Goal: Task Accomplishment & Management: Manage account settings

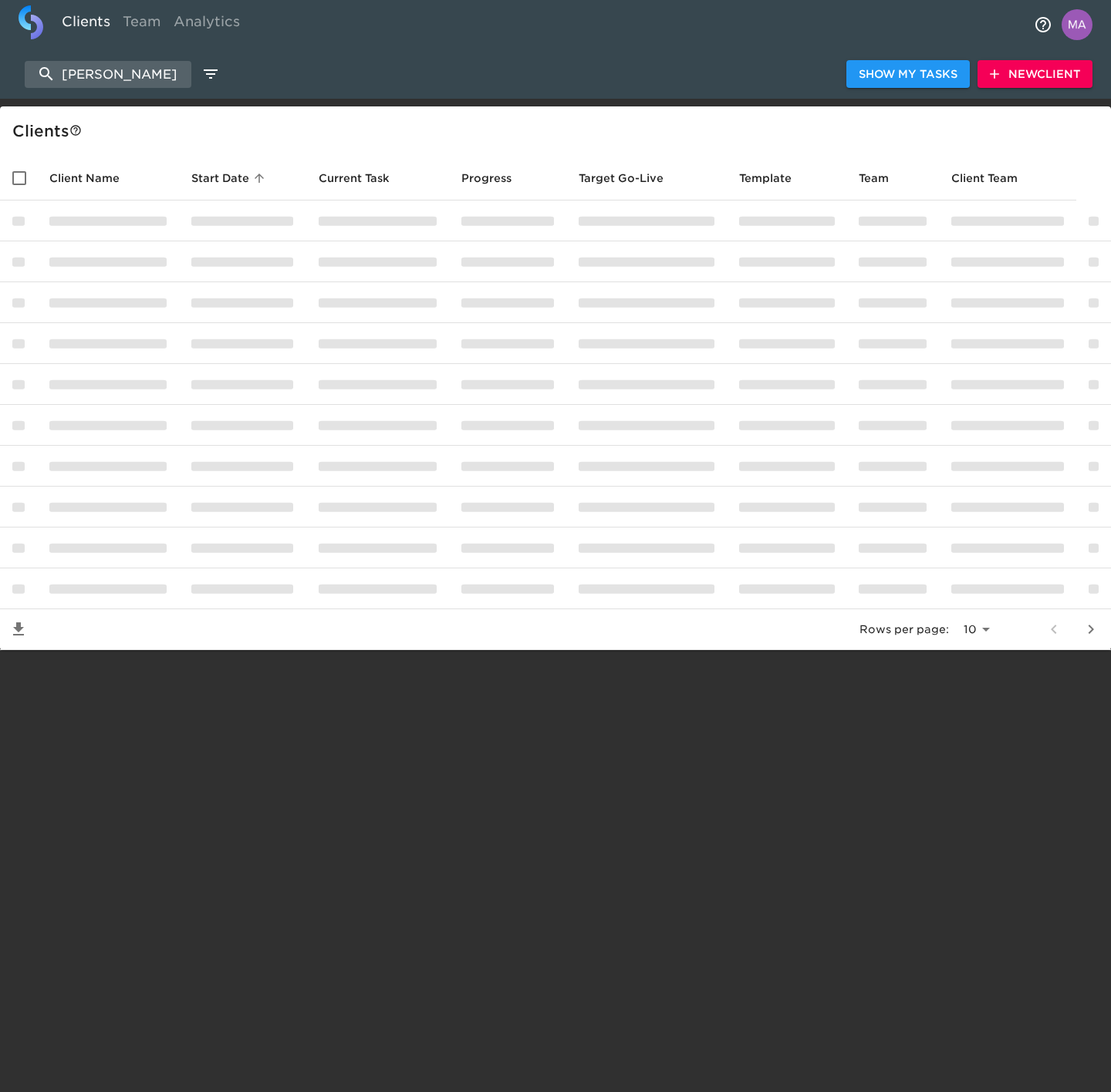
select select "10"
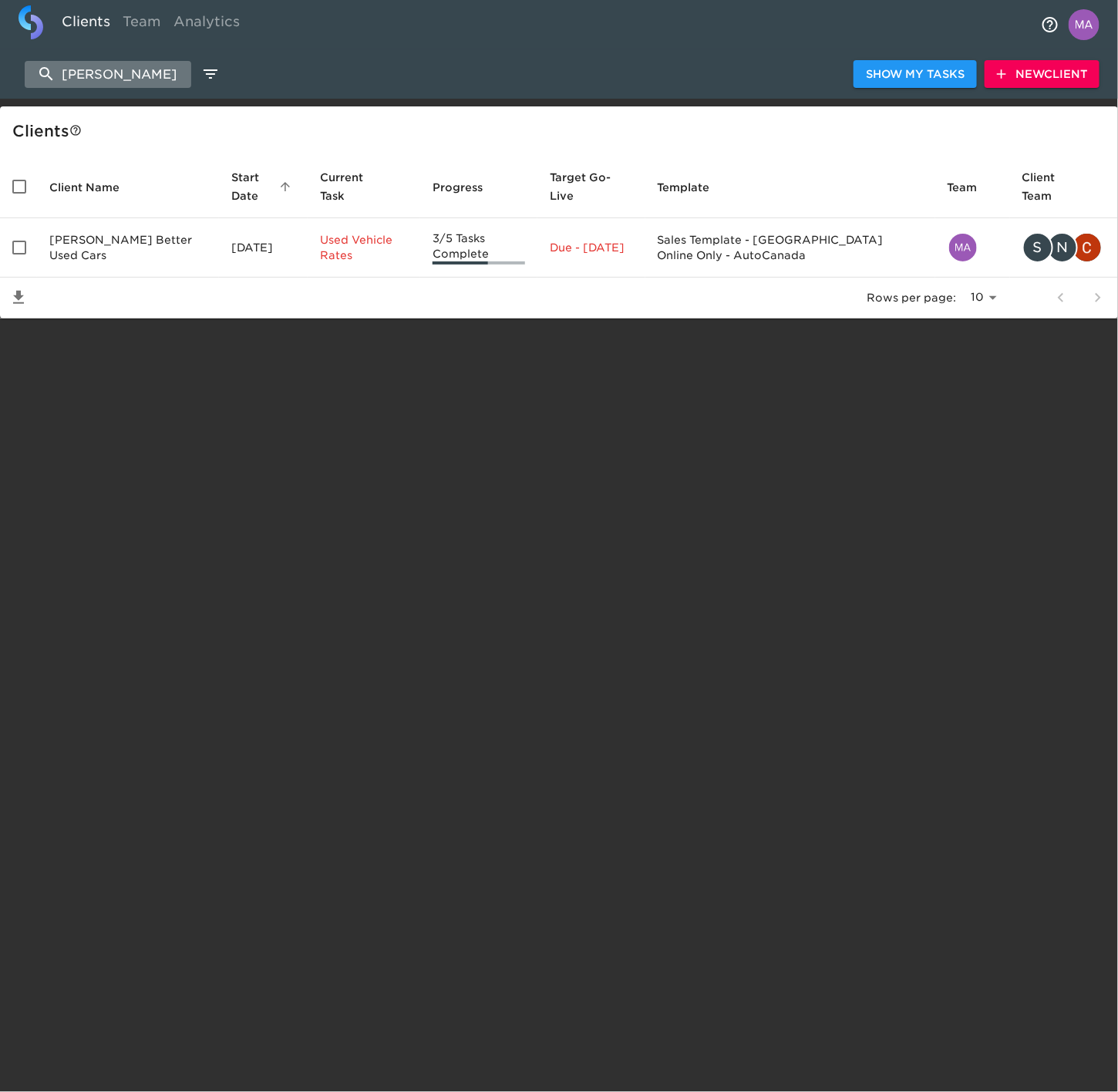
click at [159, 67] on input "[PERSON_NAME]" at bounding box center [107, 74] width 167 height 27
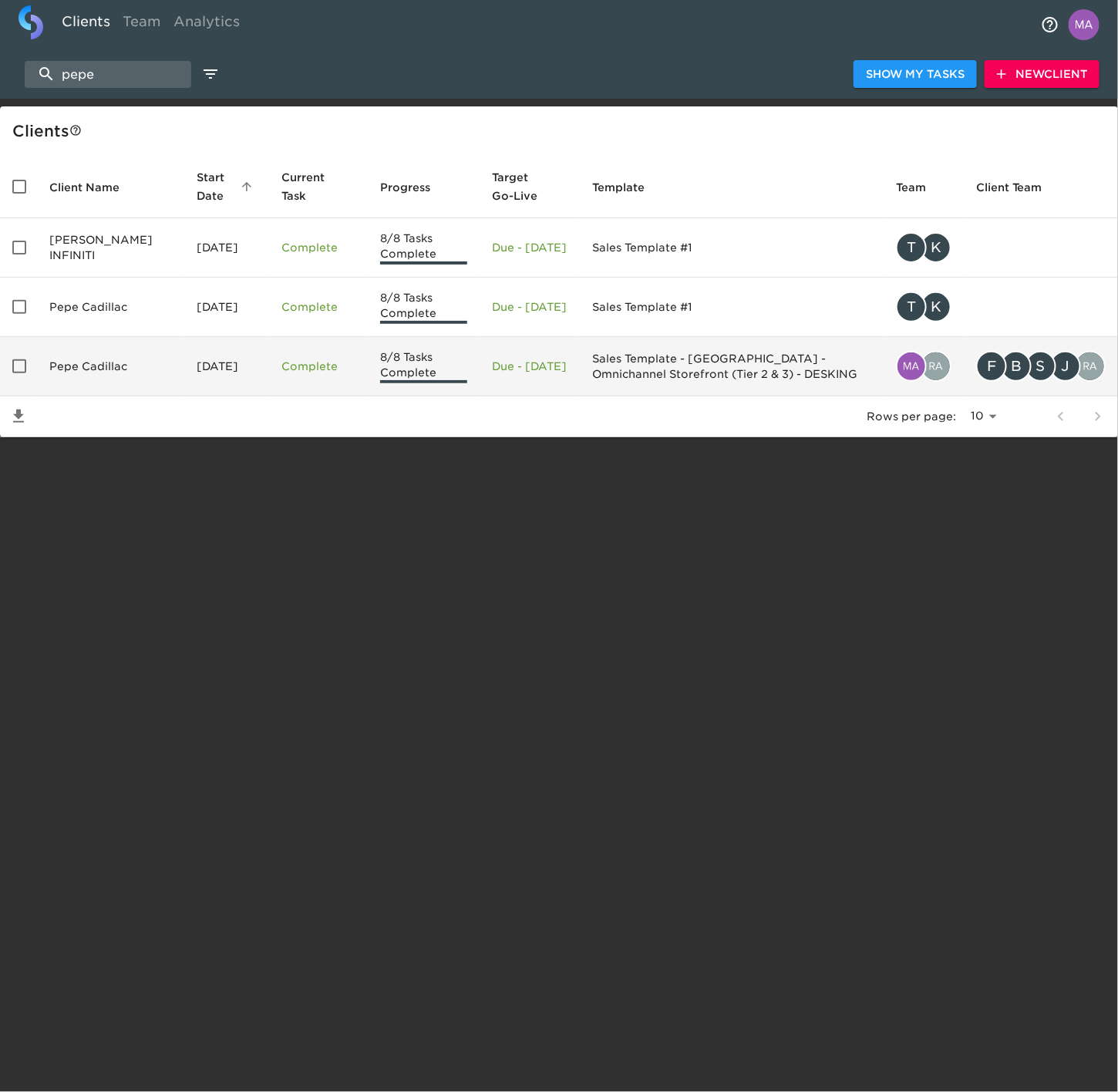
type input "pepe"
click at [223, 364] on td "[DATE]" at bounding box center [227, 366] width 85 height 60
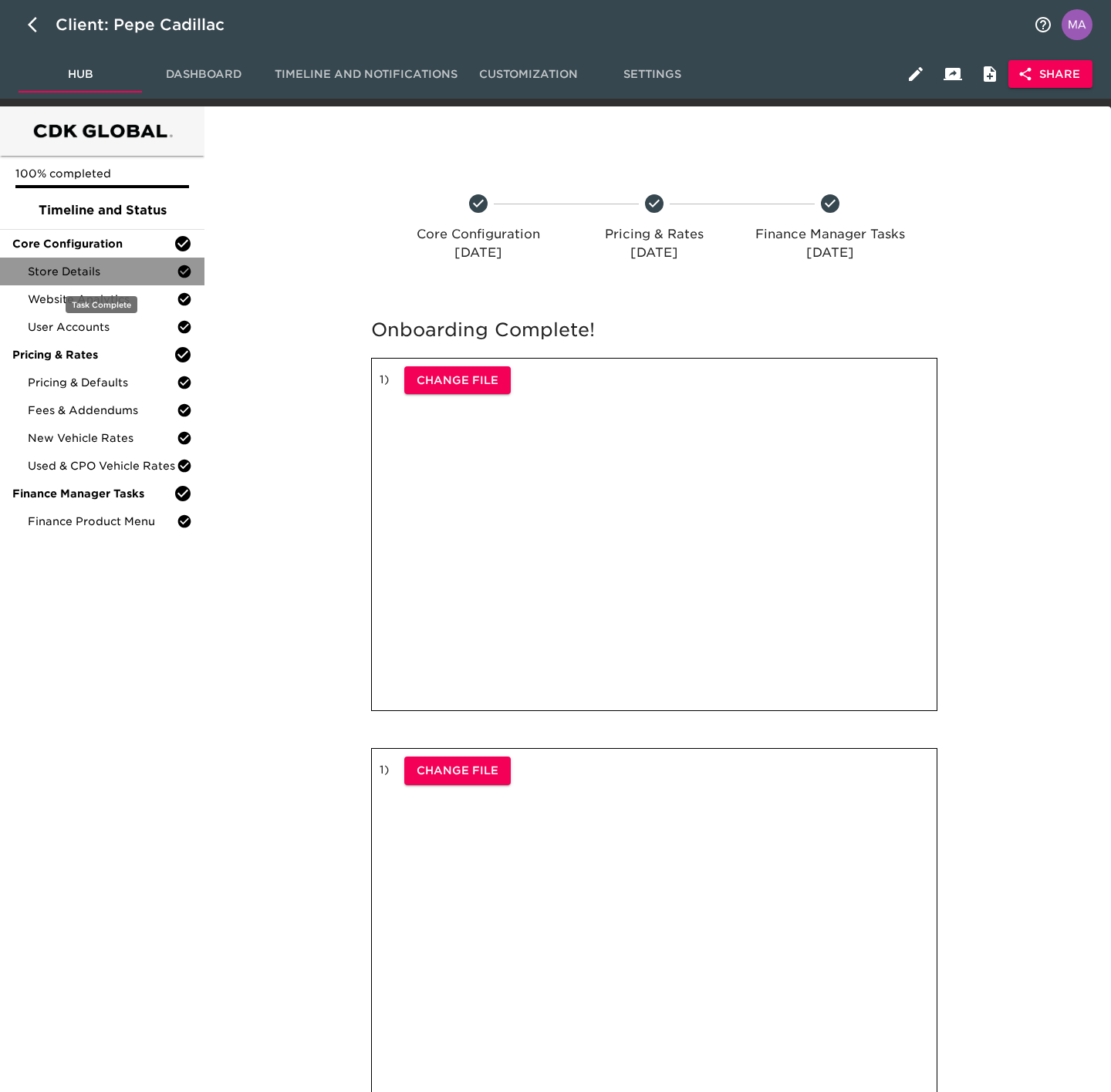
click at [107, 277] on span "Store Details" at bounding box center [102, 272] width 149 height 16
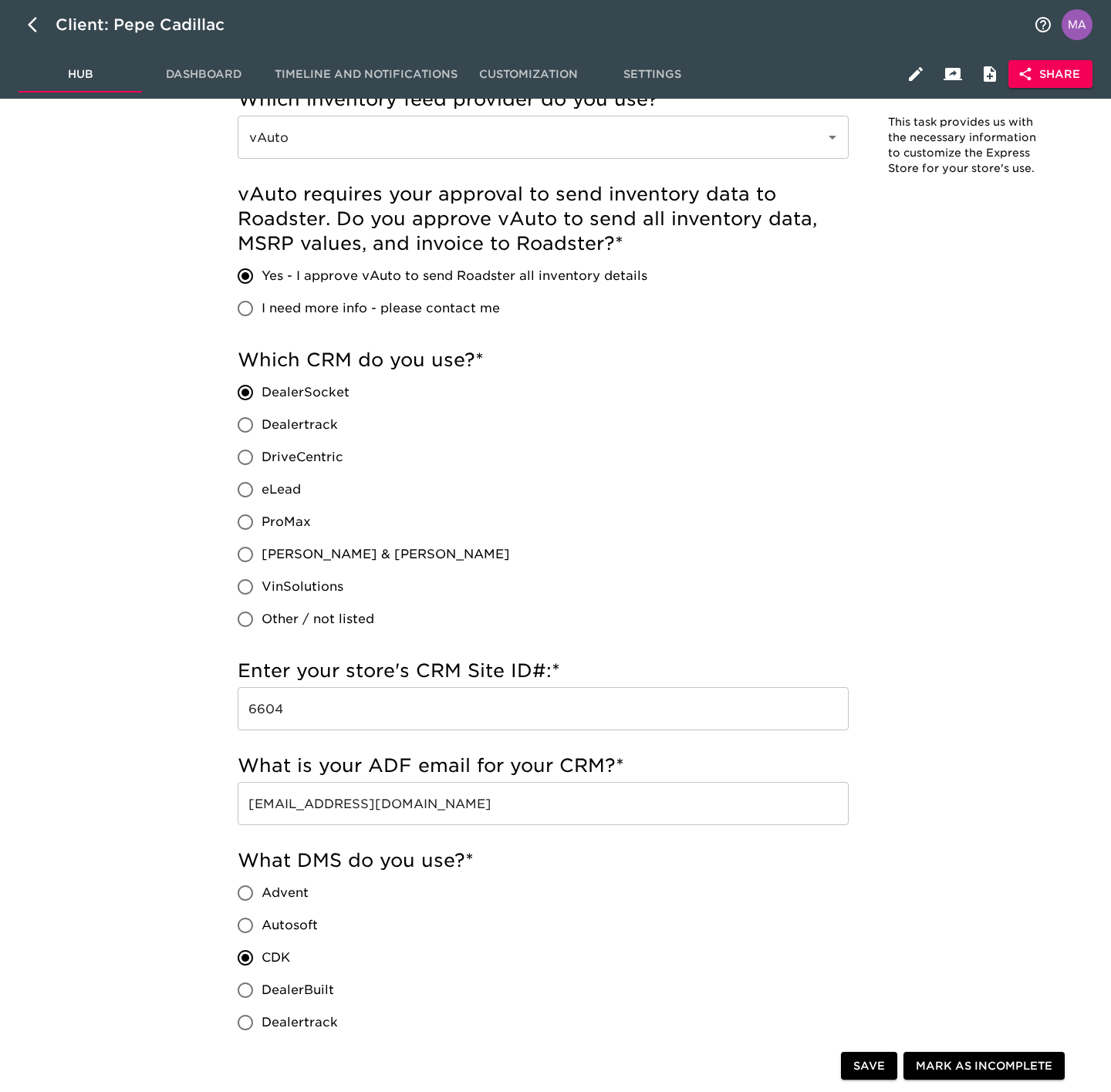
scroll to position [57, 0]
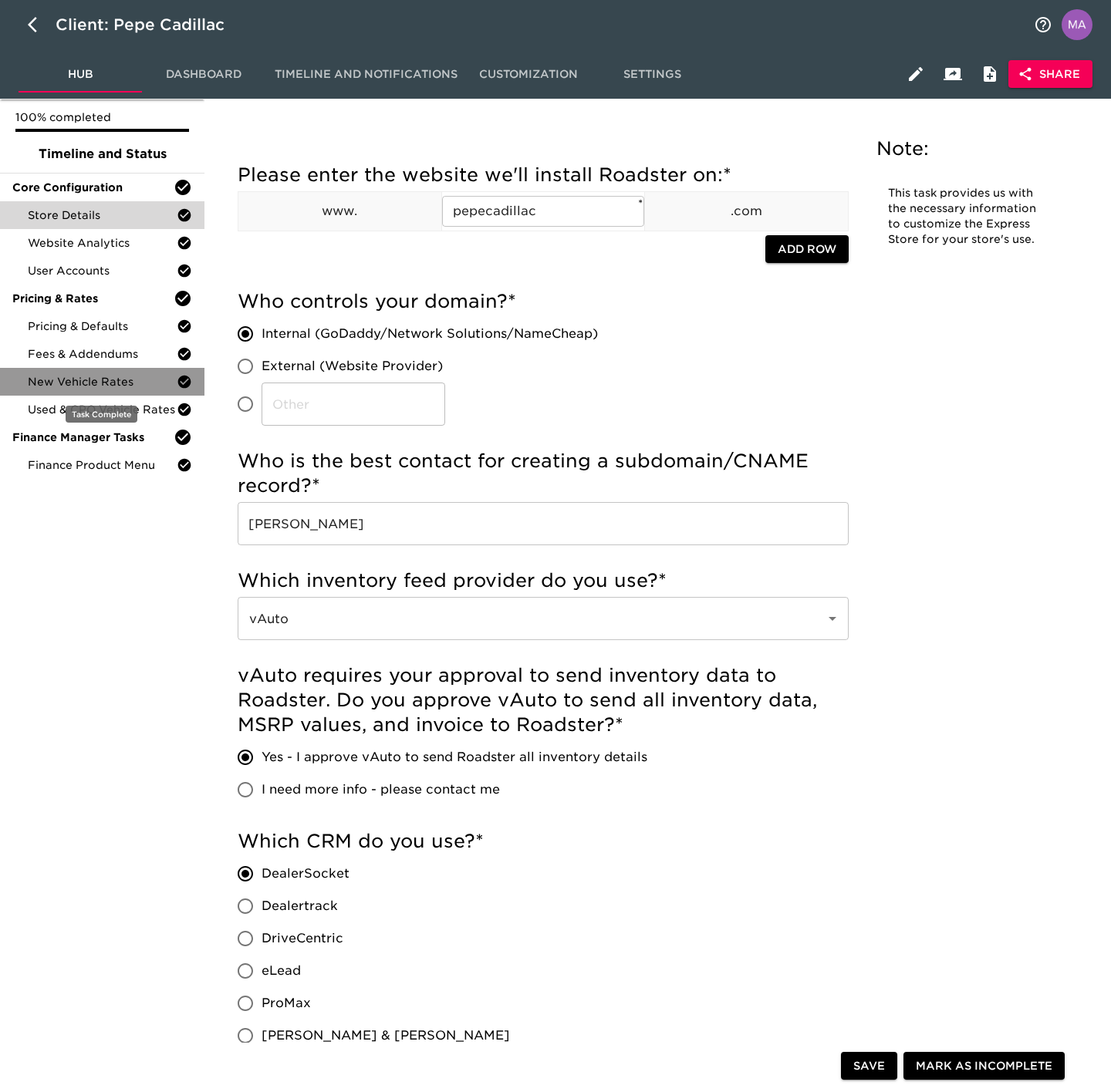
click at [88, 368] on div "New Vehicle Rates" at bounding box center [102, 382] width 204 height 27
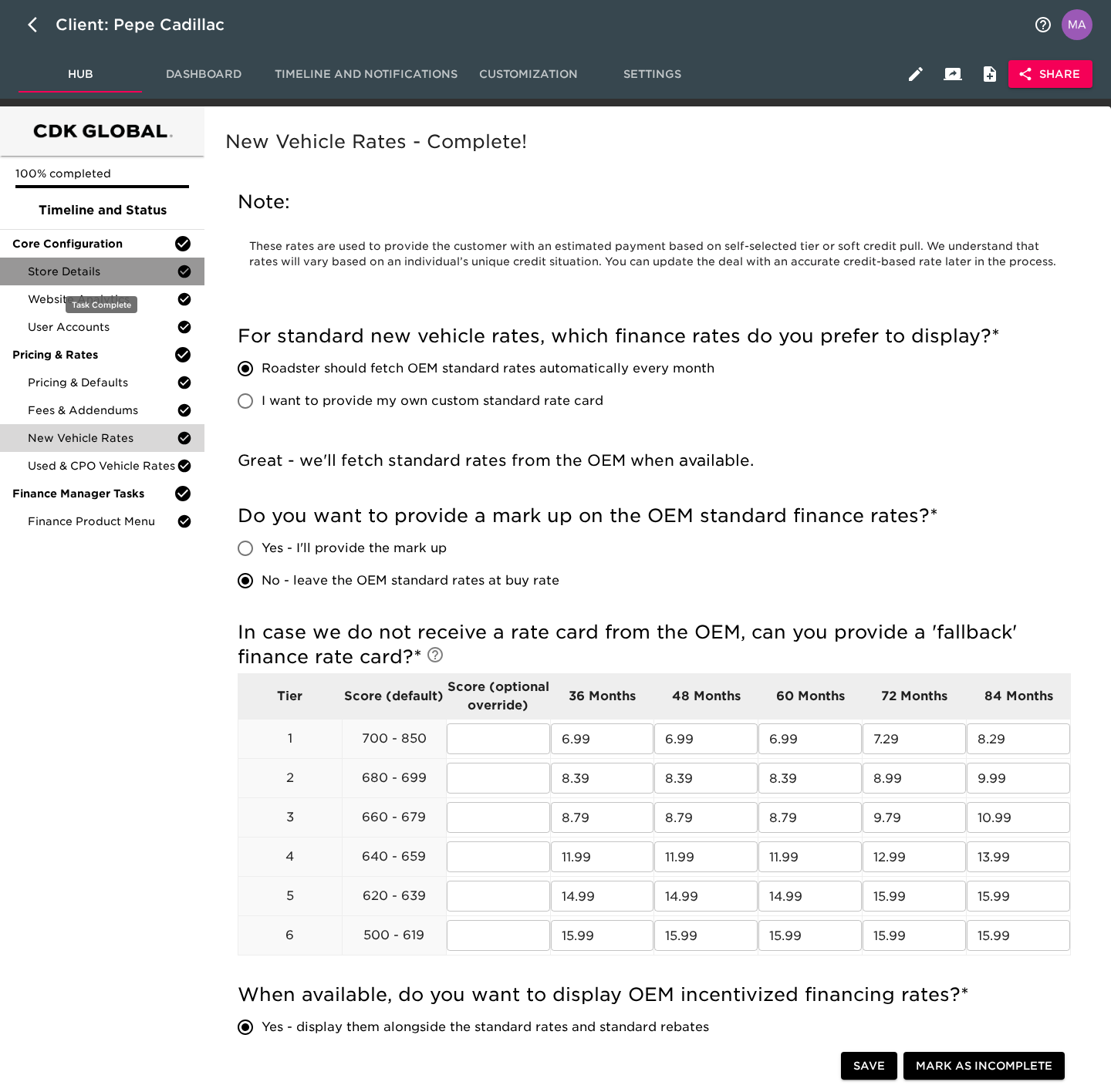
click at [90, 278] on span "Store Details" at bounding box center [102, 272] width 149 height 16
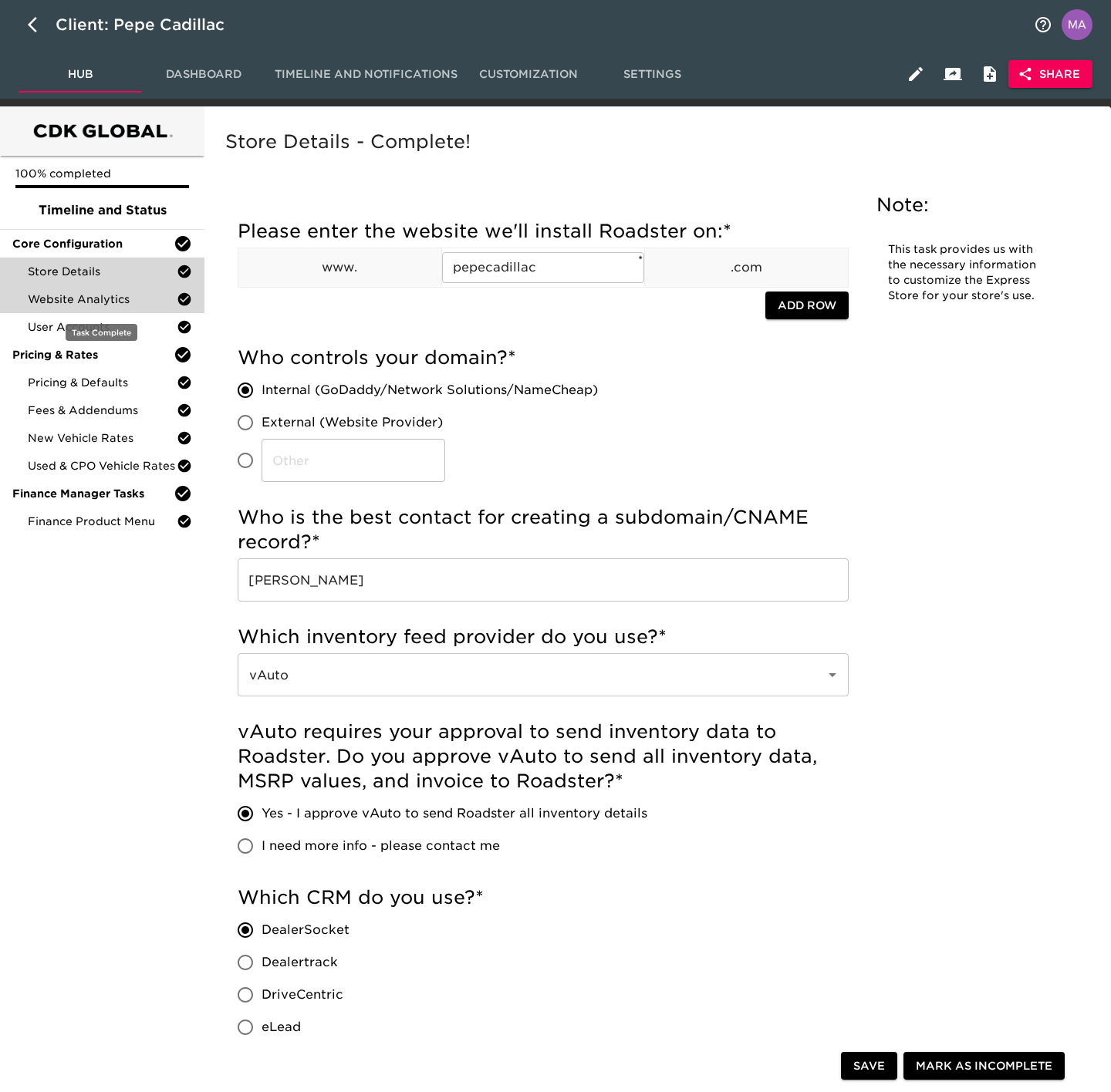
click at [100, 299] on span "Website Analytics" at bounding box center [102, 299] width 149 height 16
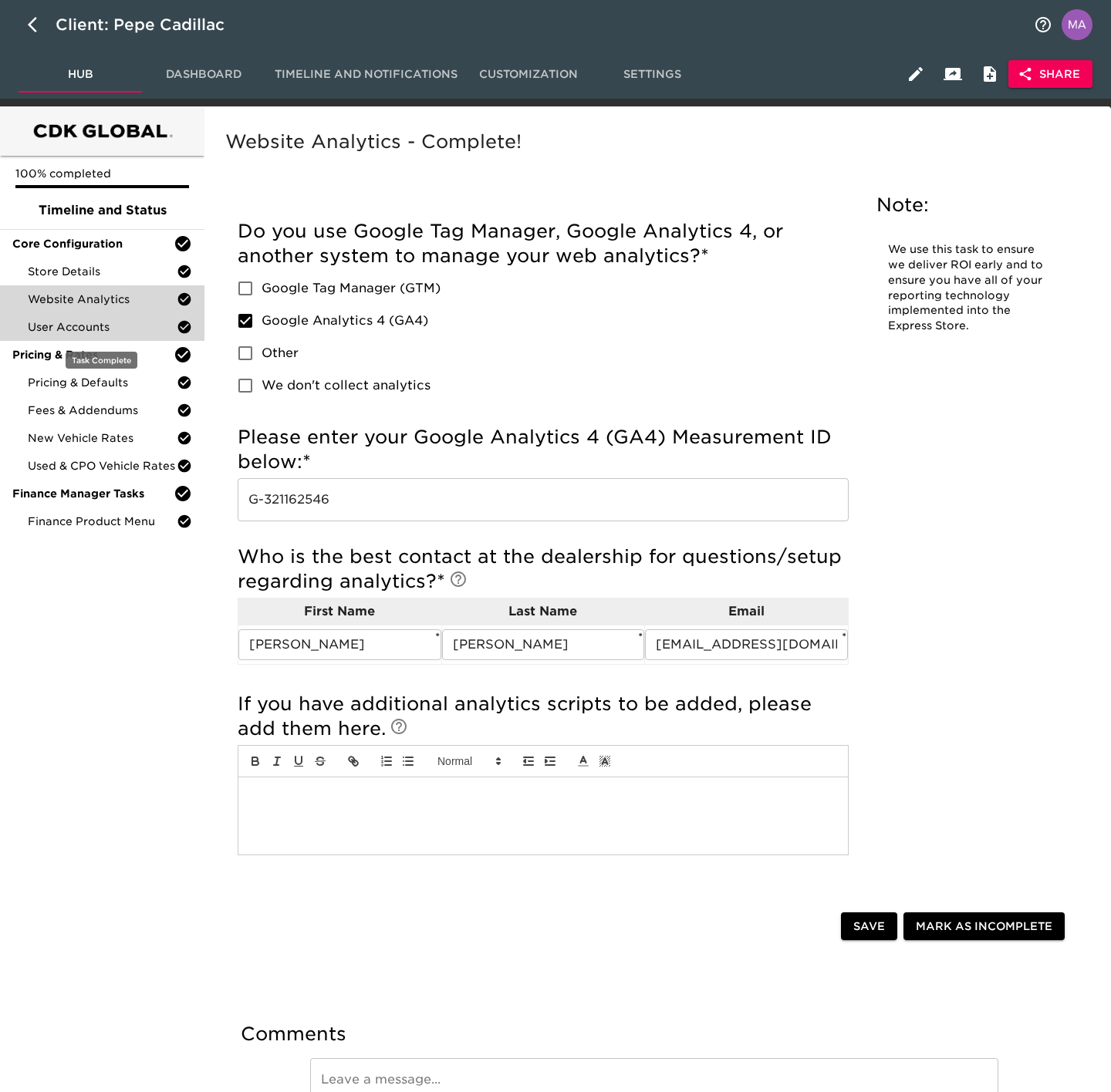
click at [105, 331] on span "User Accounts" at bounding box center [102, 327] width 149 height 16
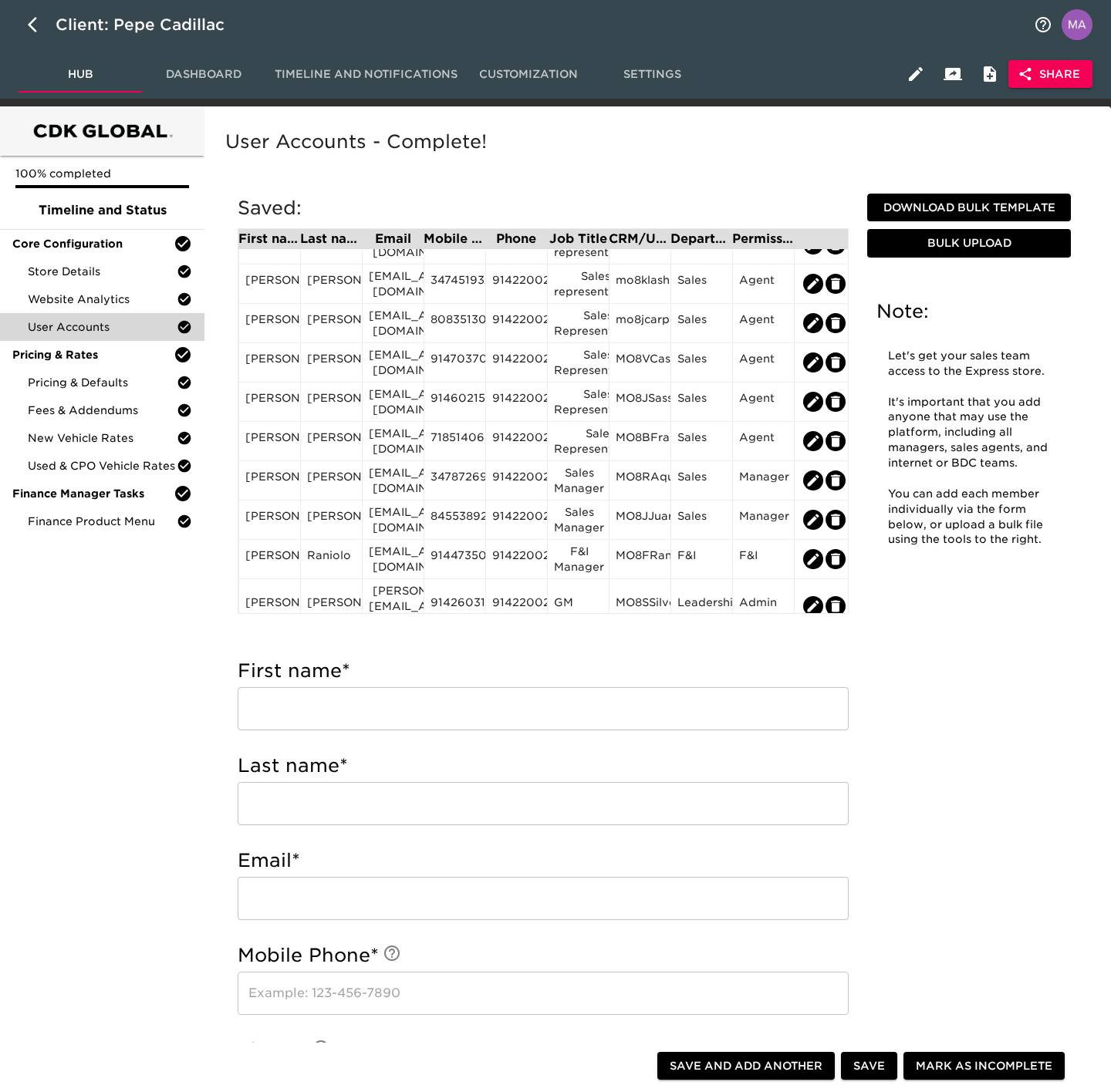
scroll to position [148, 0]
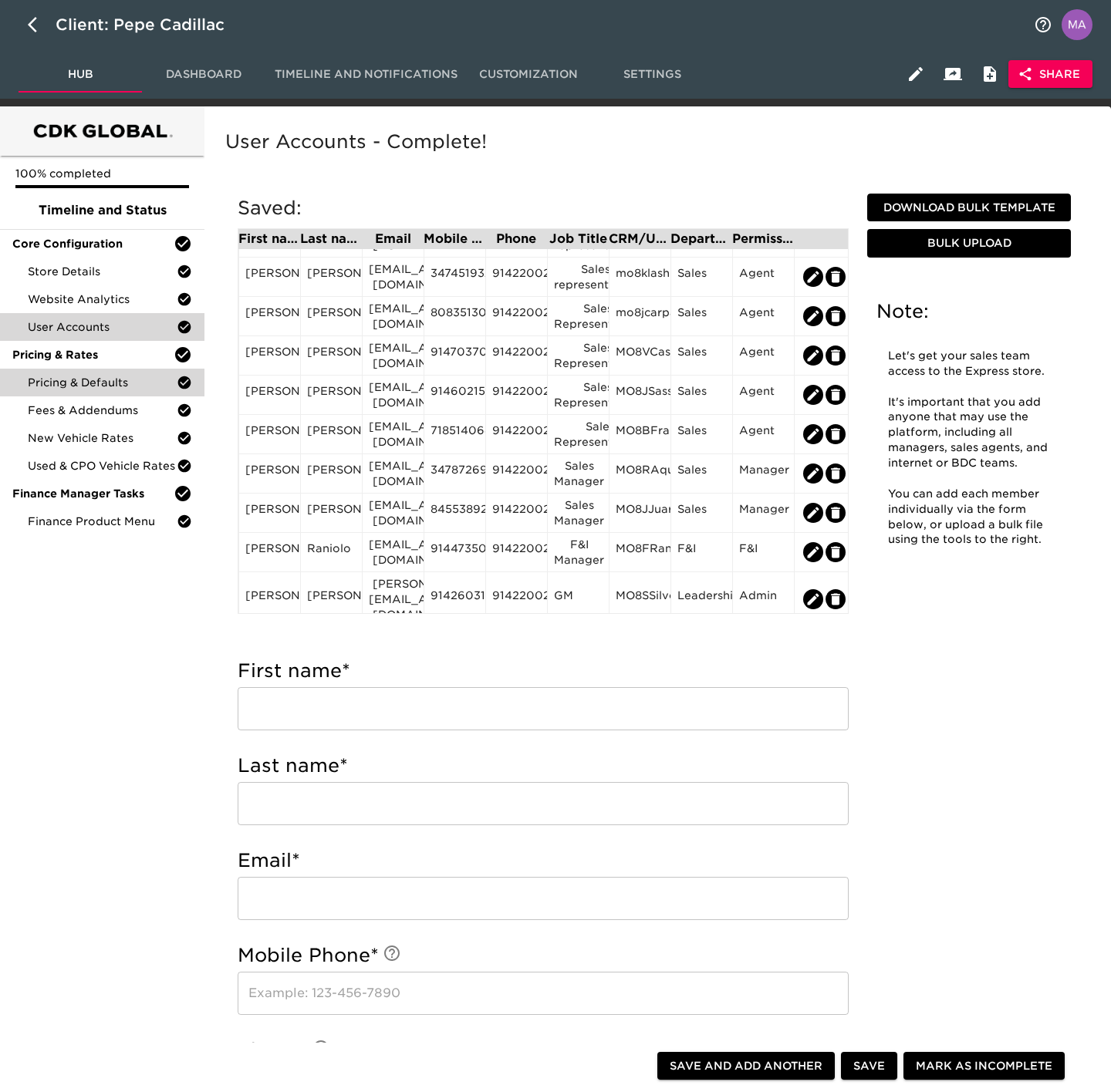
click at [139, 383] on span "Pricing & Defaults" at bounding box center [102, 383] width 149 height 16
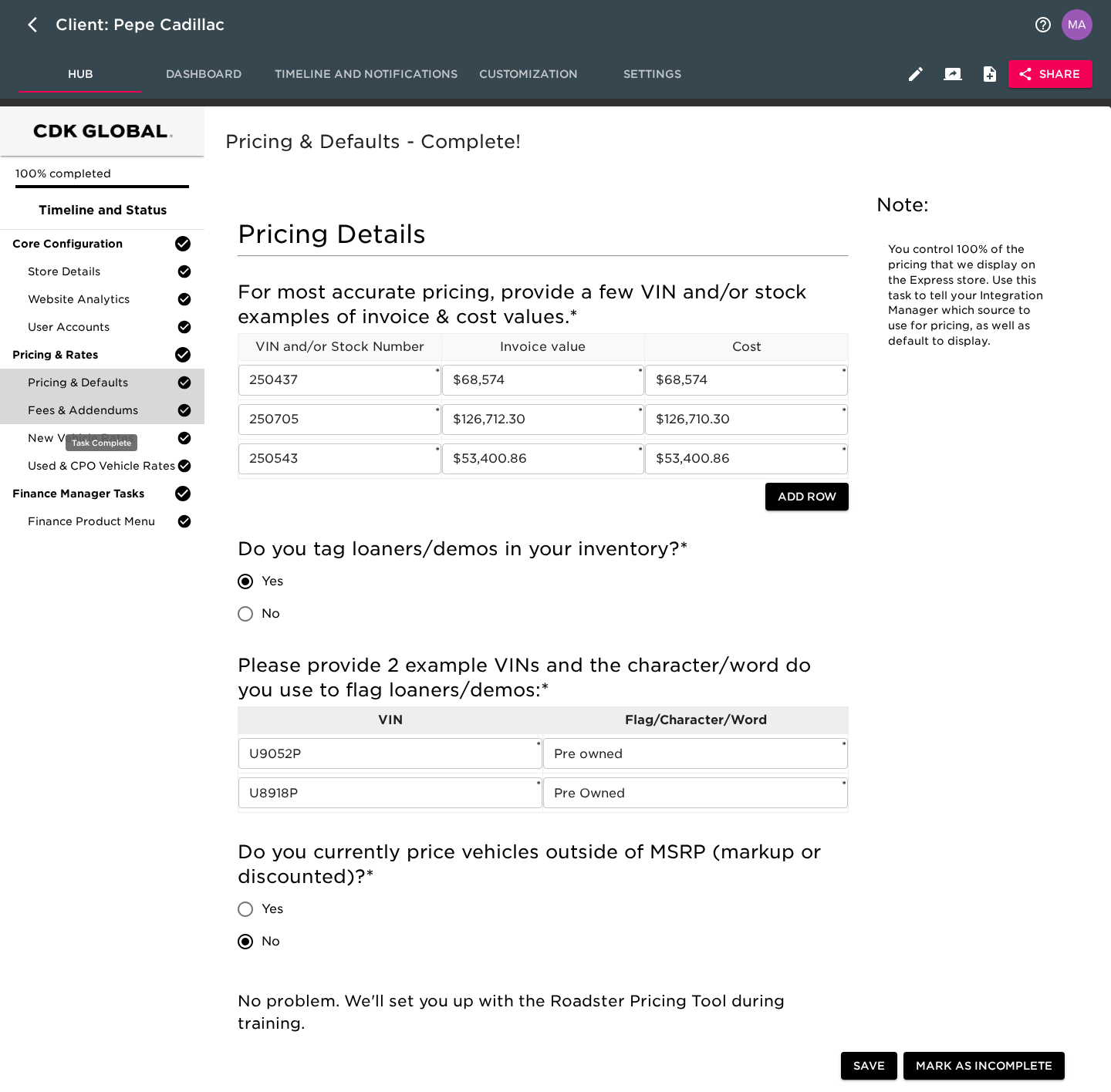
click at [134, 400] on div "Fees & Addendums" at bounding box center [102, 410] width 204 height 27
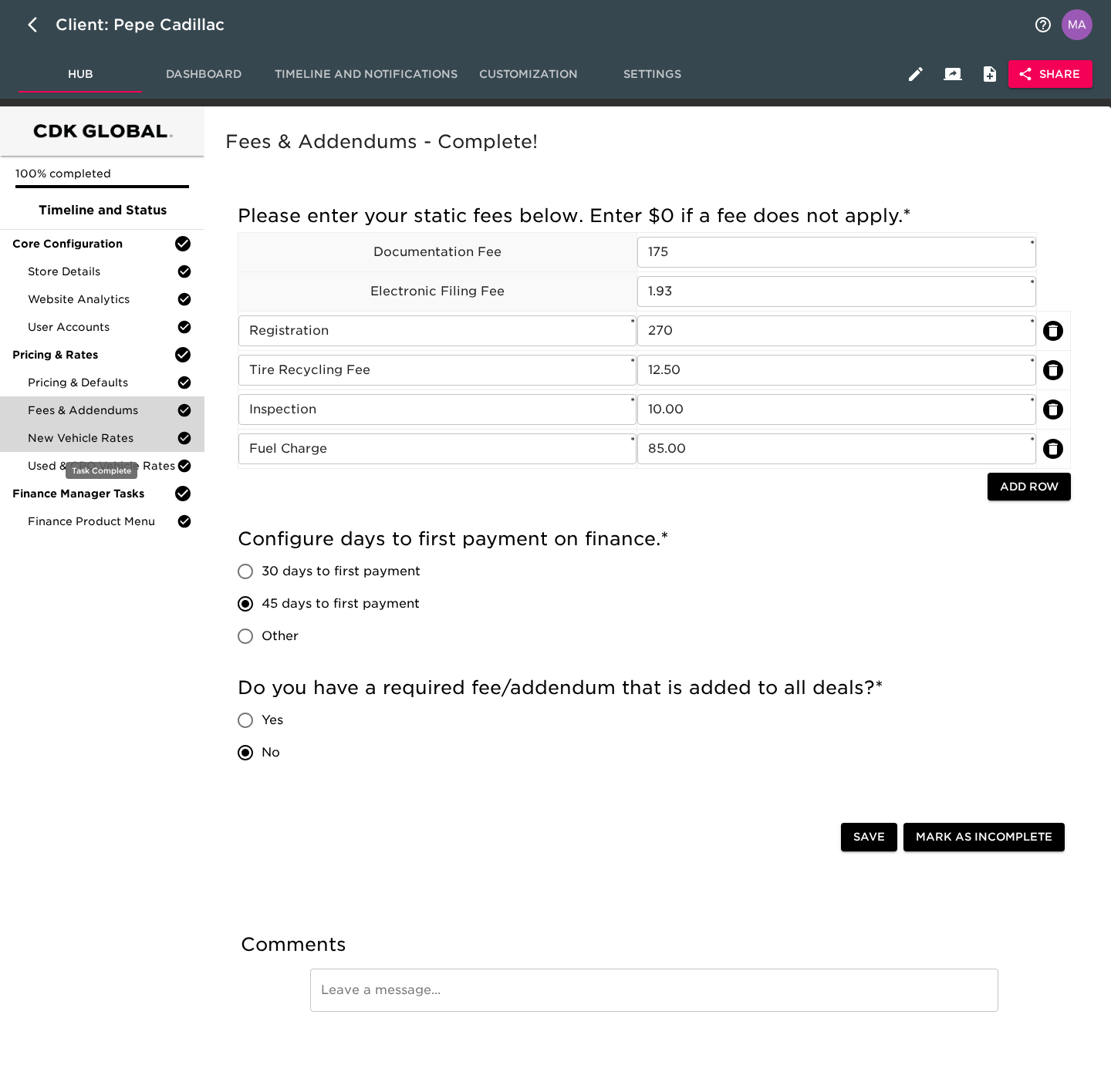
click at [123, 435] on span "New Vehicle Rates" at bounding box center [102, 439] width 149 height 16
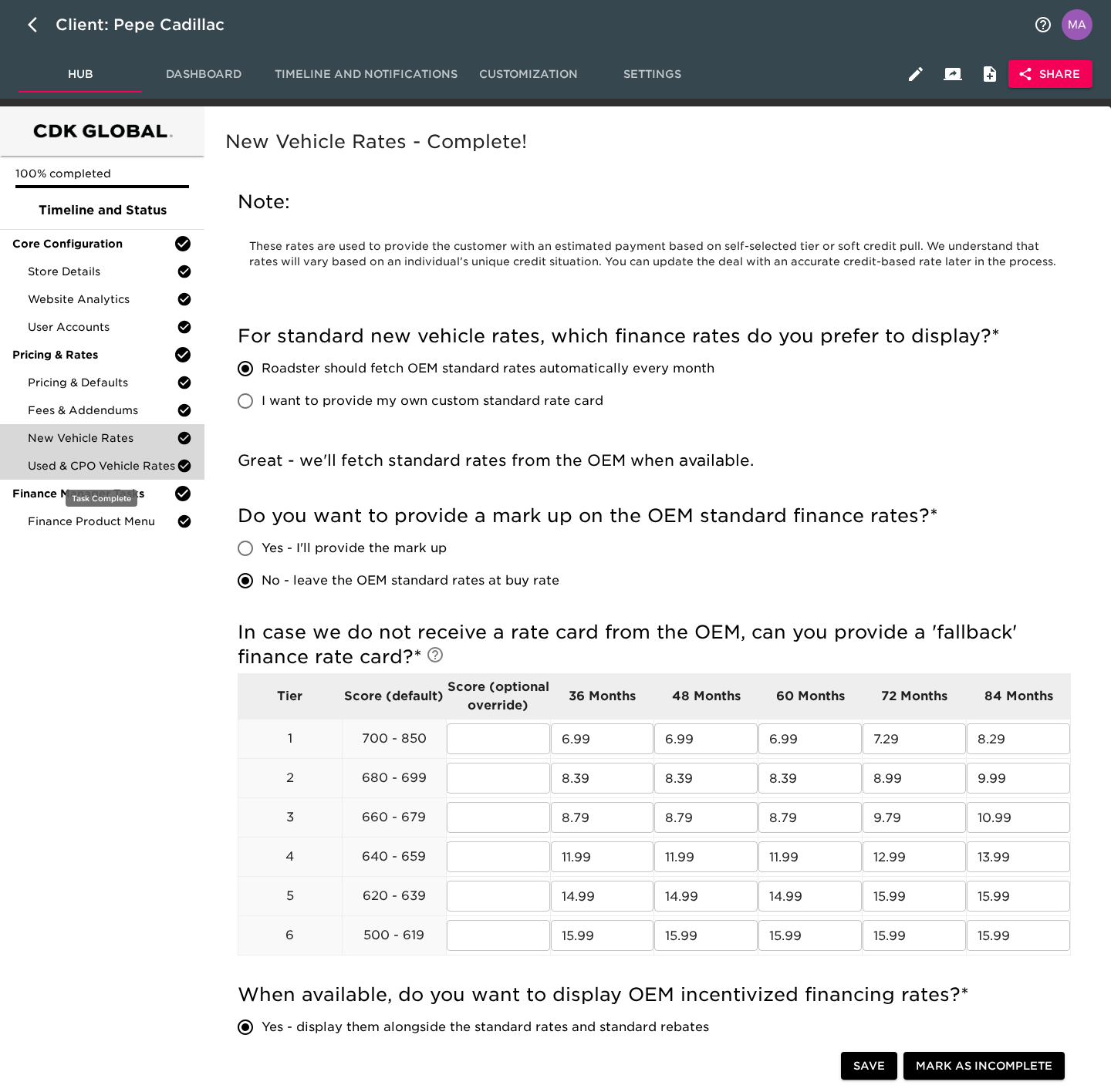
click at [135, 471] on span "Used & CPO Vehicle Rates" at bounding box center [102, 466] width 149 height 16
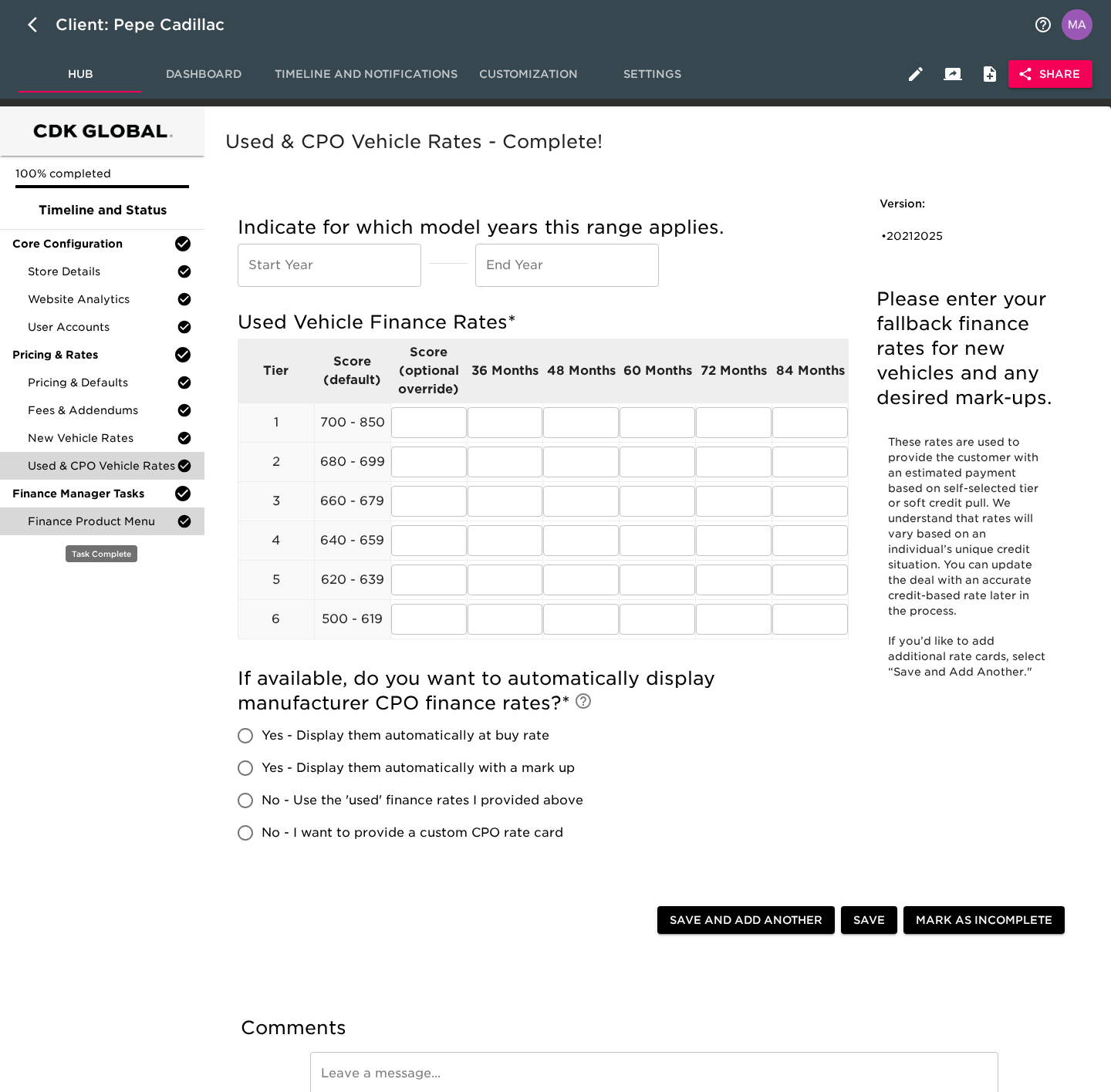
click at [140, 521] on span "Finance Product Menu" at bounding box center [102, 522] width 149 height 16
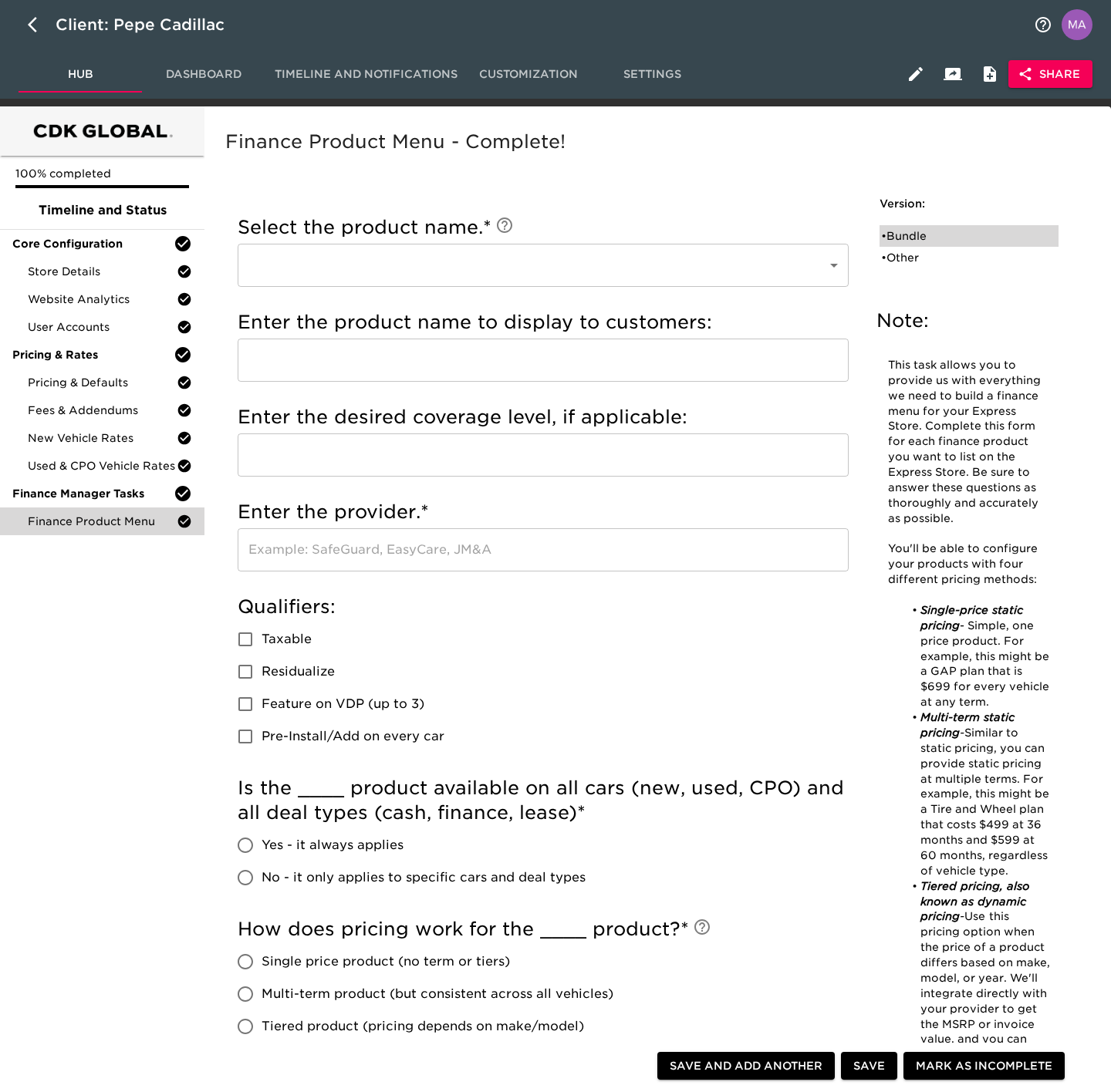
click at [907, 236] on div "• Bundle" at bounding box center [959, 236] width 154 height 16
type input "Bundle"
type input "First Class Wheel & Tire Protection Plus AutoXcel Dynamic Wheel Max With Key Re…"
type input "AutoXcel"
checkbox input "true"
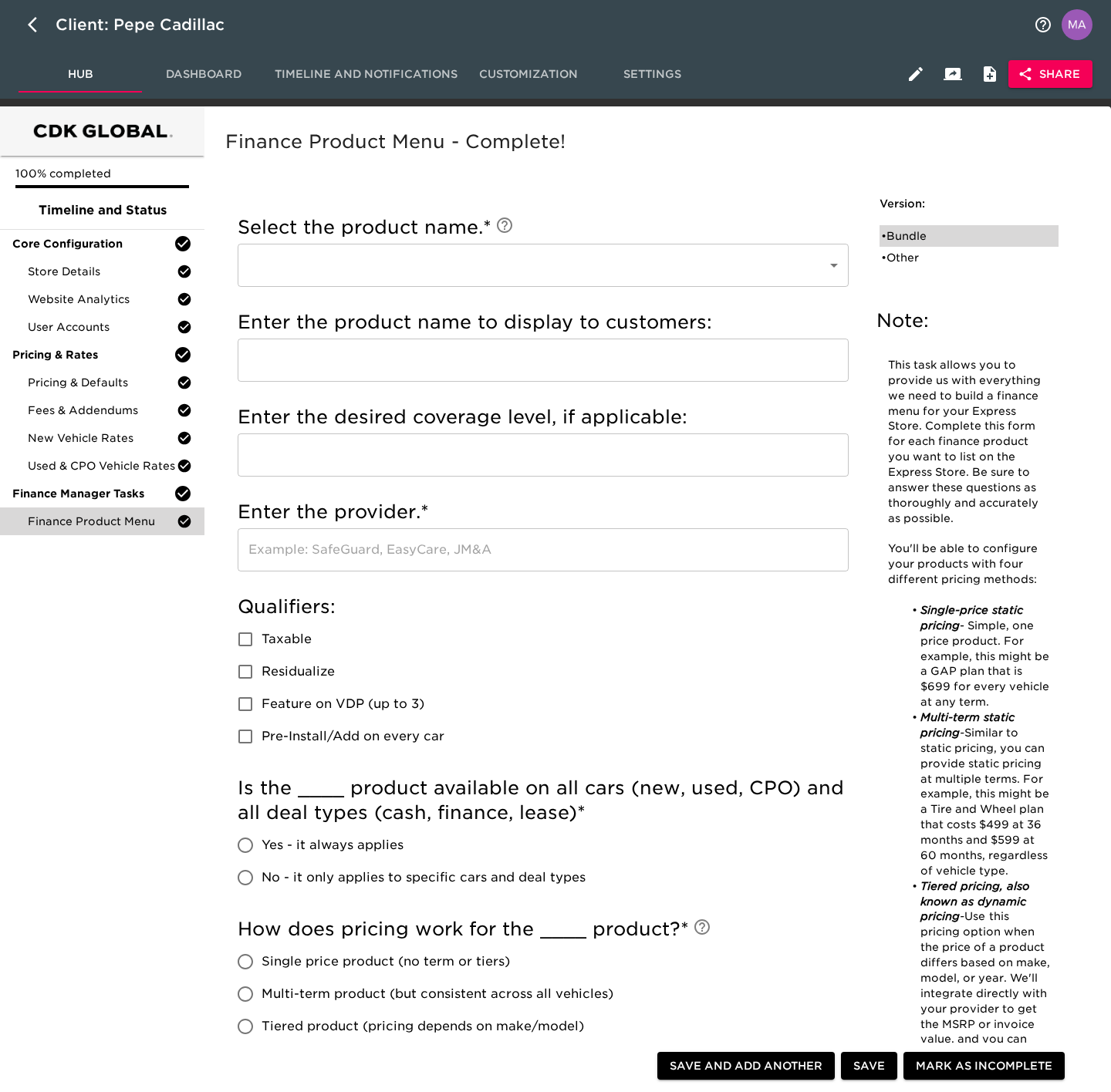
checkbox input "true"
radio input "true"
type input "2495"
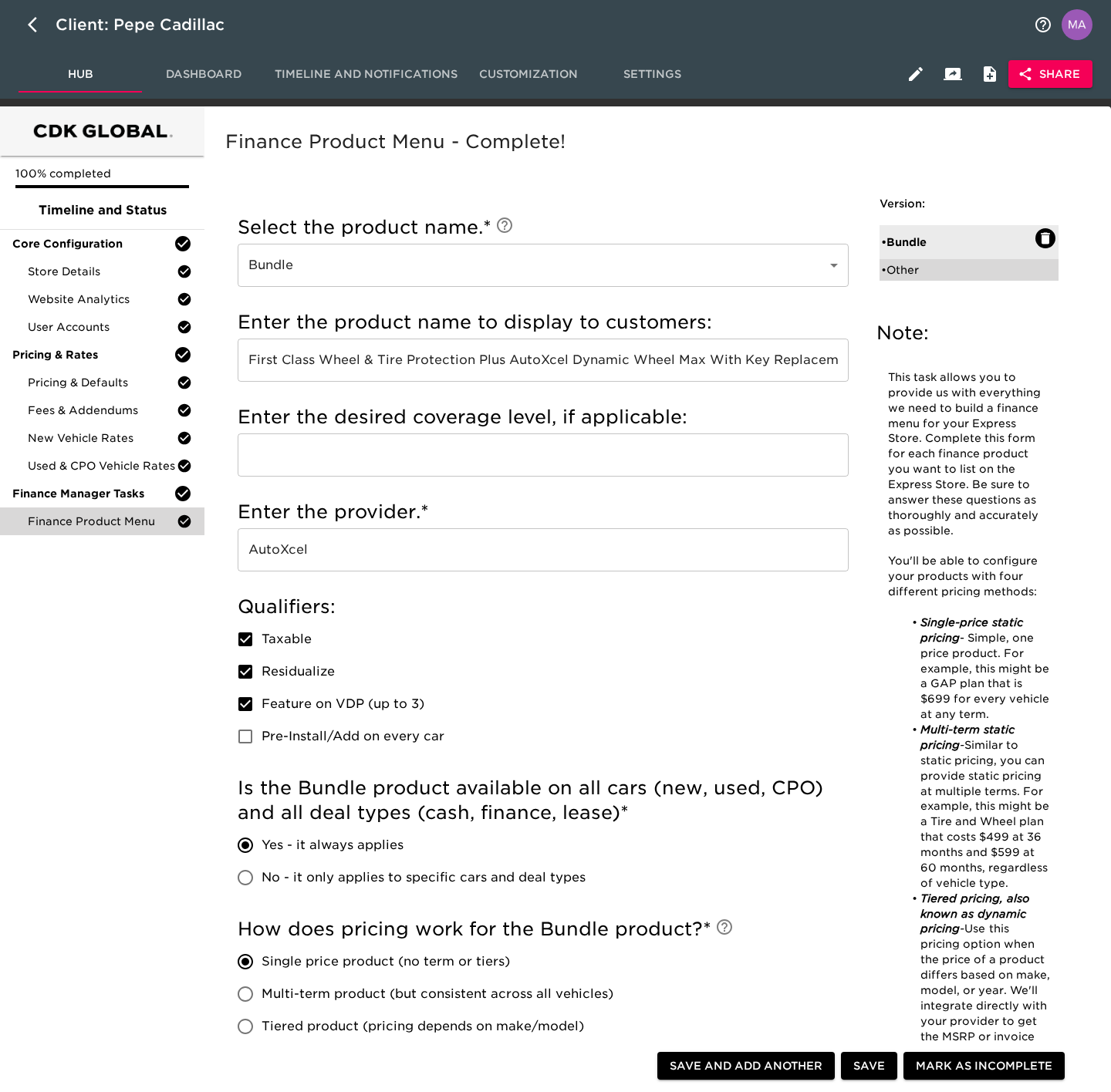
click at [917, 267] on div "• Other" at bounding box center [959, 270] width 154 height 16
type input "Other"
type input "Cilajet Ultimate Protection"
type input "Cilajet"
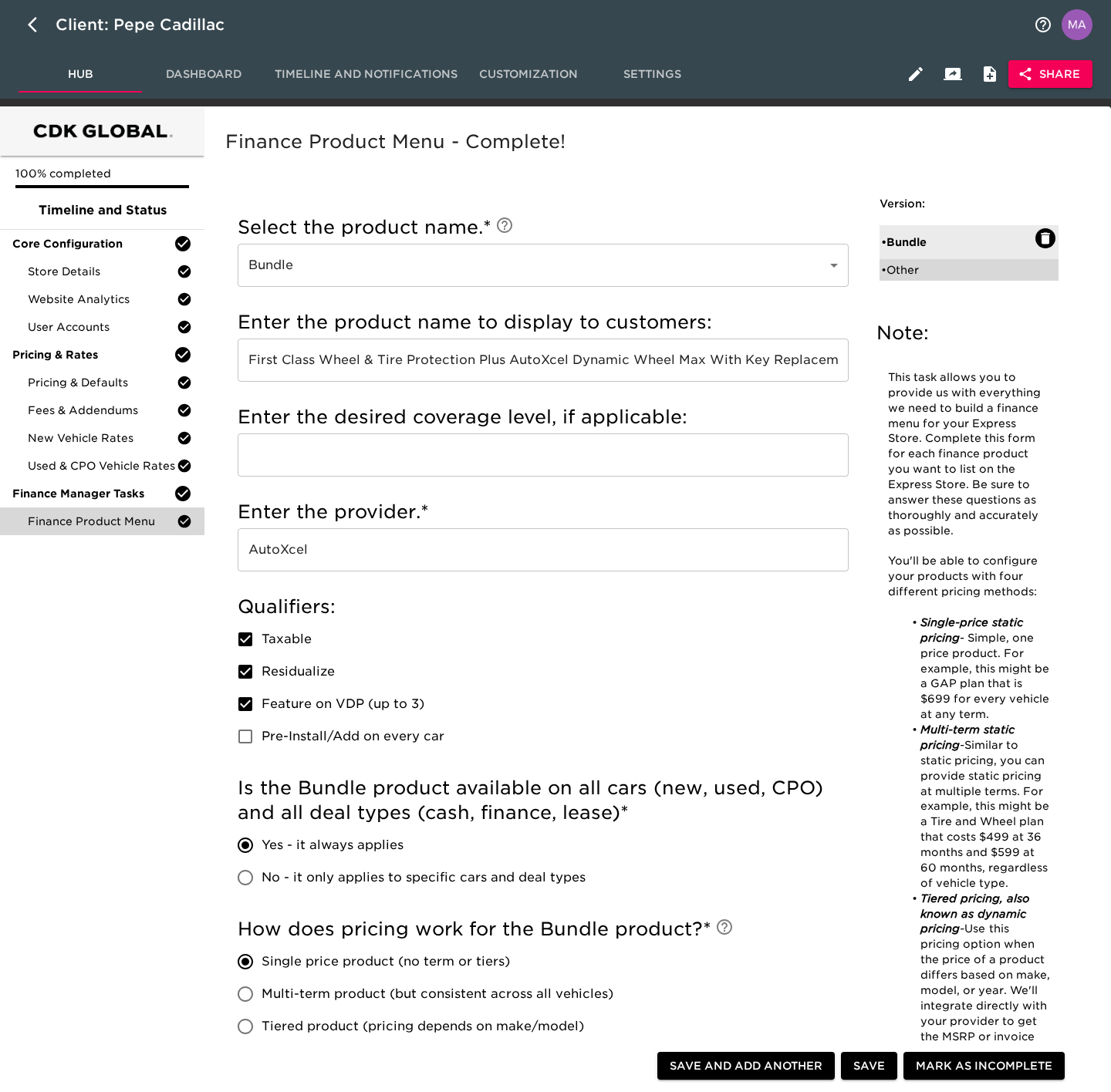
checkbox input "true"
radio input "true"
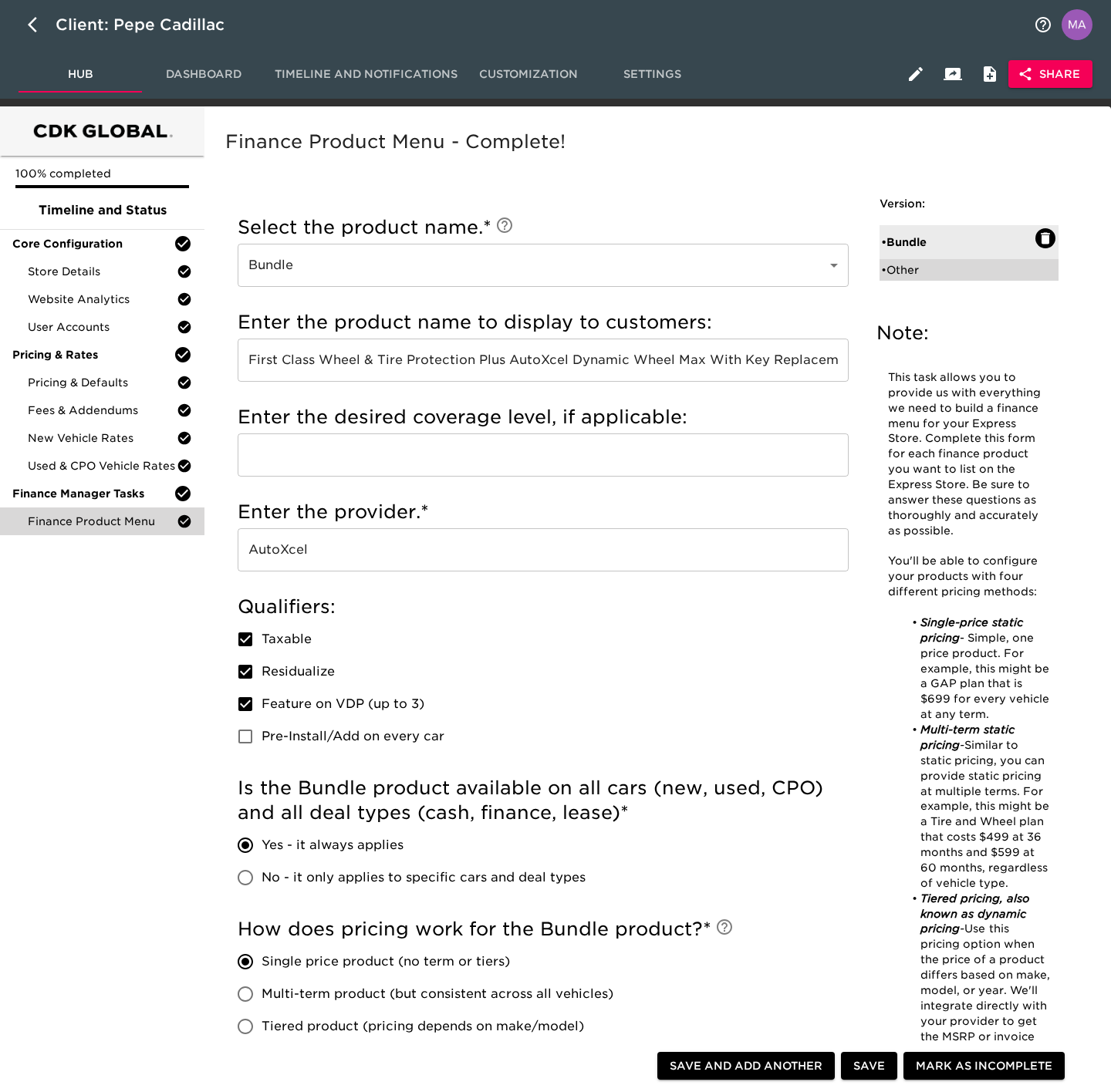
type input "1495"
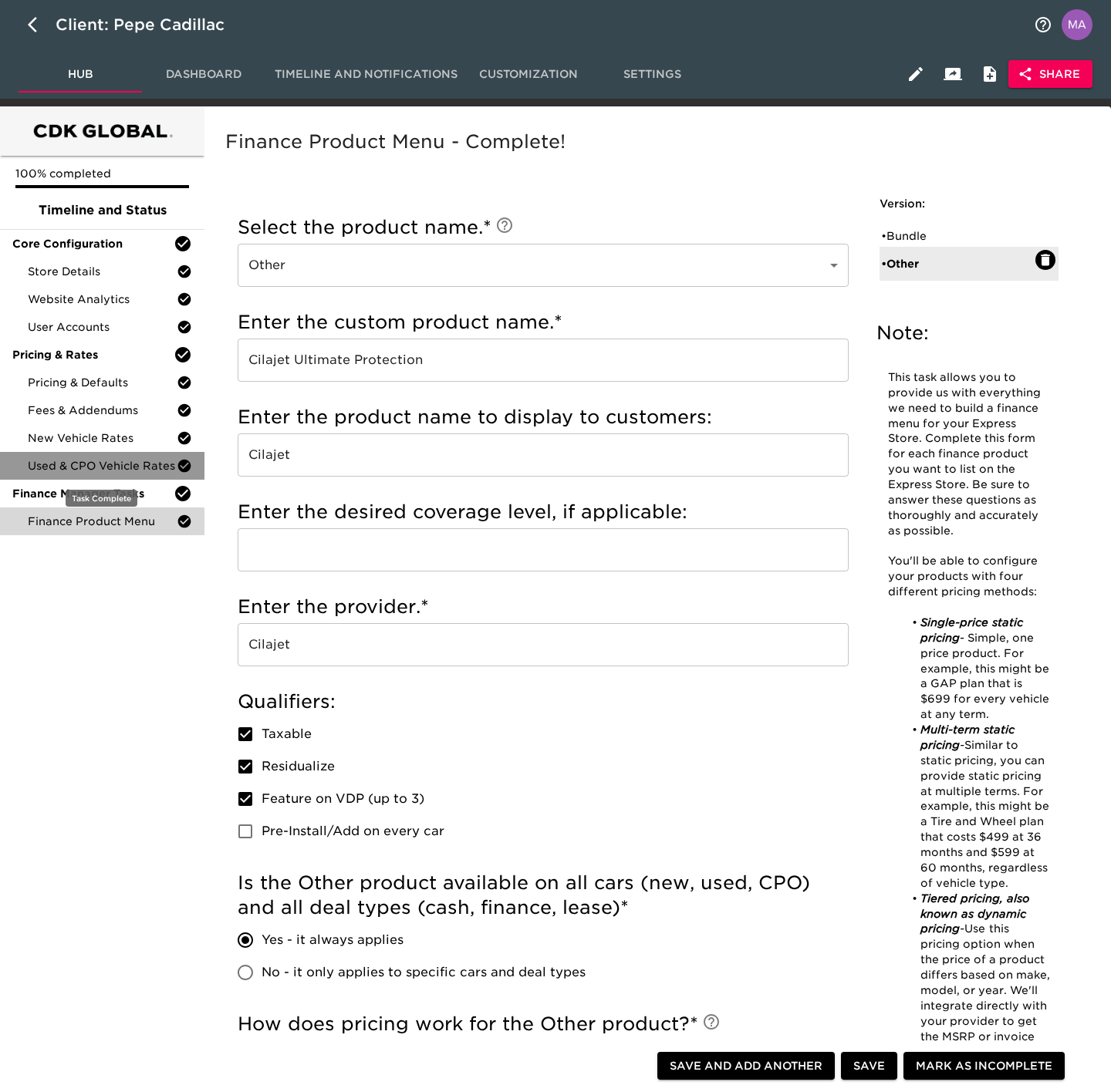
click at [103, 461] on span "Used & CPO Vehicle Rates" at bounding box center [102, 466] width 149 height 16
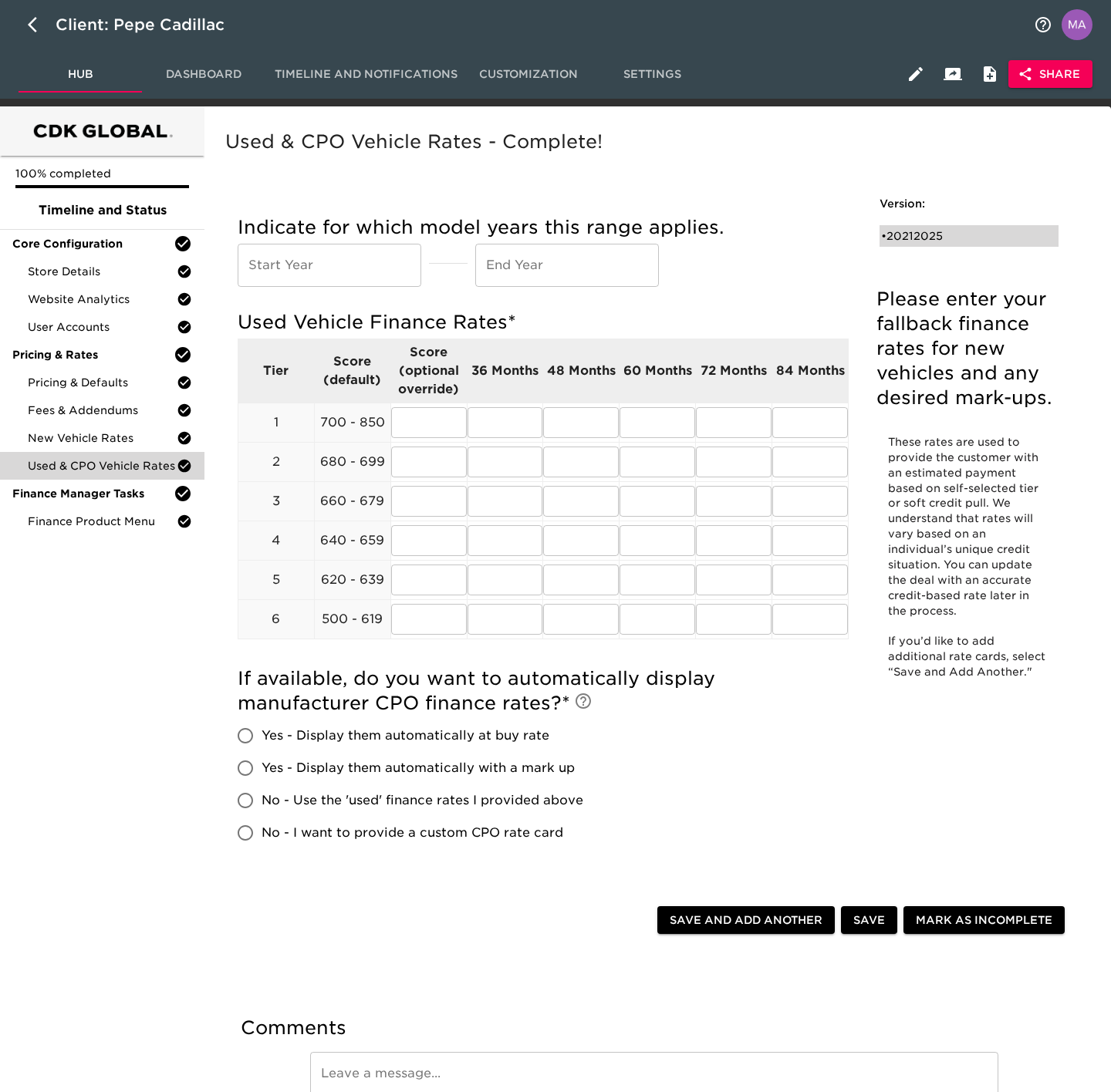
click at [906, 239] on div "• 20212025" at bounding box center [959, 236] width 154 height 16
type input "2021"
type input "2025"
radio input "true"
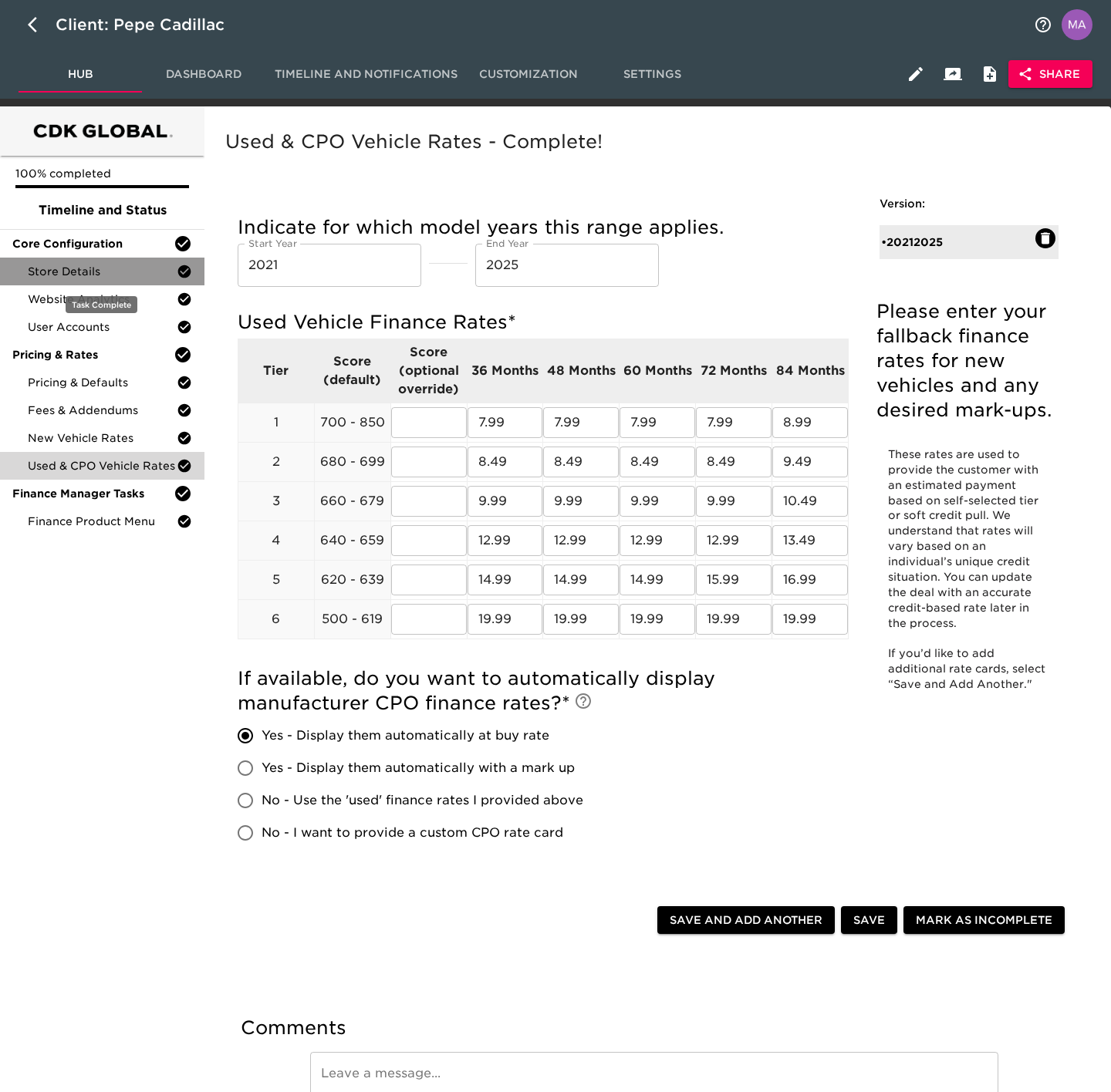
click at [113, 266] on span "Store Details" at bounding box center [102, 272] width 149 height 16
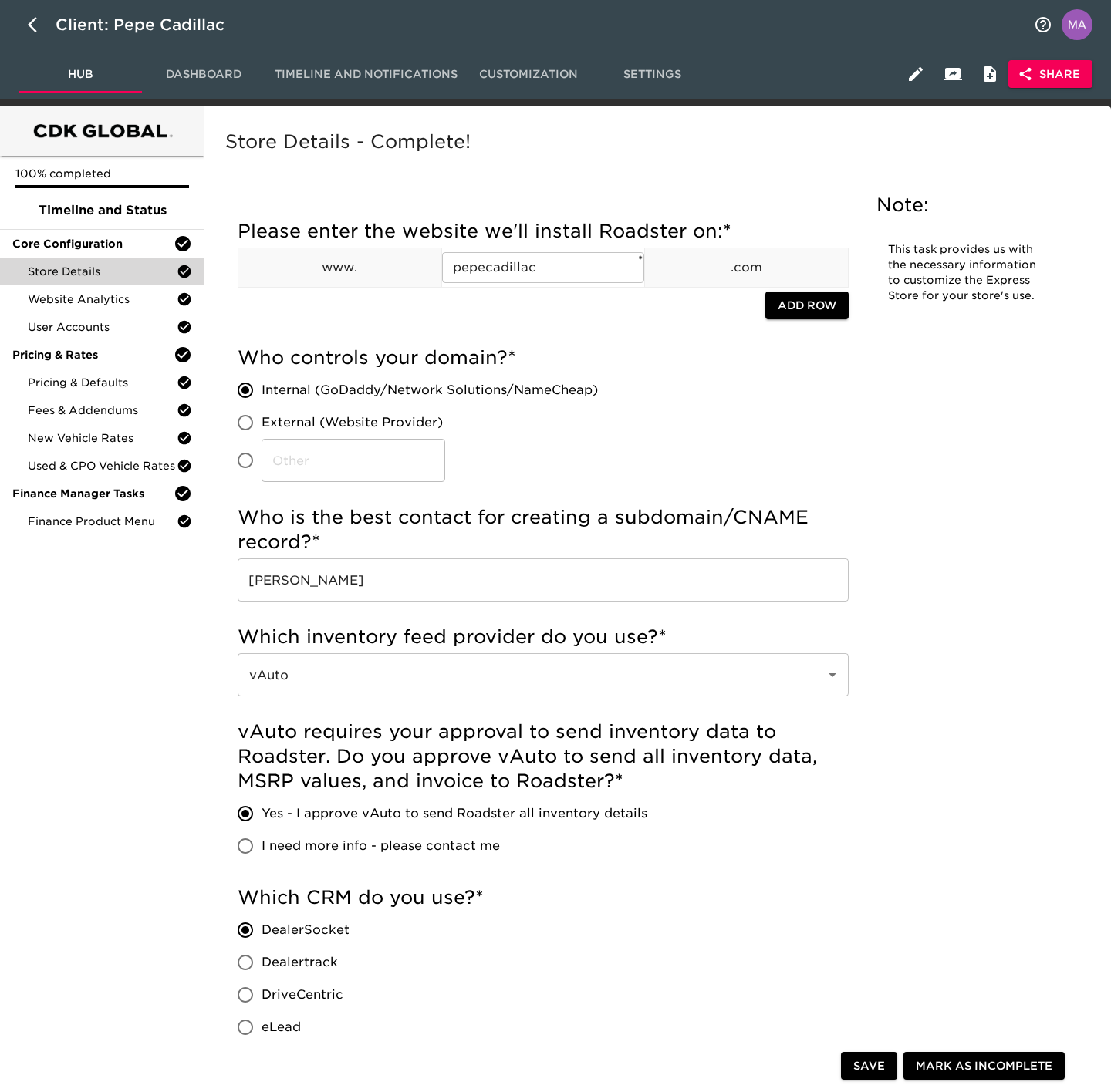
click at [397, 61] on button "Timeline and Notifications" at bounding box center [366, 74] width 201 height 37
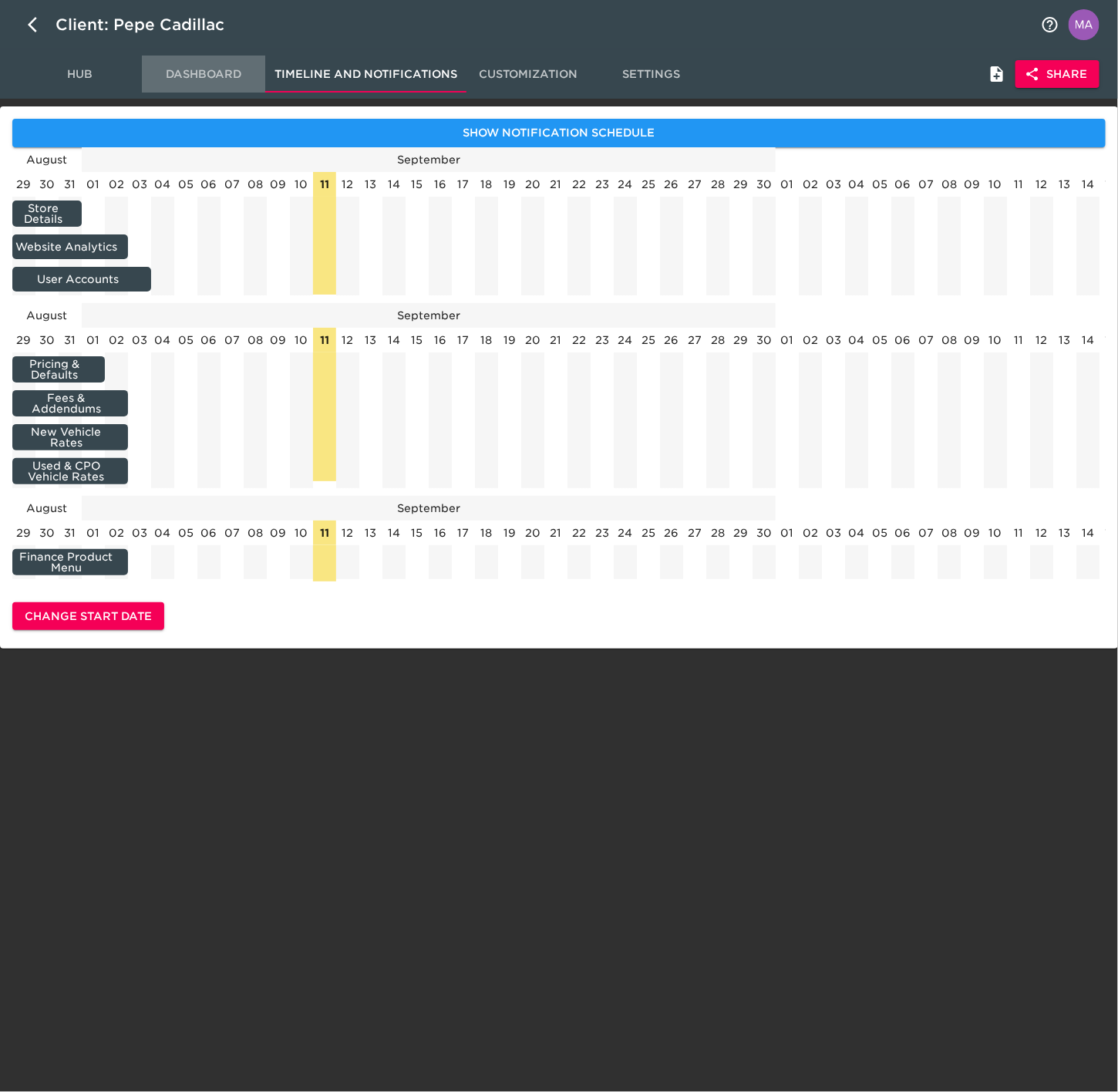
click at [206, 72] on span "Dashboard" at bounding box center [203, 74] width 104 height 20
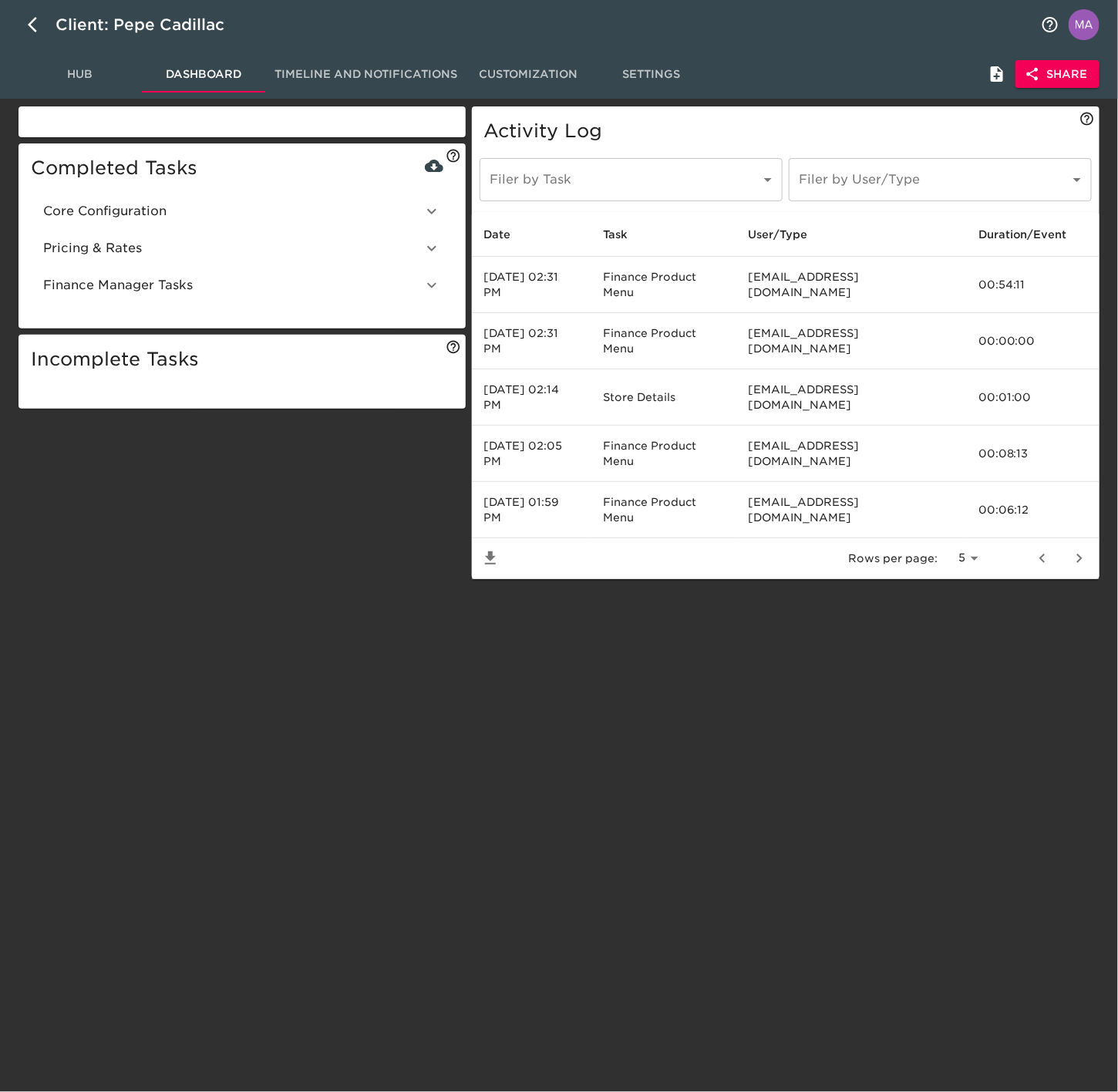
drag, startPoint x: 516, startPoint y: 828, endPoint x: 500, endPoint y: 829, distance: 16.0
click at [516, 635] on html "Client: Pepe Cadillac Hub Dashboard Timeline and Notifications Customization Se…" at bounding box center [559, 317] width 1118 height 635
click at [377, 635] on html "Client: Pepe Cadillac Hub Dashboard Timeline and Notifications Customization Se…" at bounding box center [559, 317] width 1118 height 635
click at [174, 482] on div "Completed Tasks Core Configuration Store Details Last Saved: [DATE] Website Ana…" at bounding box center [242, 344] width 453 height 482
click at [88, 86] on button "Hub" at bounding box center [80, 74] width 123 height 37
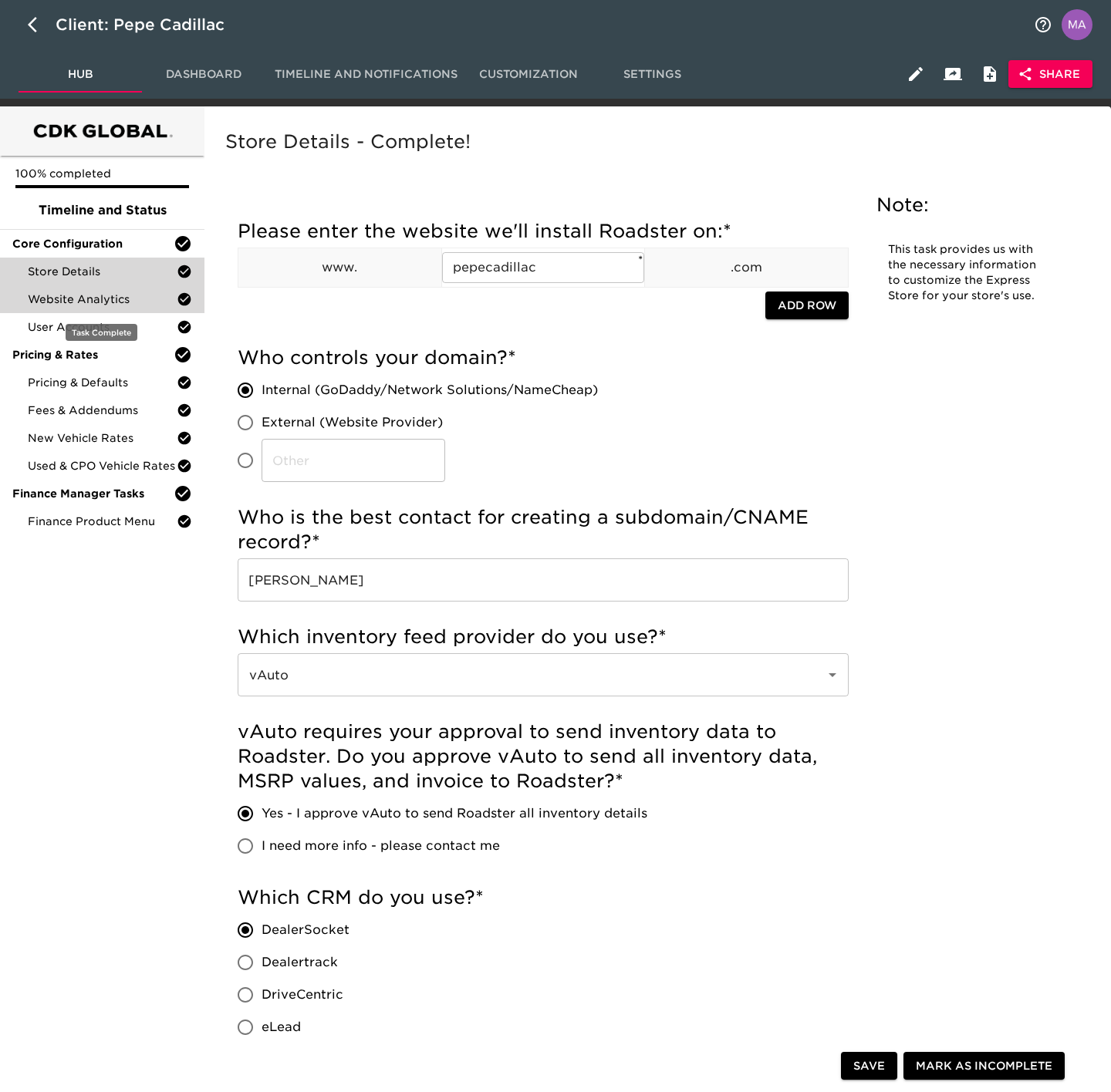
click at [107, 291] on span "Website Analytics" at bounding box center [102, 299] width 149 height 16
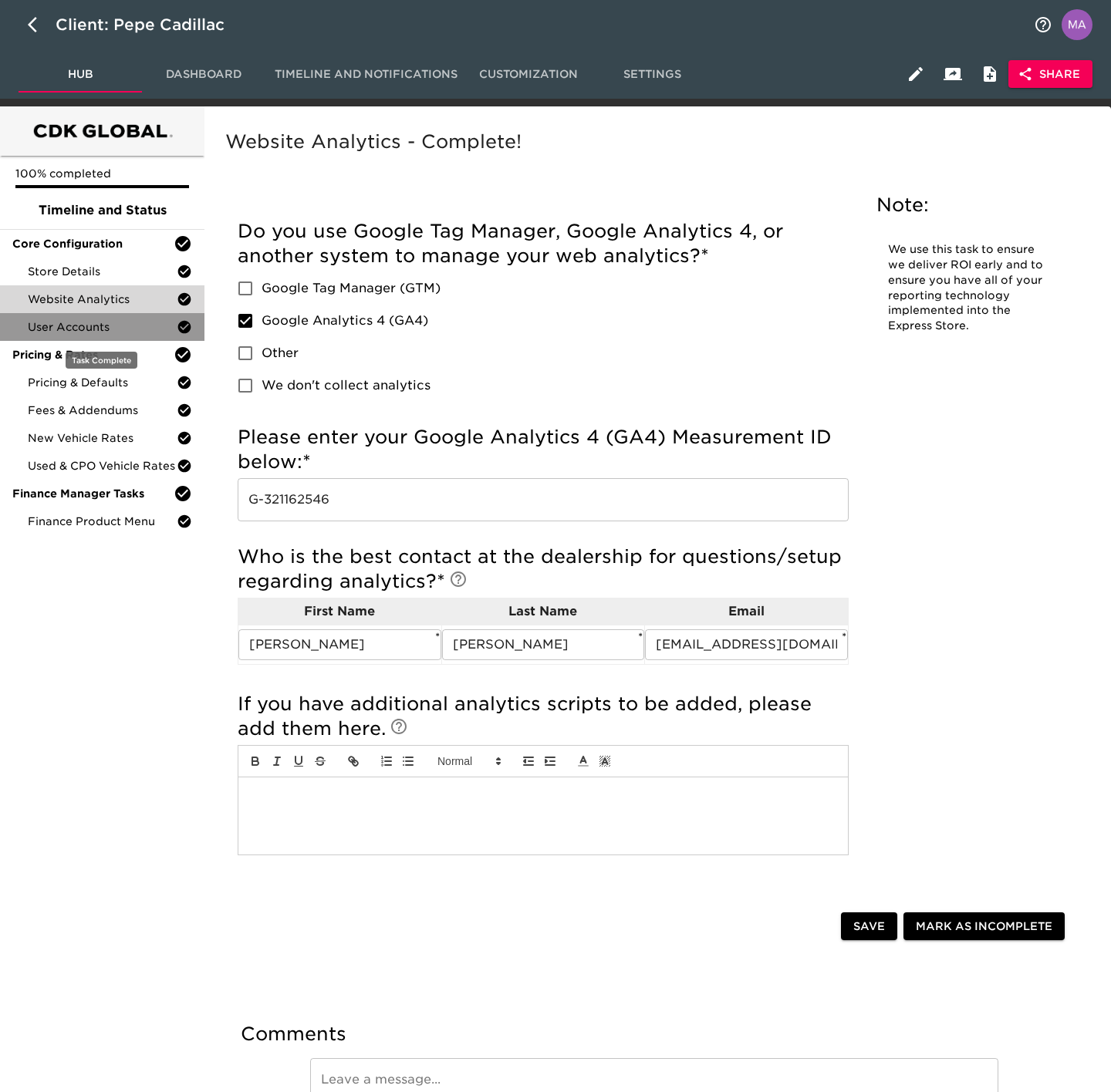
click at [101, 324] on span "User Accounts" at bounding box center [102, 327] width 149 height 16
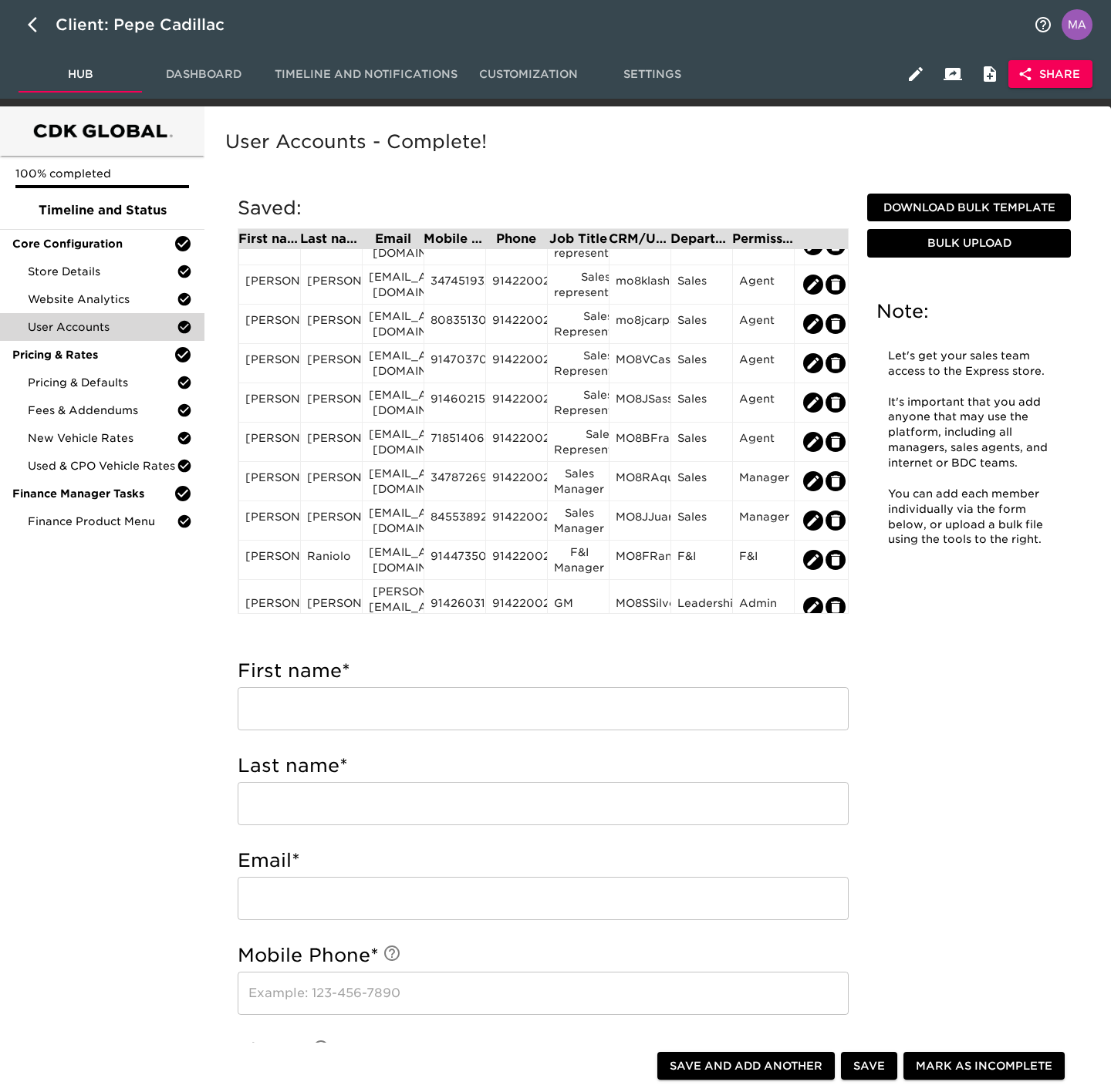
scroll to position [148, 0]
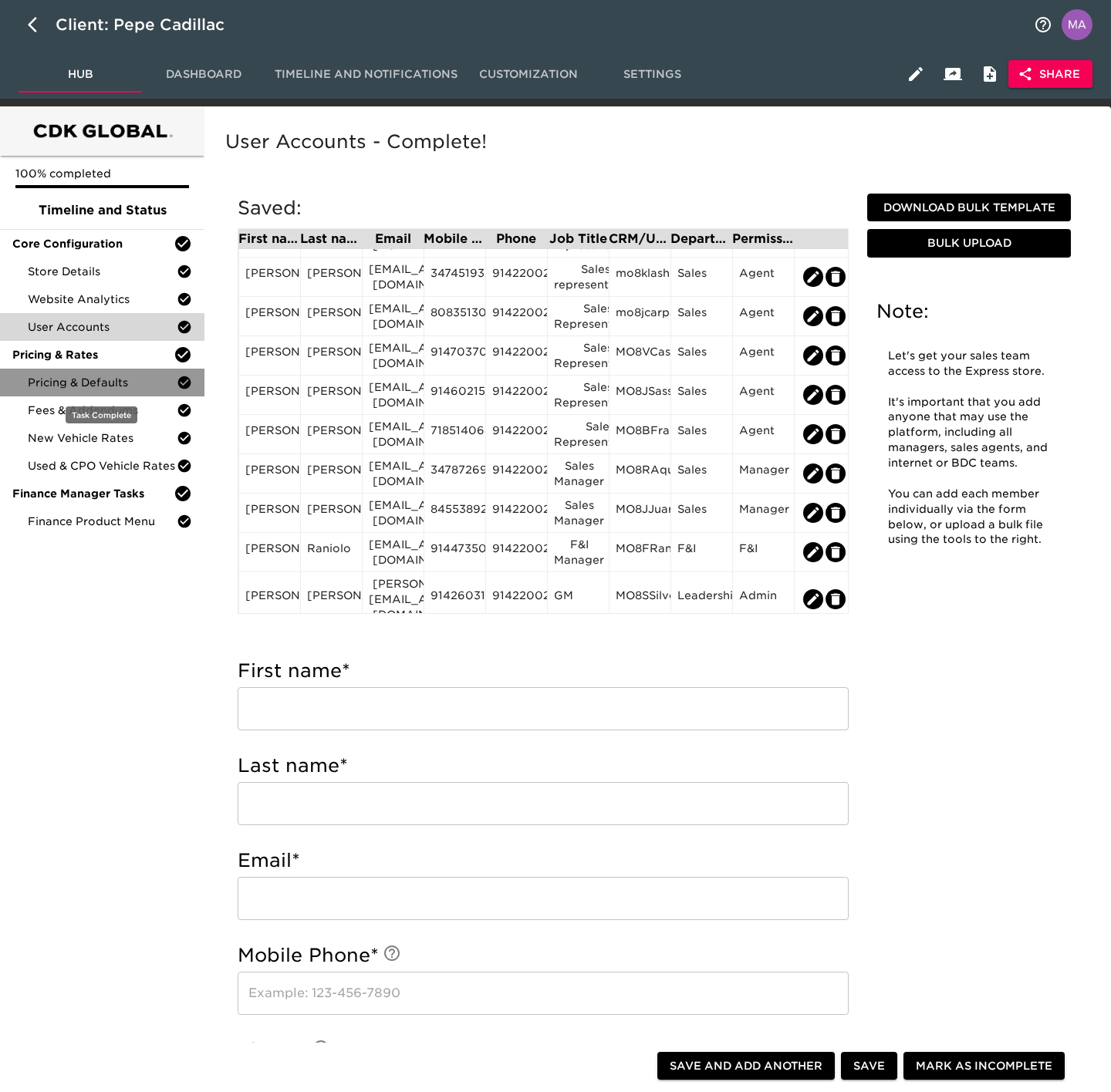
click at [115, 385] on span "Pricing & Defaults" at bounding box center [102, 383] width 149 height 16
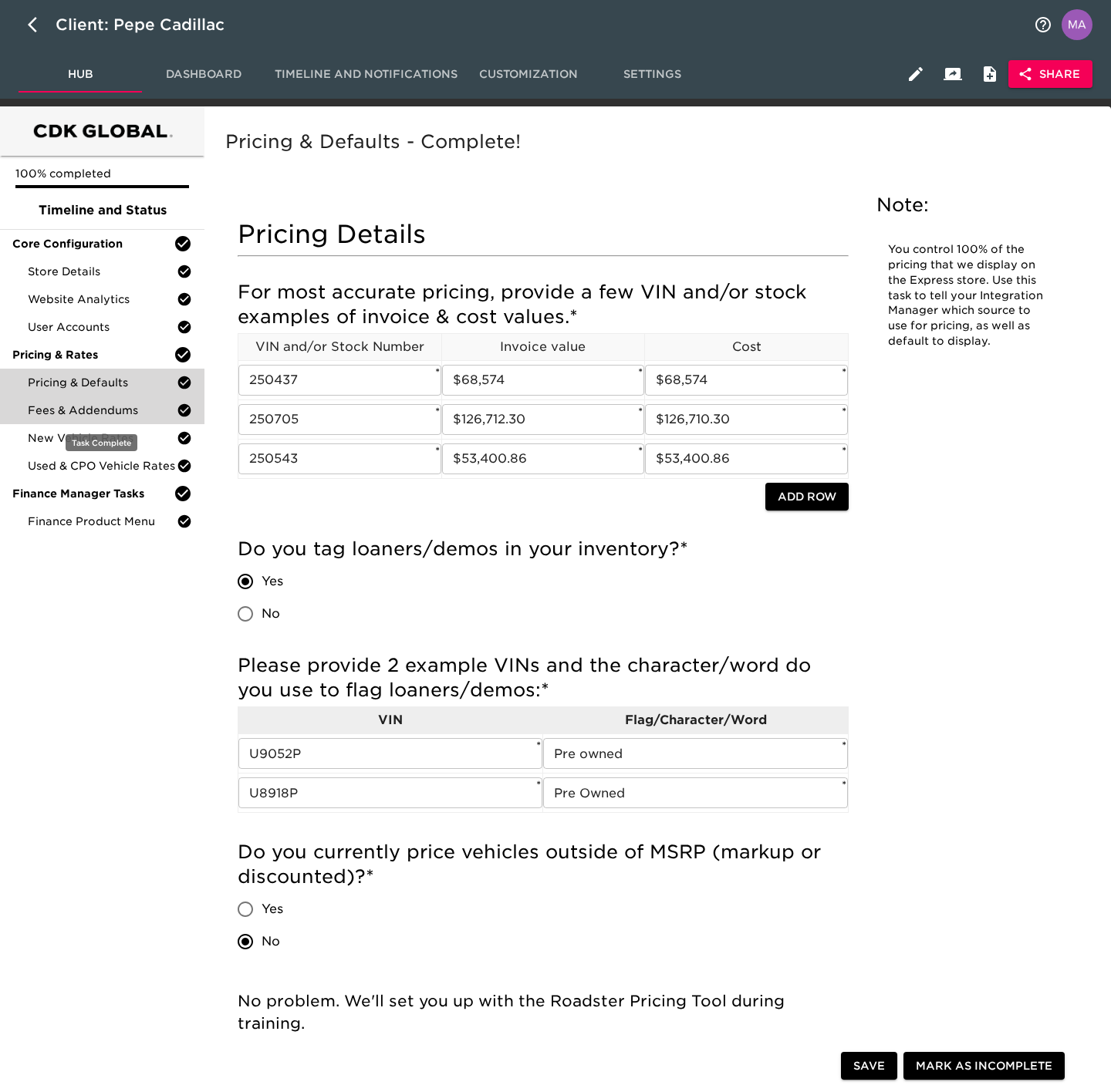
click at [103, 402] on span "Fees & Addendums" at bounding box center [102, 410] width 149 height 16
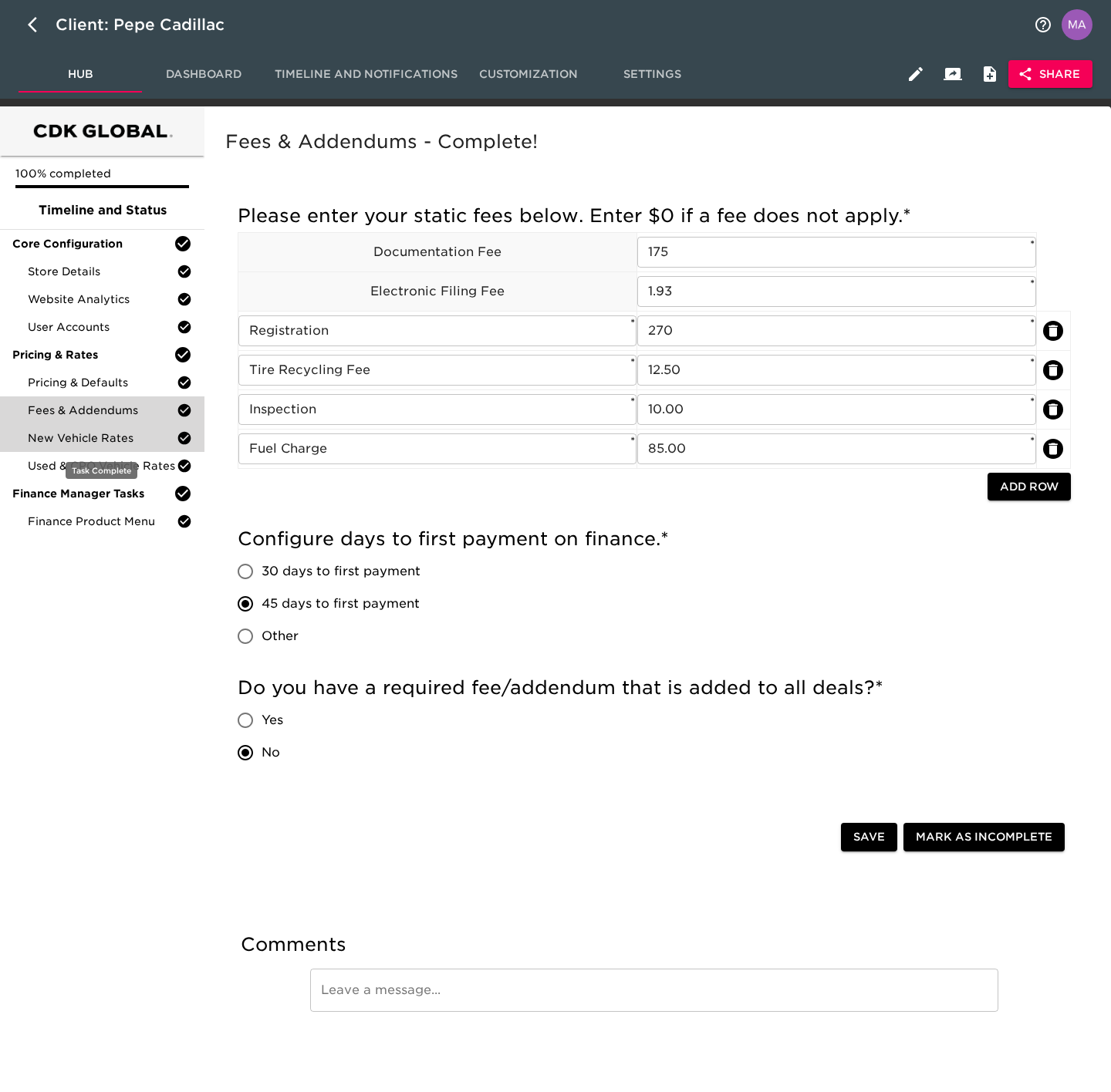
click at [98, 435] on span "New Vehicle Rates" at bounding box center [102, 439] width 149 height 16
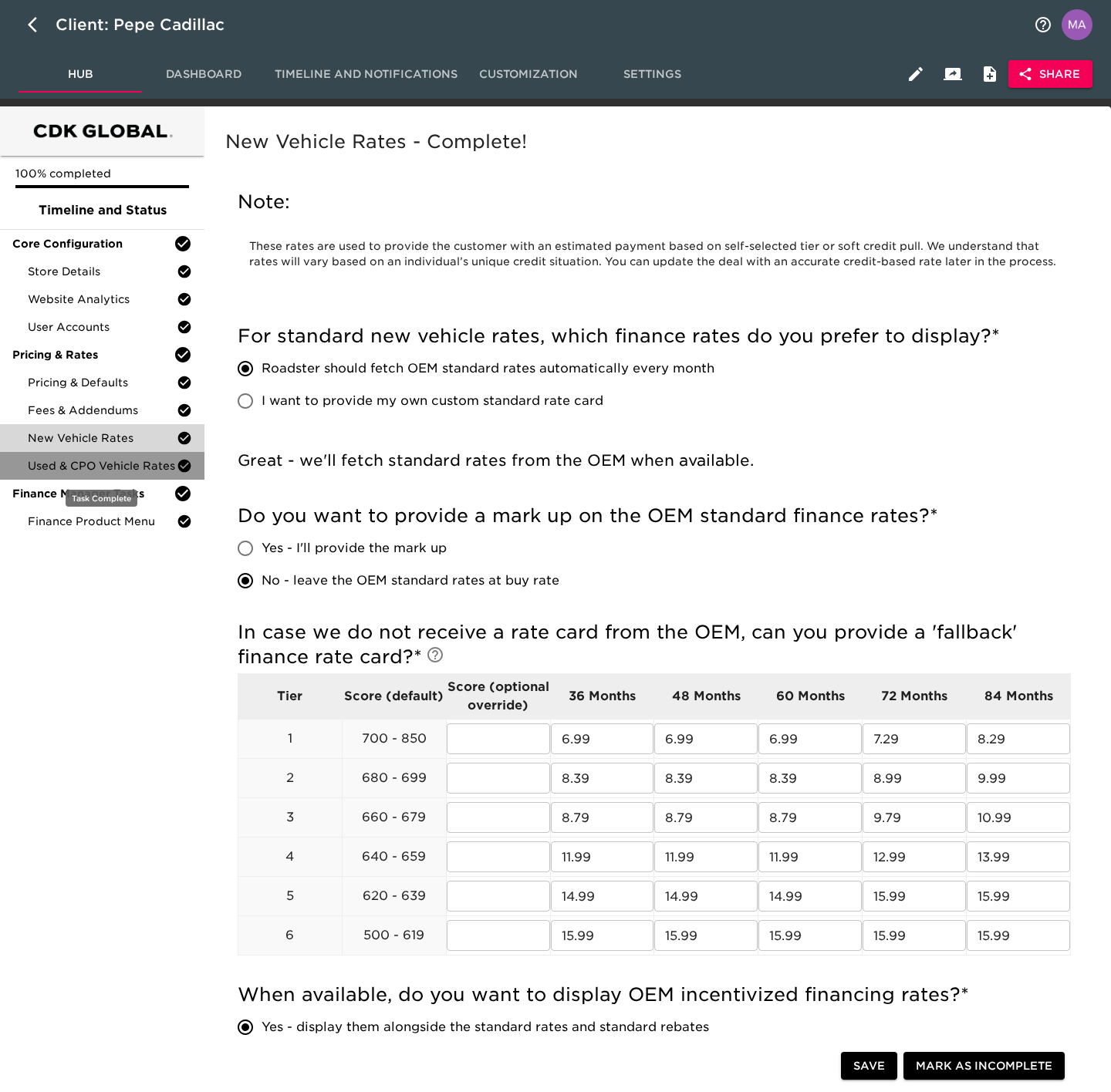
click at [125, 460] on span "Used & CPO Vehicle Rates" at bounding box center [102, 466] width 149 height 16
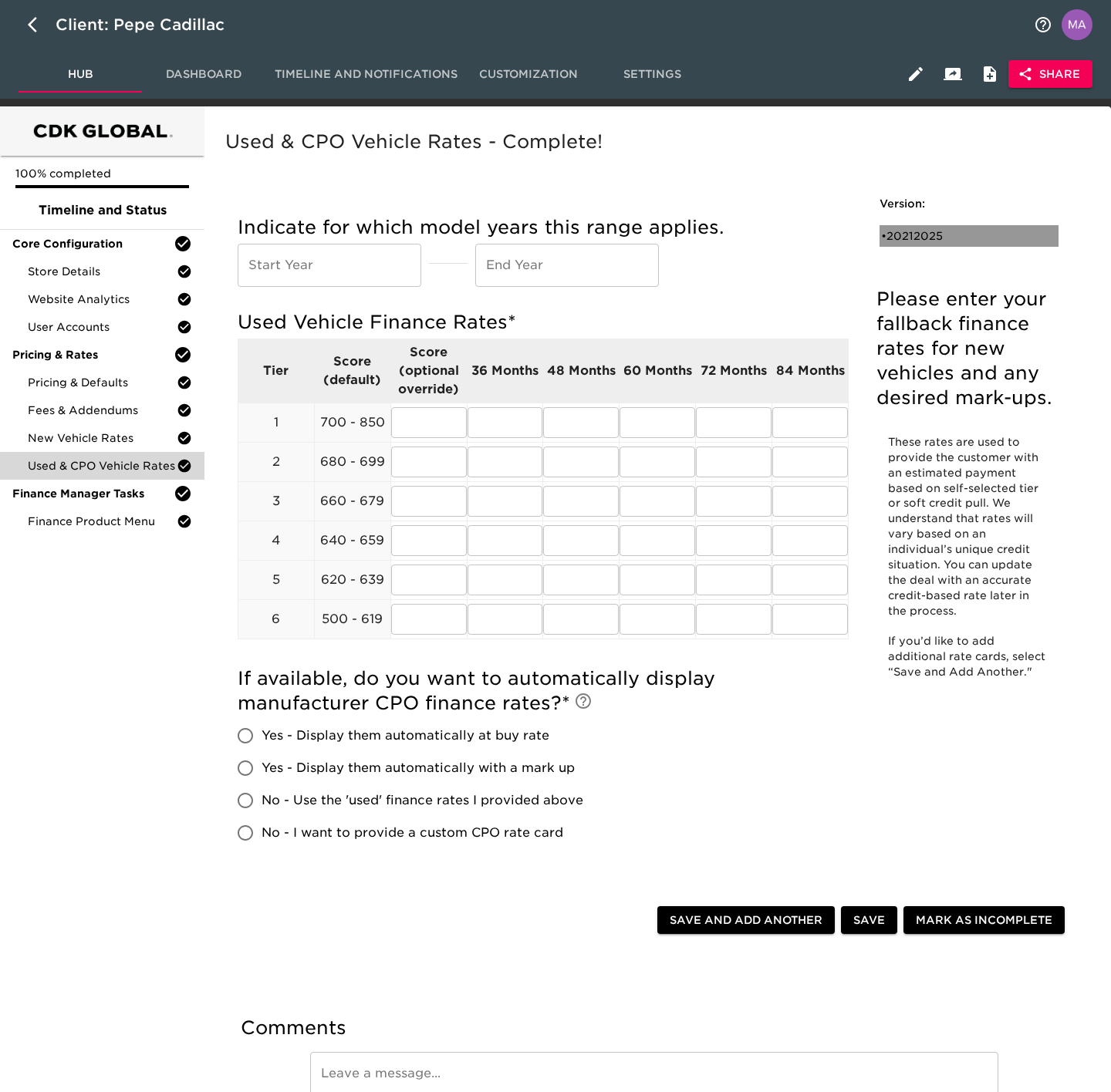
click at [901, 246] on div "• 20212025" at bounding box center [968, 236] width 179 height 21
type input "2021"
type input "2025"
radio input "true"
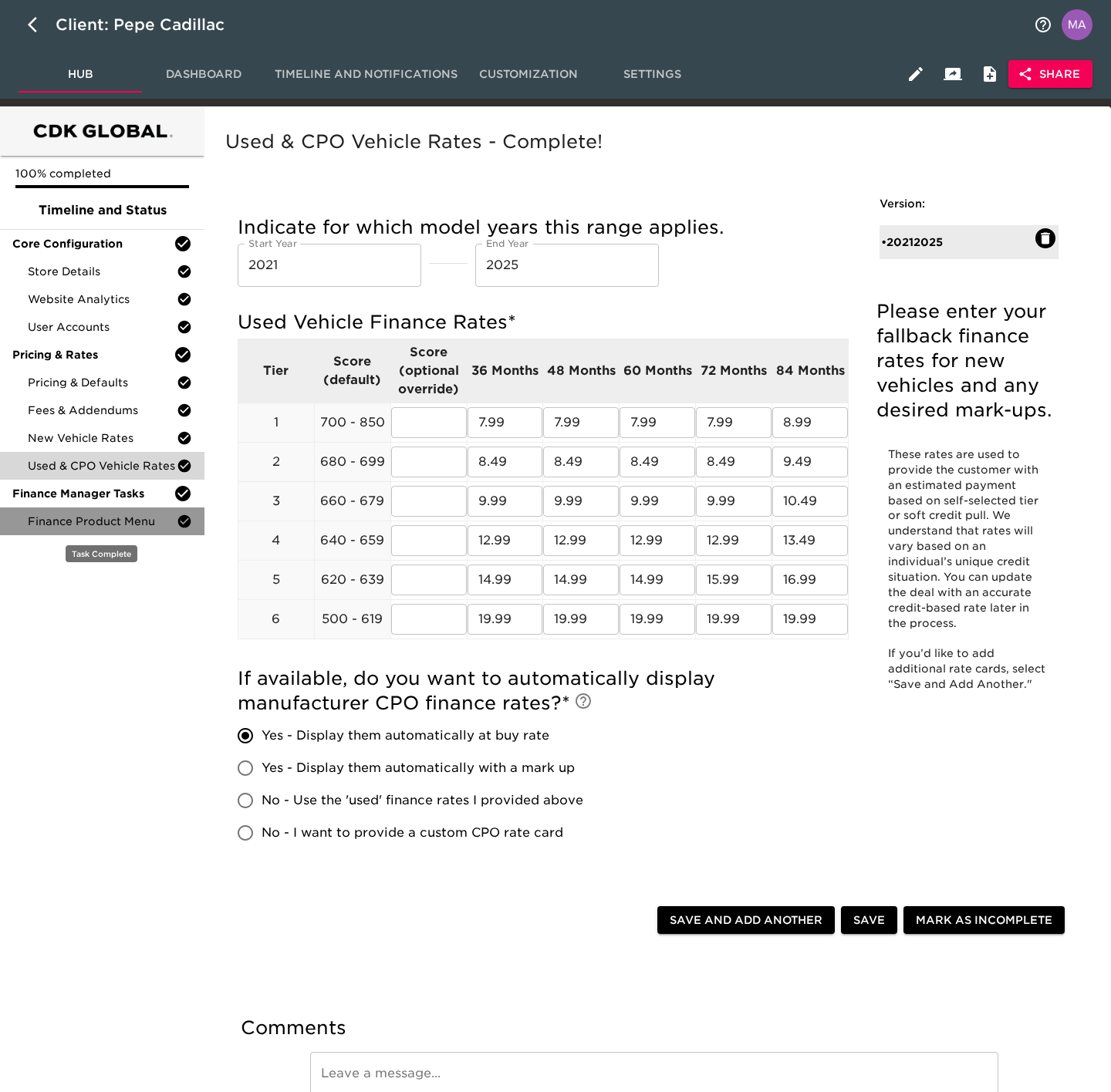
click at [127, 515] on span "Finance Product Menu" at bounding box center [102, 522] width 149 height 16
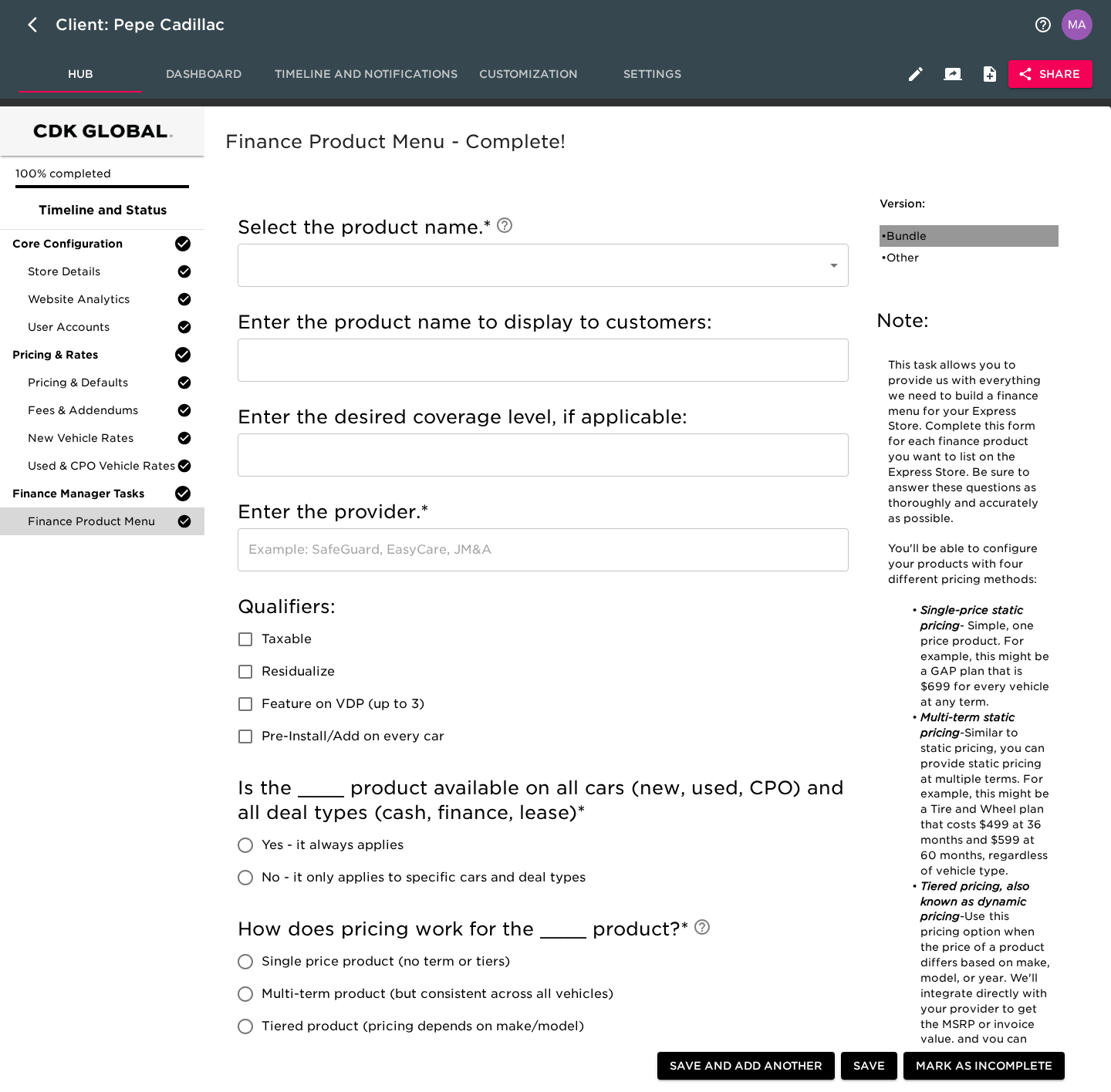
click at [919, 236] on div "• Bundle" at bounding box center [959, 236] width 154 height 16
type input "Bundle"
type input "First Class Wheel & Tire Protection Plus AutoXcel Dynamic Wheel Max With Key Re…"
type input "AutoXcel"
checkbox input "true"
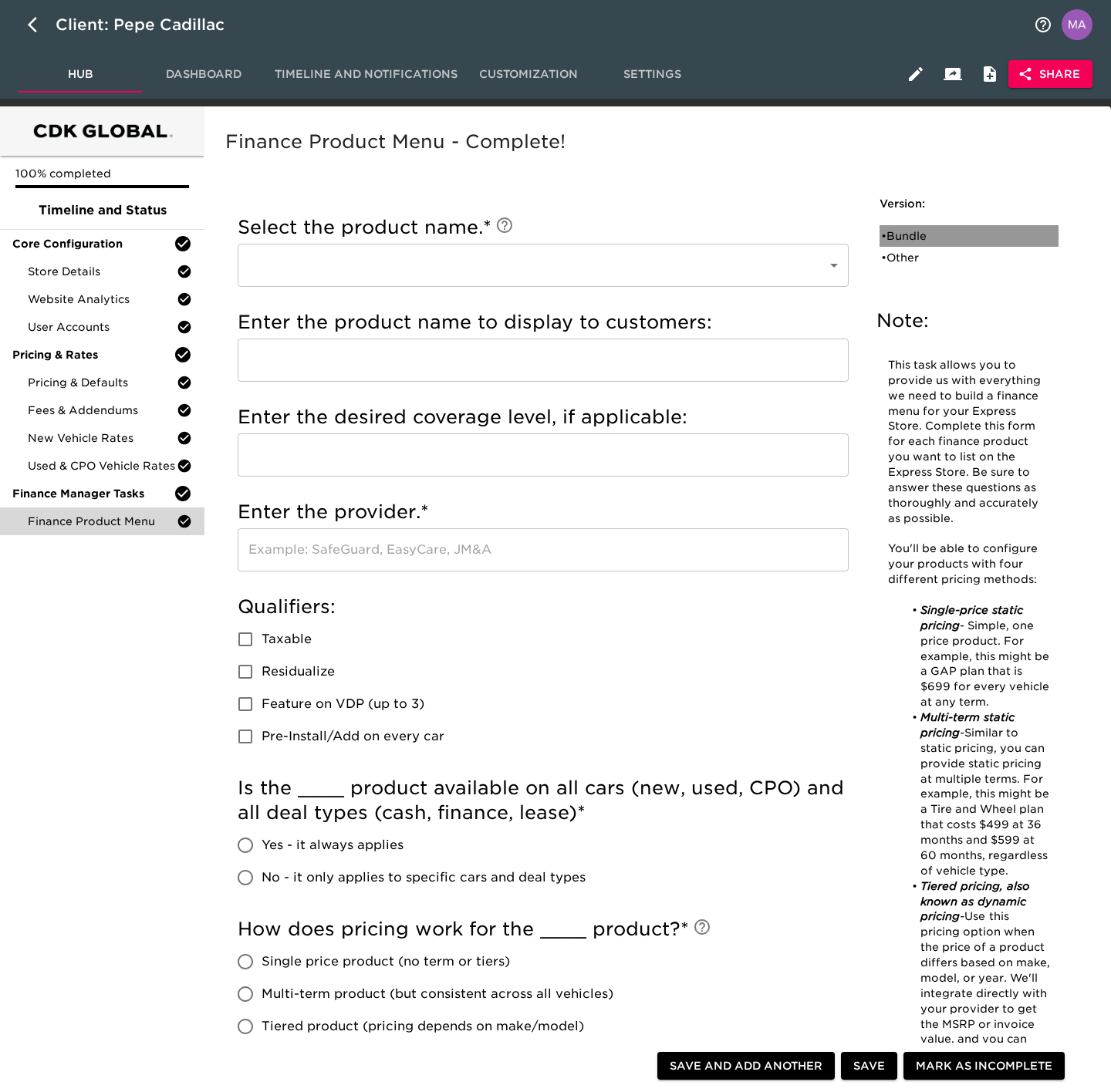
checkbox input "true"
radio input "true"
type input "2495"
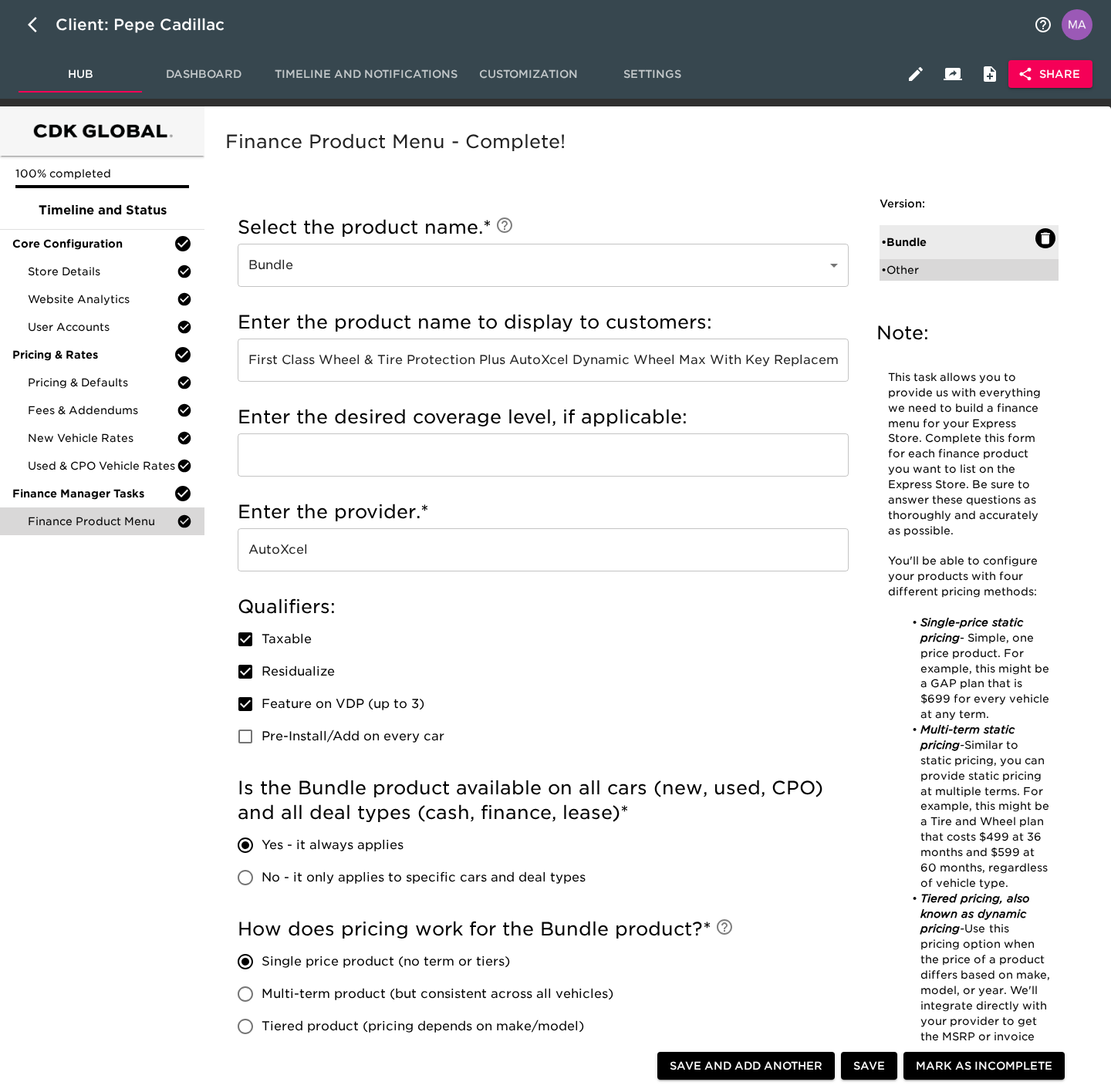
click at [900, 273] on div "• Other" at bounding box center [959, 270] width 154 height 16
type input "Other"
type input "Cilajet Ultimate Protection"
type input "Cilajet"
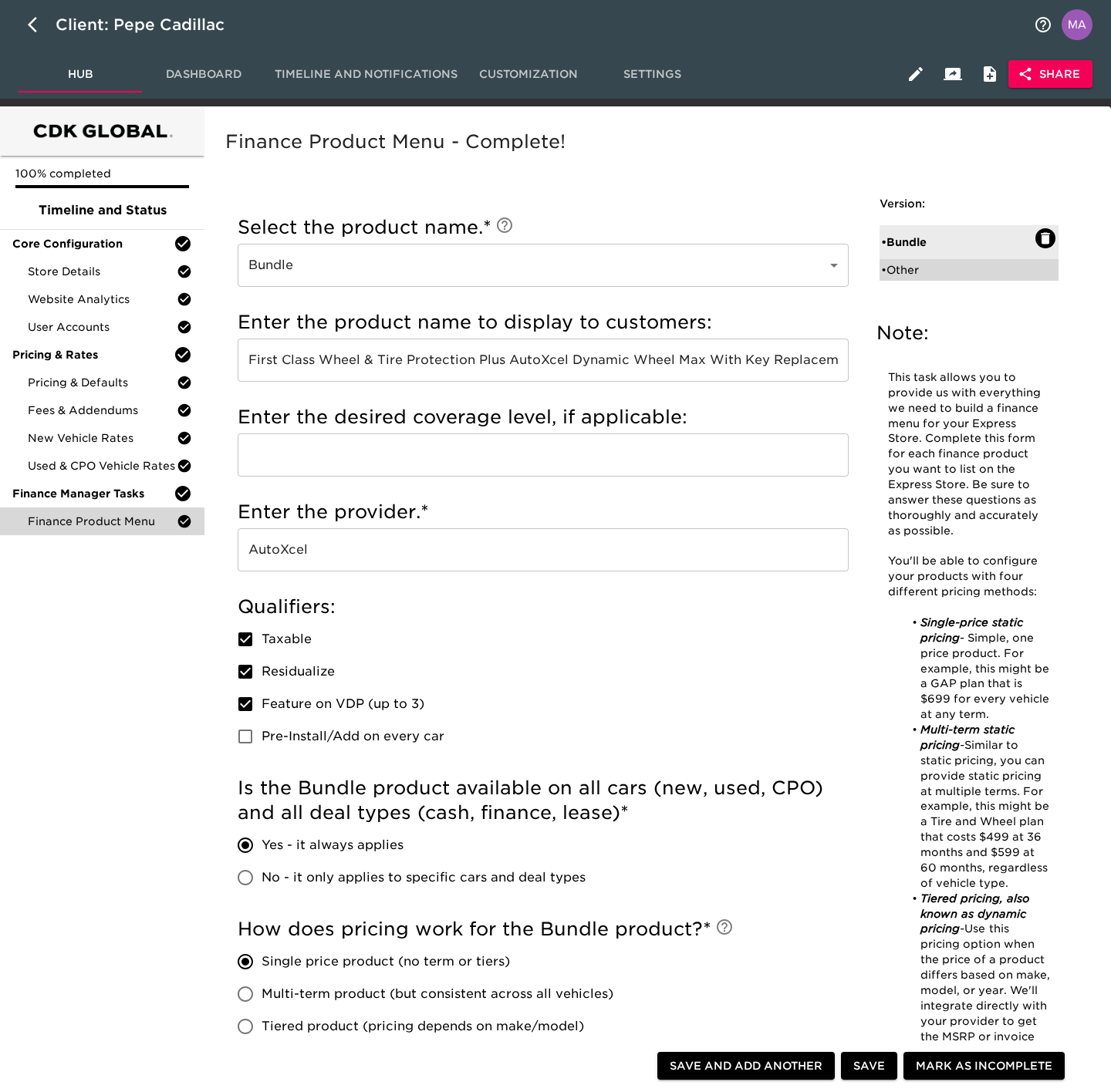
checkbox input "true"
radio input "true"
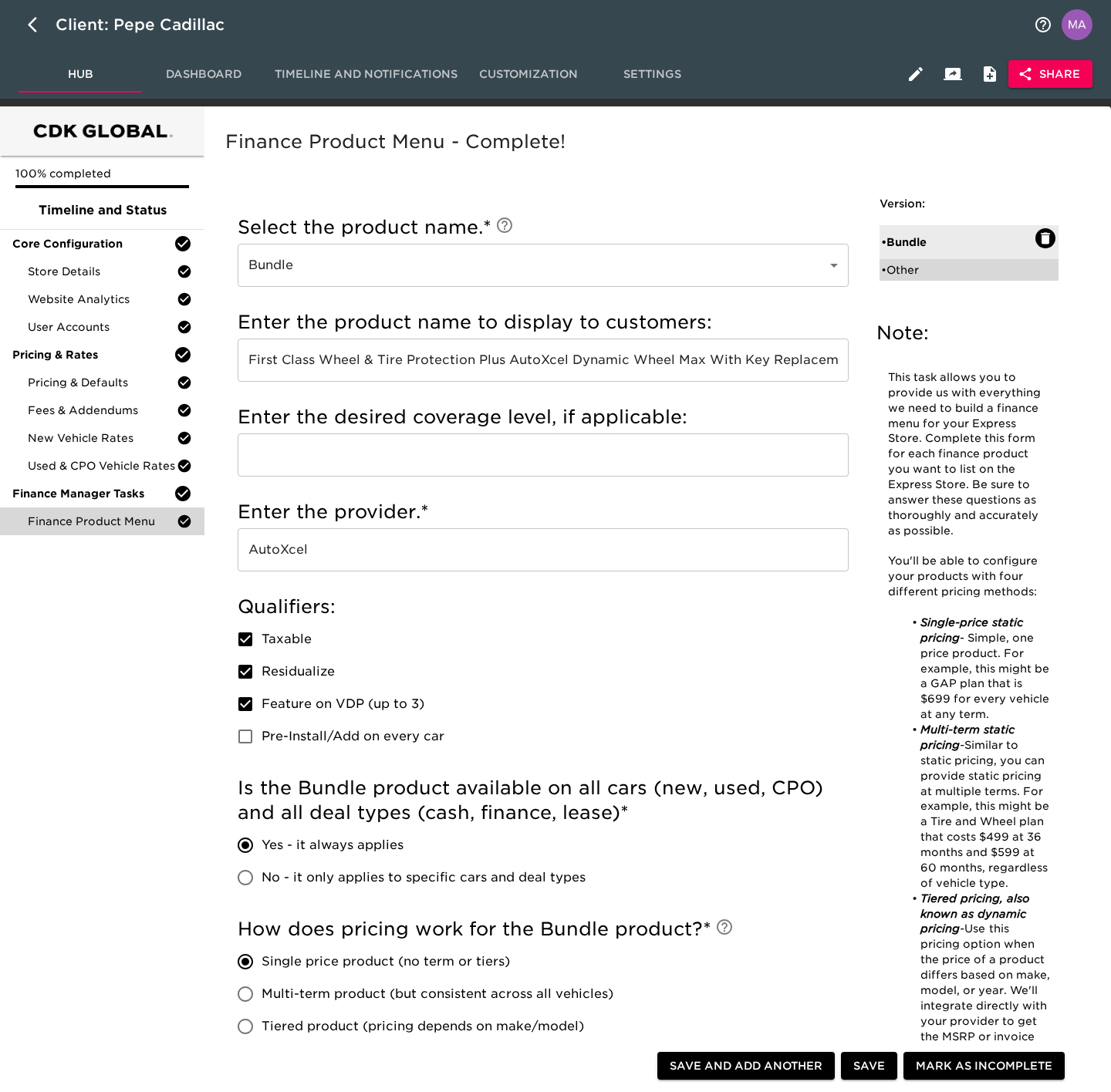
type input "1495"
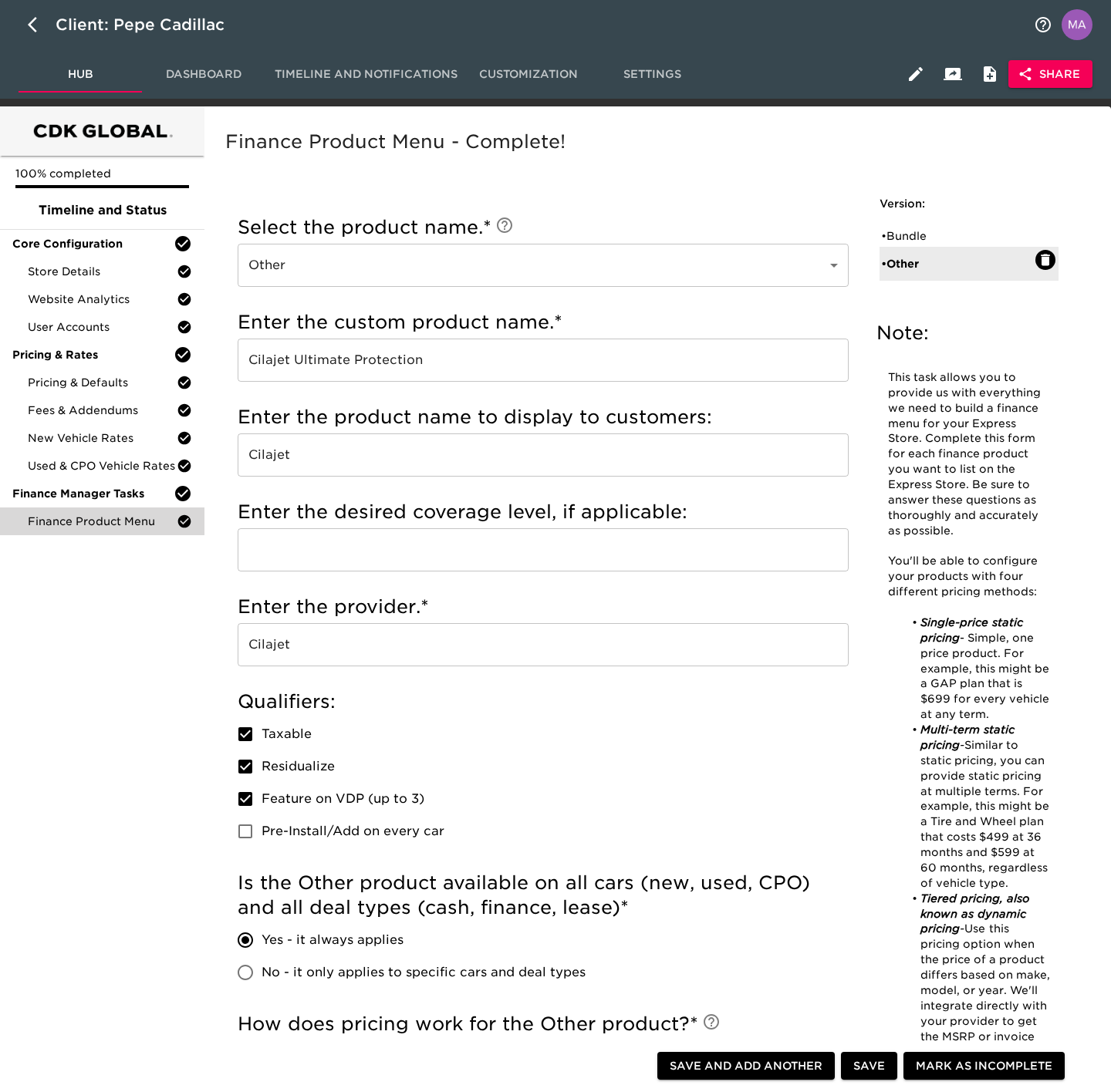
click at [220, 679] on div "Incomplete: Select when this product should display. Incomplete: Enter the term…" at bounding box center [542, 831] width 648 height 1285
click at [116, 272] on span "Store Details" at bounding box center [102, 272] width 149 height 16
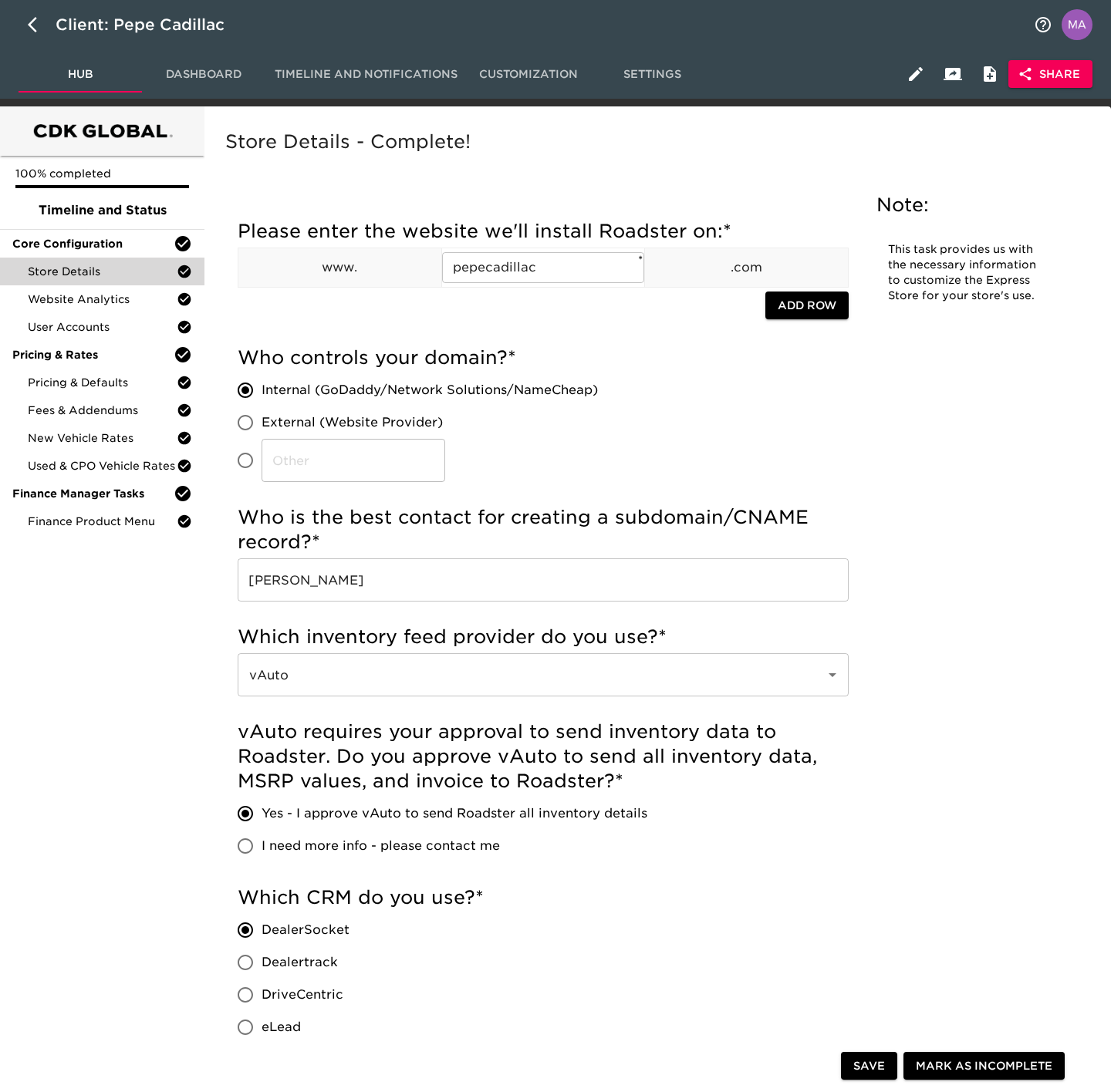
scroll to position [115, 0]
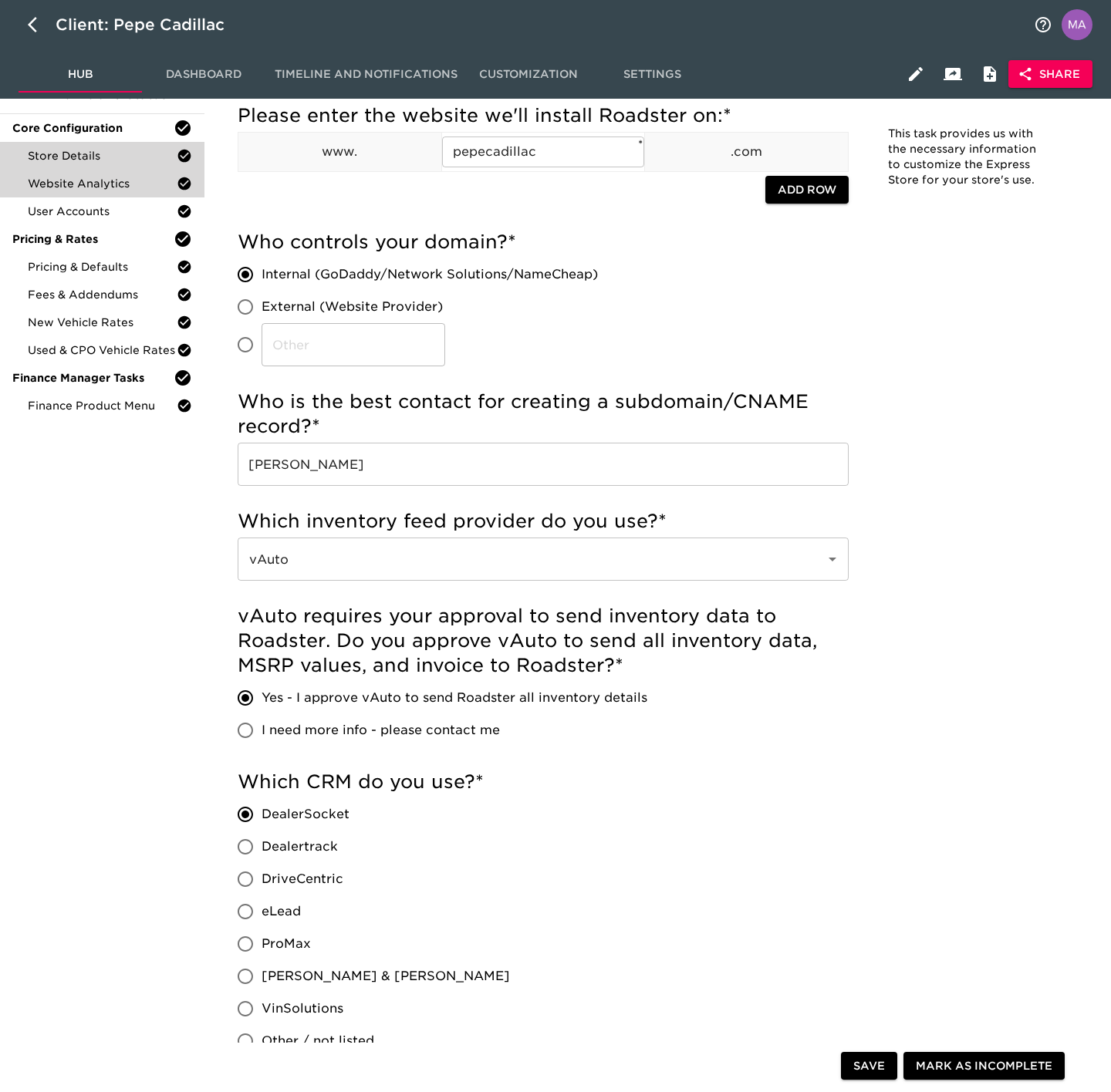
click at [113, 184] on span "Website Analytics" at bounding box center [102, 184] width 149 height 16
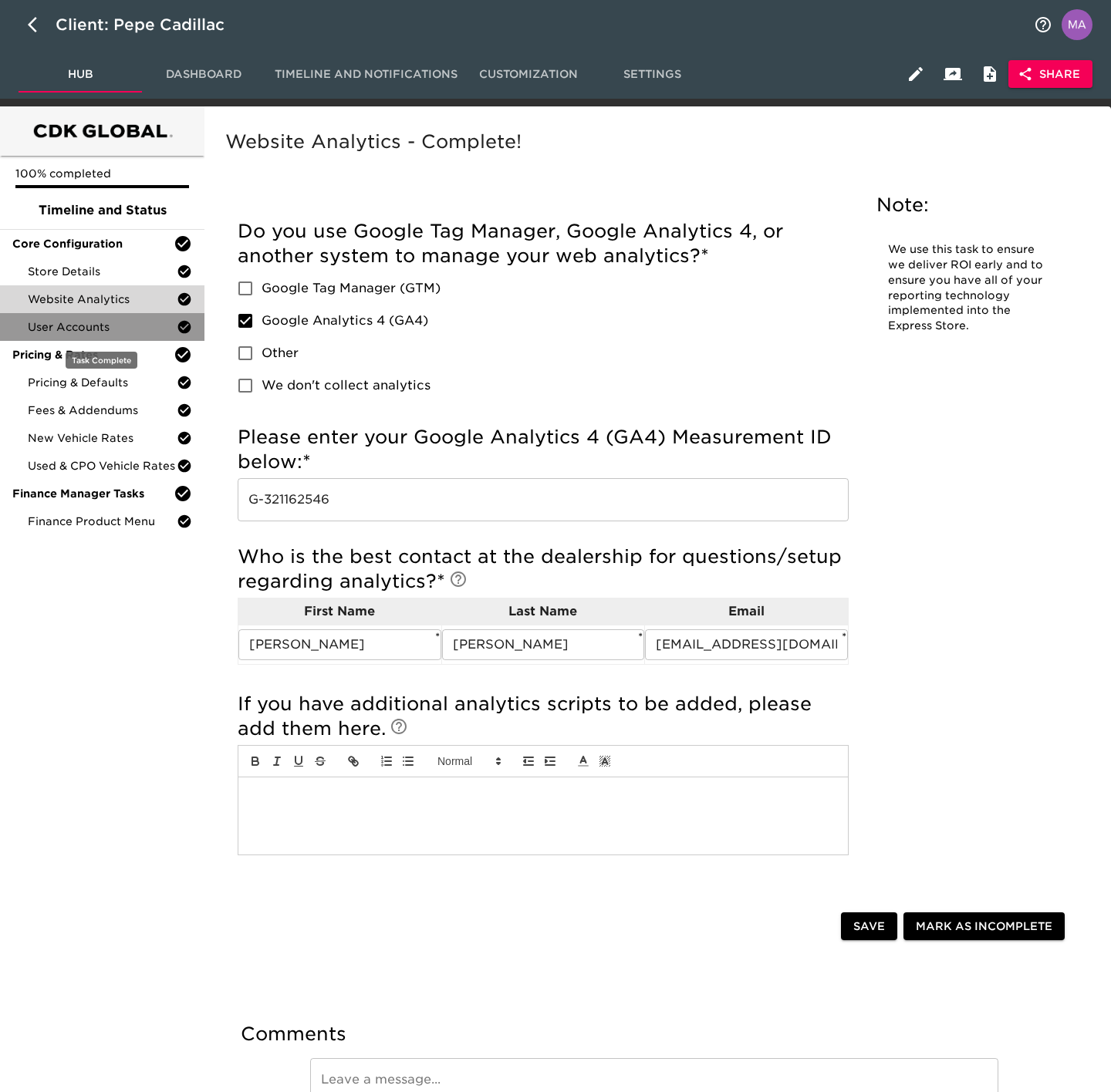
click at [71, 327] on span "User Accounts" at bounding box center [102, 327] width 149 height 16
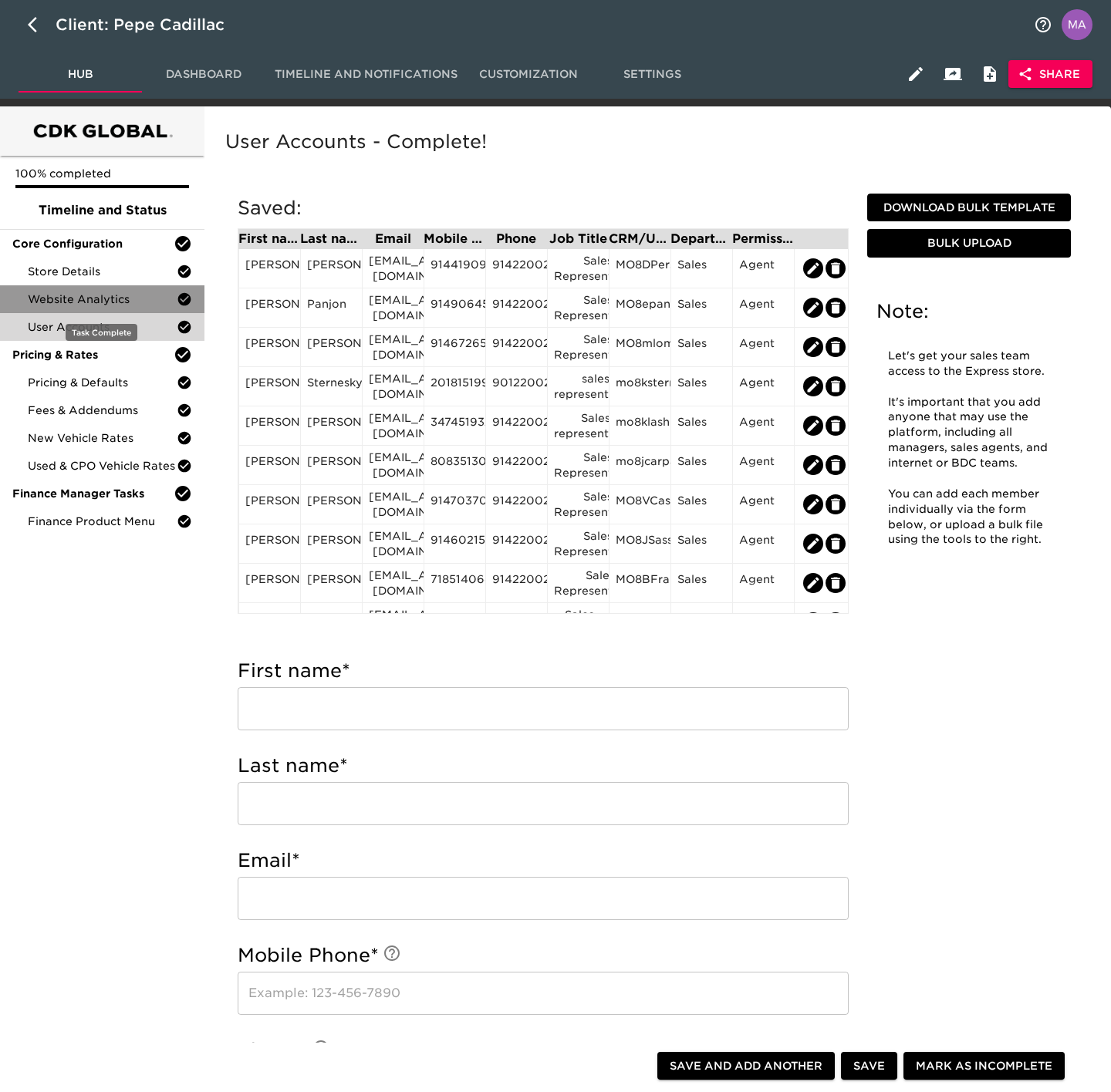
click at [72, 304] on span "Website Analytics" at bounding box center [102, 299] width 149 height 16
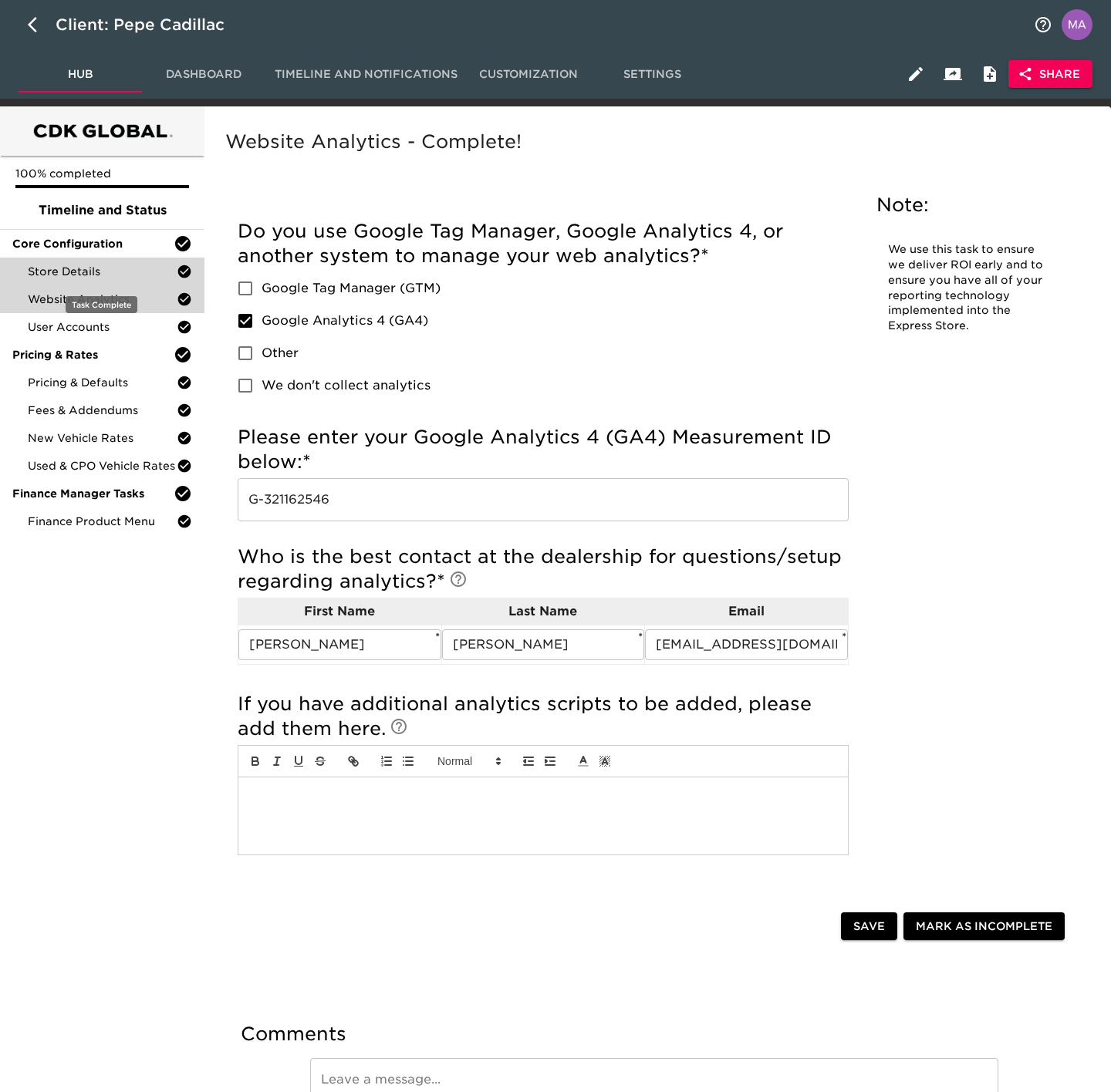
click at [67, 278] on span "Store Details" at bounding box center [102, 272] width 149 height 16
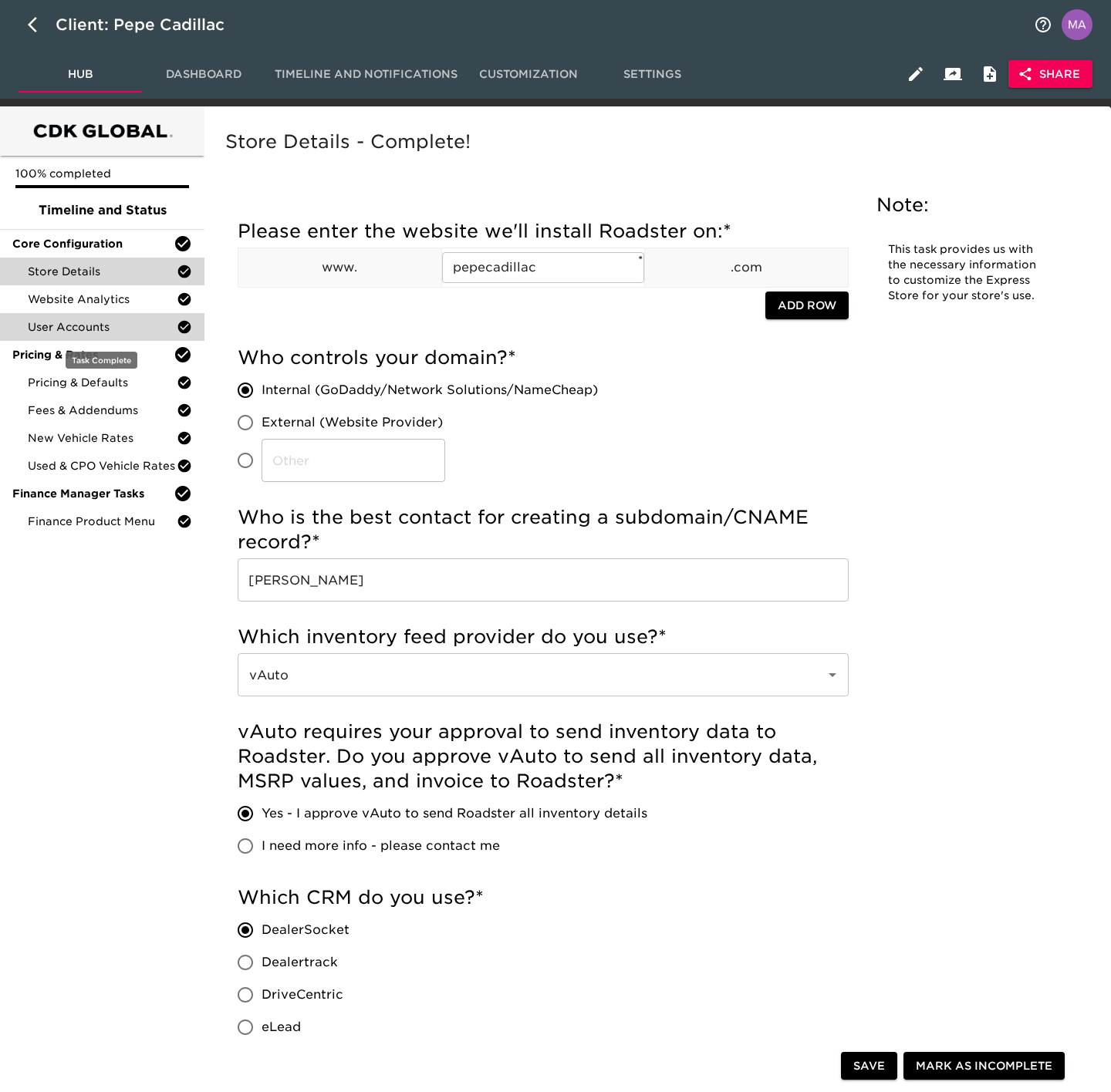
click at [123, 316] on div "User Accounts" at bounding box center [102, 327] width 204 height 27
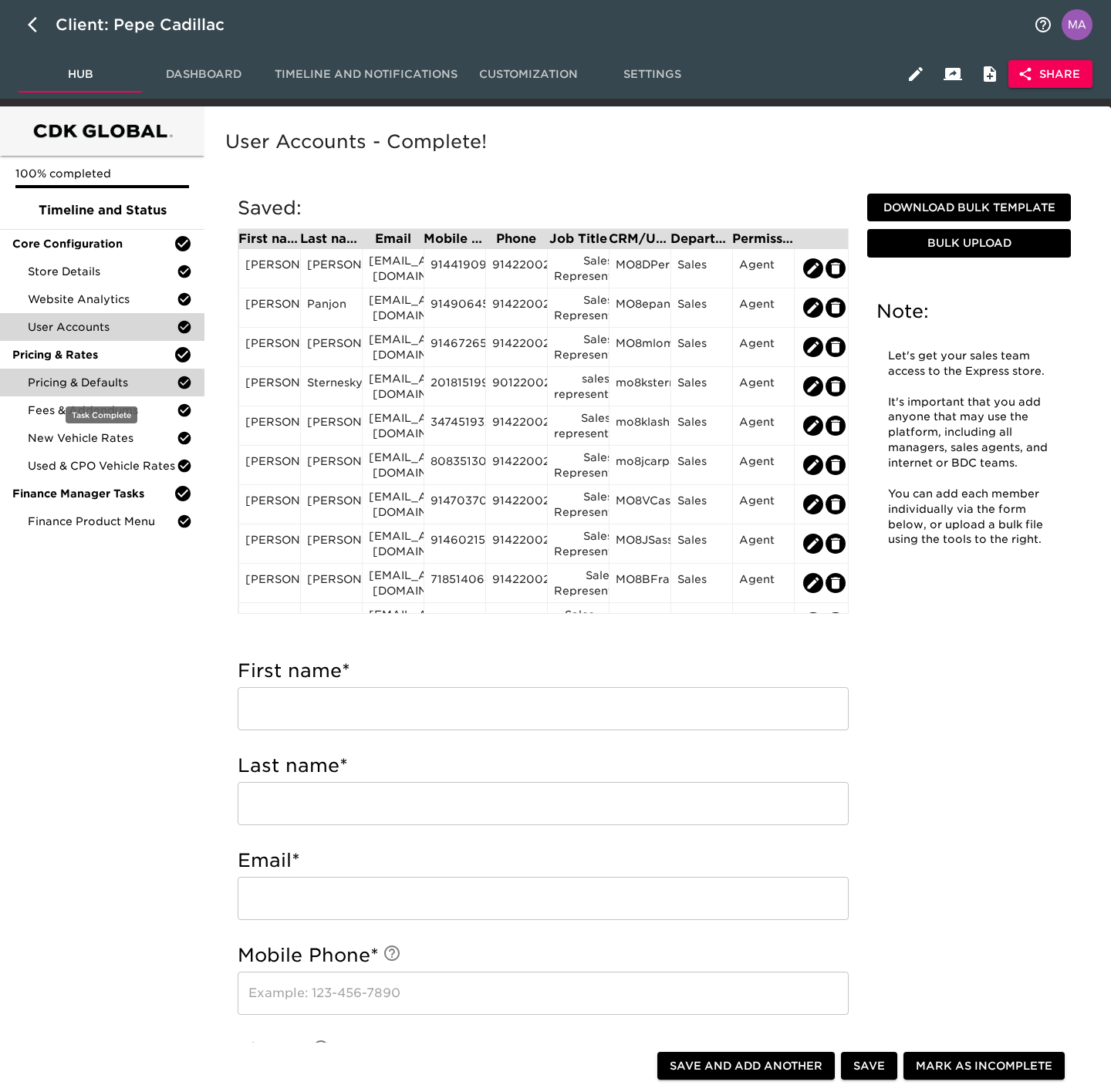
click at [114, 372] on div "Pricing & Defaults" at bounding box center [102, 382] width 204 height 27
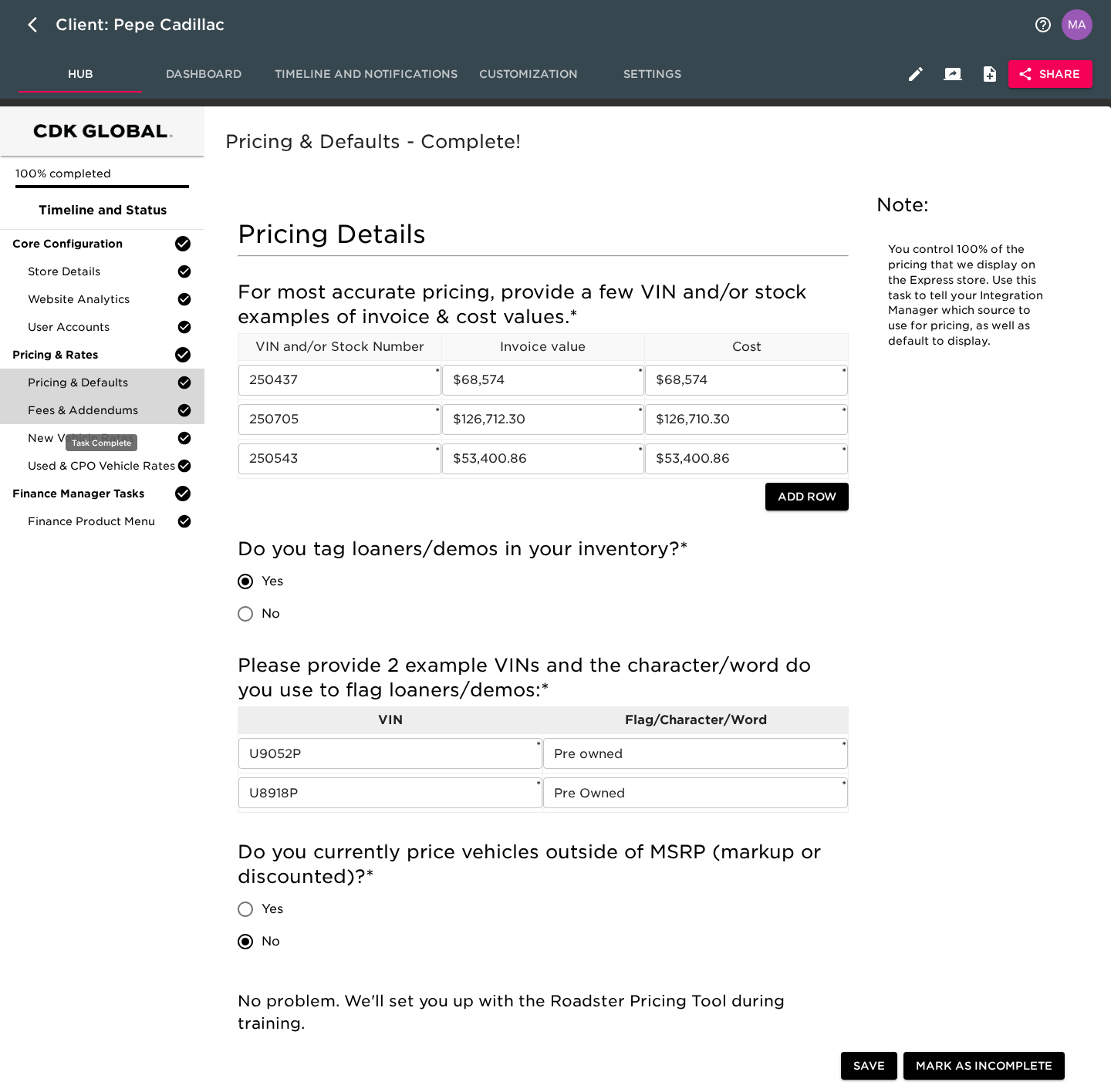
click at [123, 402] on span "Fees & Addendums" at bounding box center [102, 410] width 149 height 16
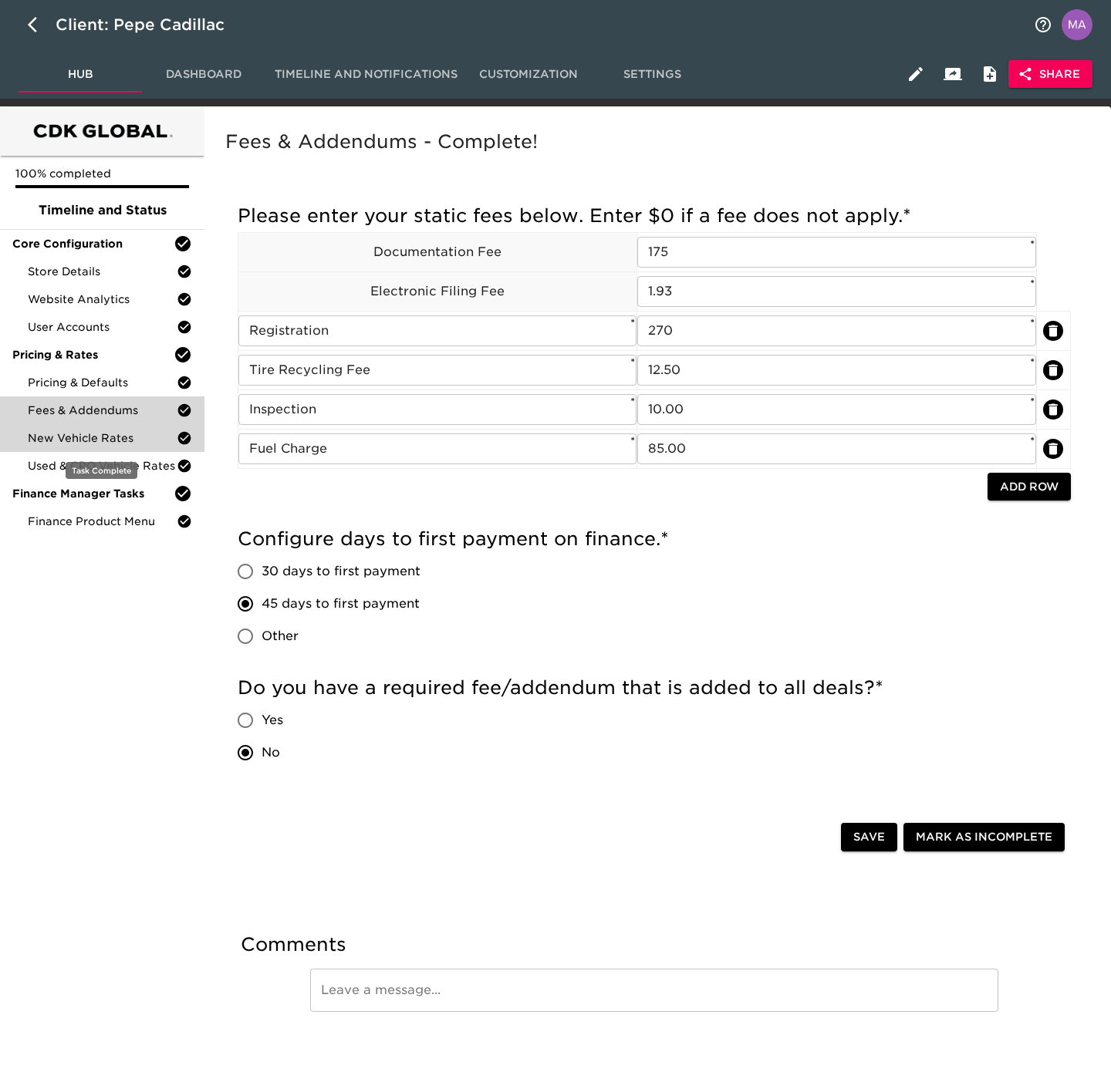
click at [113, 446] on div "New Vehicle Rates" at bounding box center [102, 438] width 204 height 27
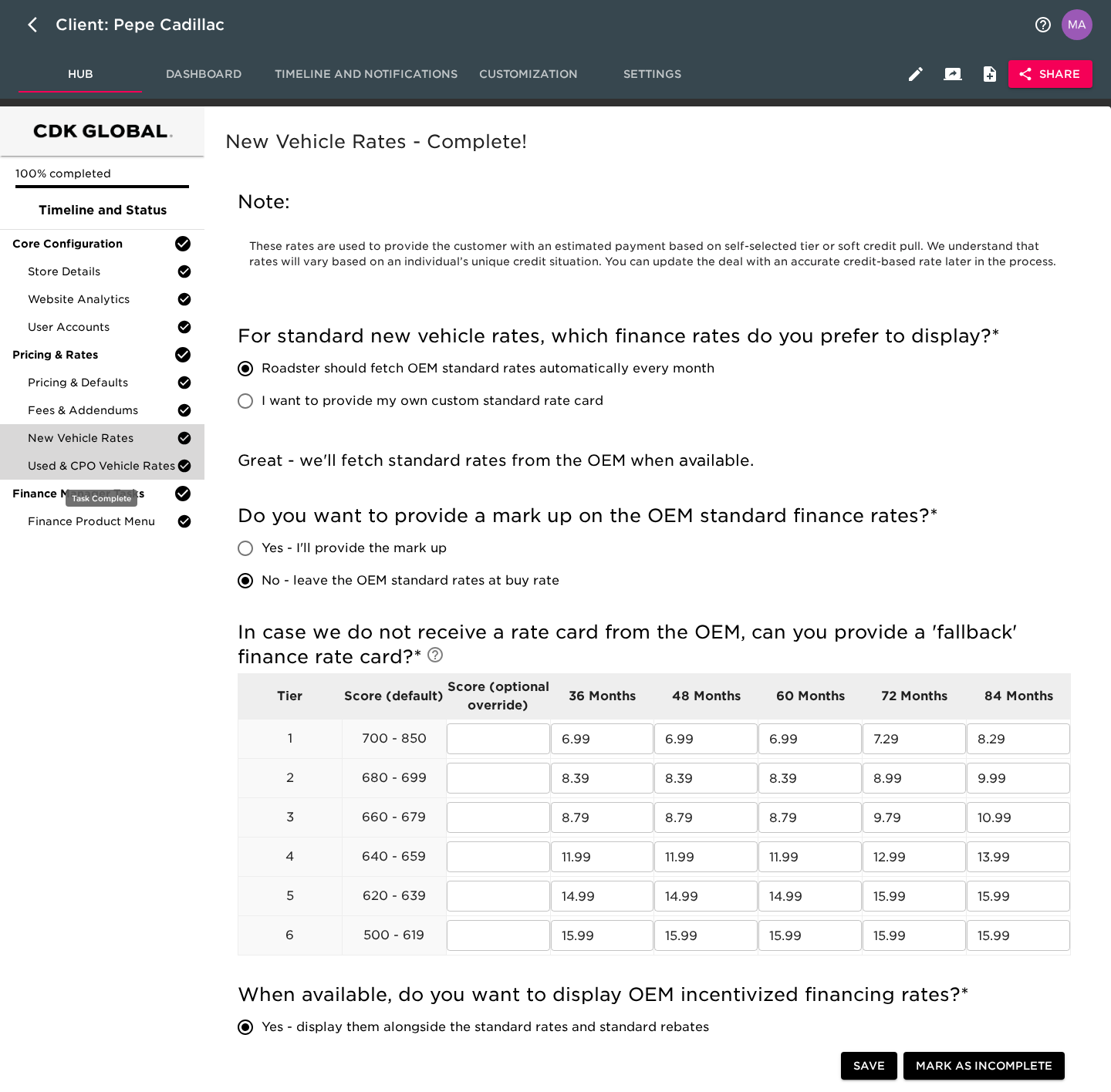
click at [96, 468] on span "Used & CPO Vehicle Rates" at bounding box center [102, 466] width 149 height 16
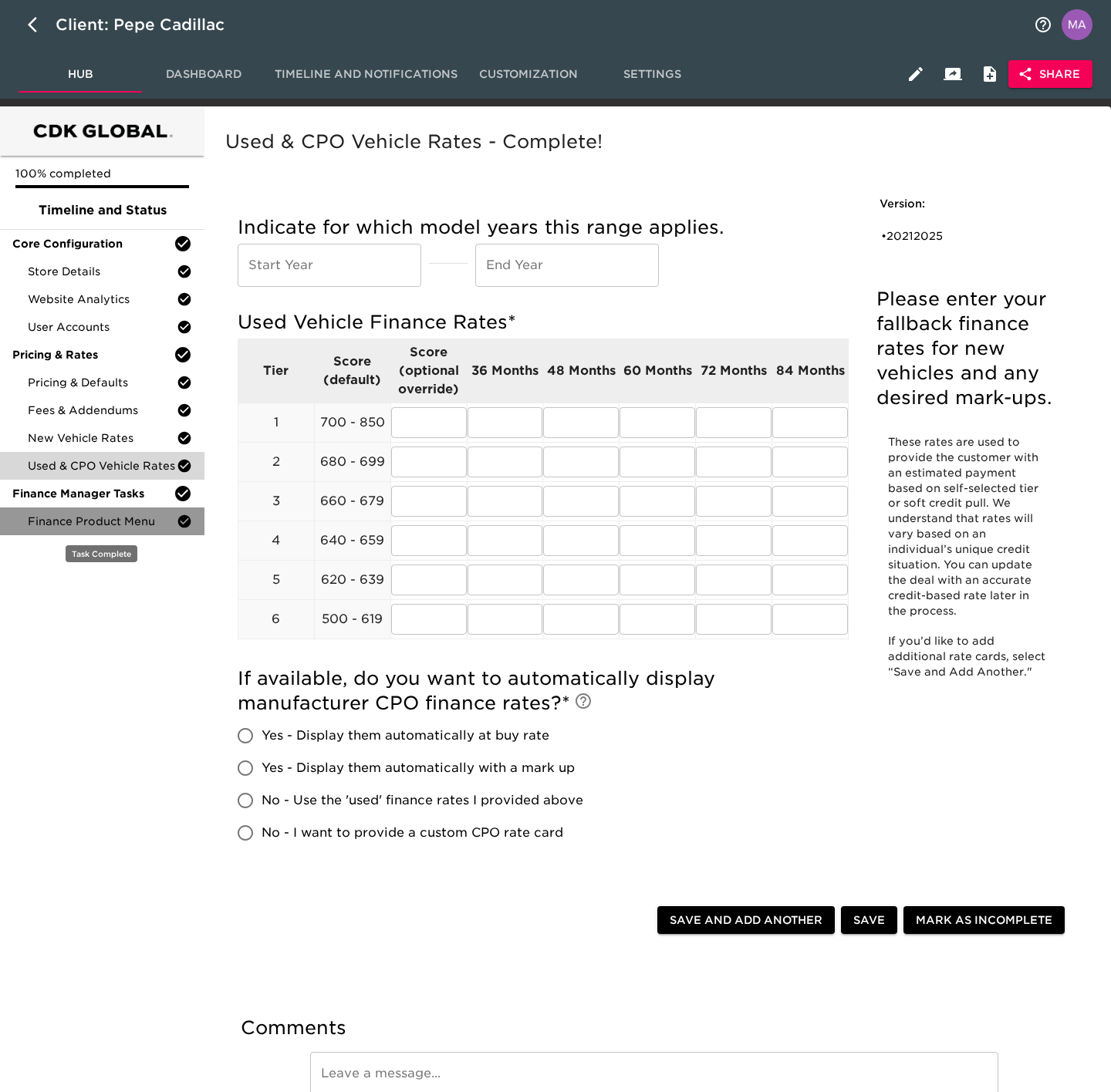
click at [88, 523] on span "Finance Product Menu" at bounding box center [102, 522] width 149 height 16
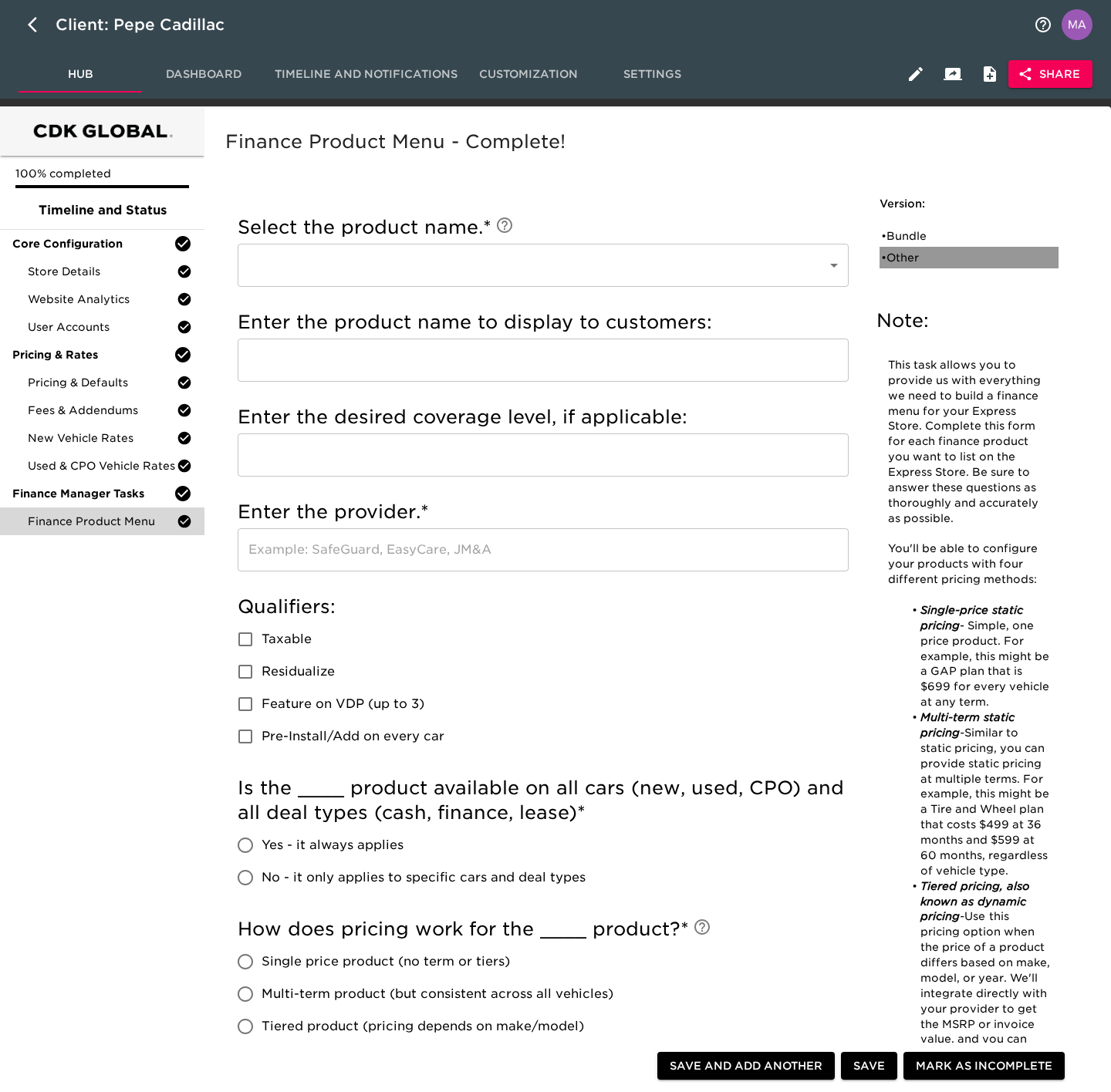
click at [923, 255] on div "• Other" at bounding box center [959, 258] width 154 height 16
type input "Other"
type input "Cilajet Ultimate Protection"
type input "Cilajet"
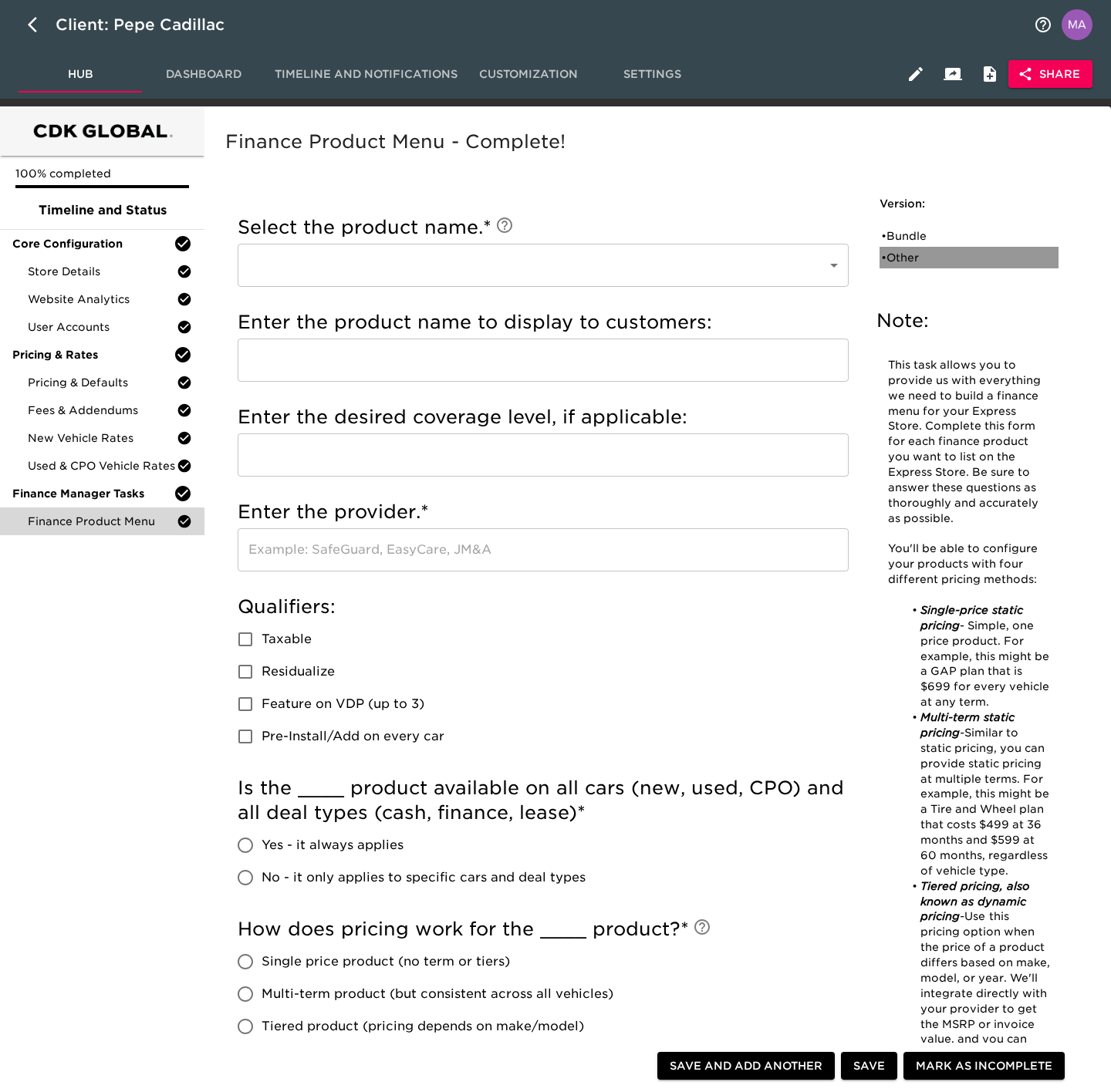
checkbox input "true"
radio input "true"
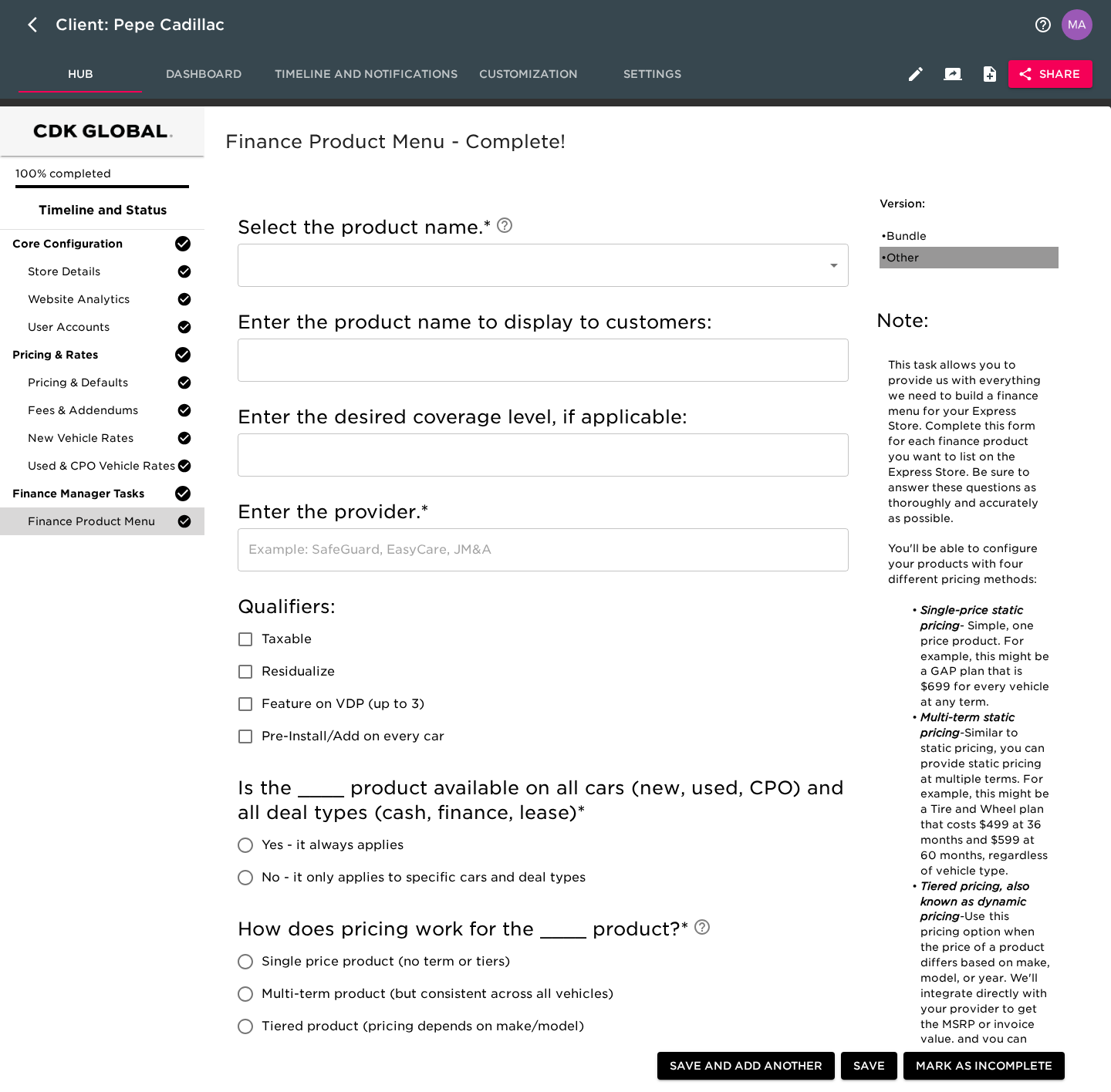
type input "1495"
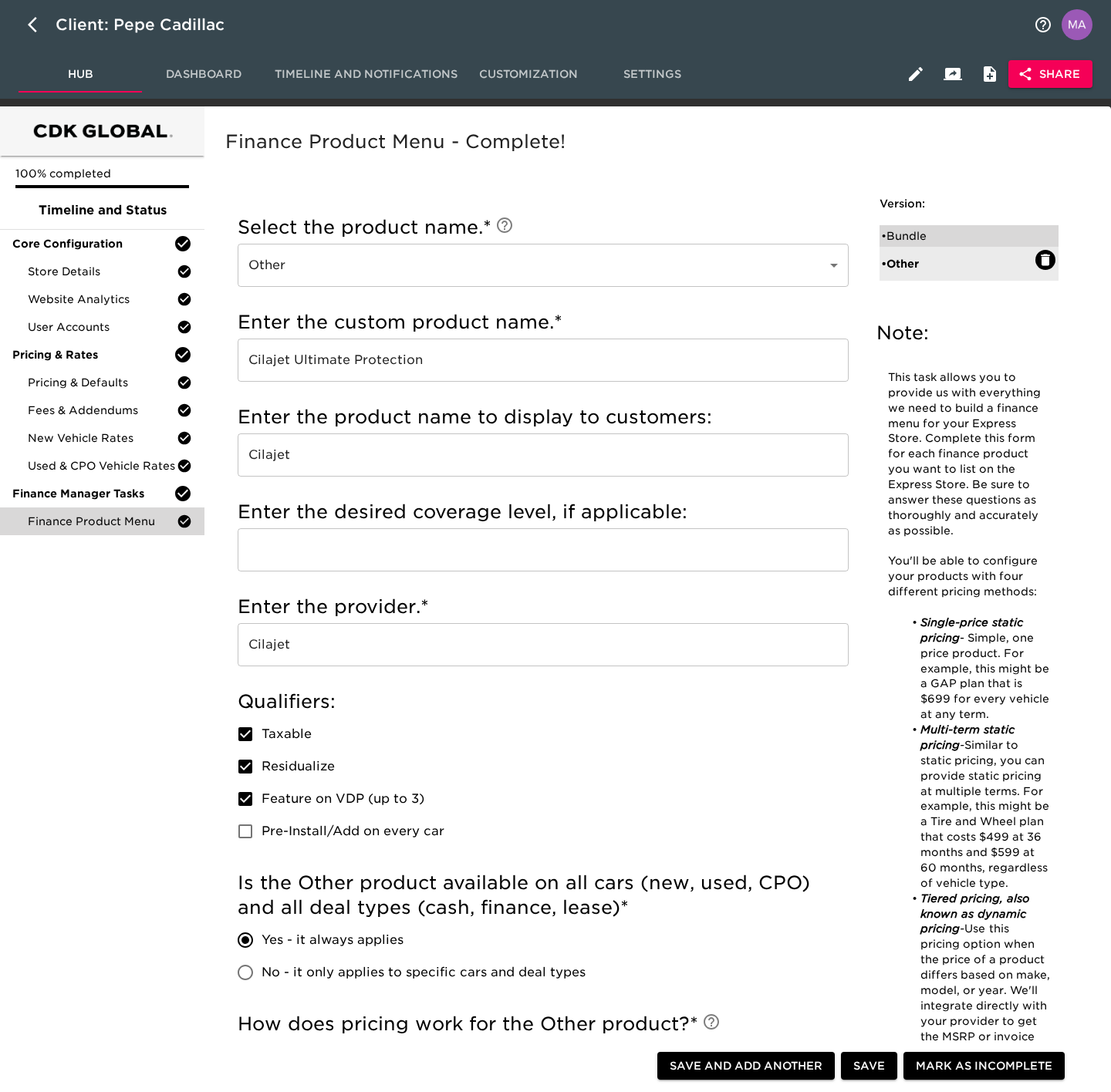
click at [913, 230] on div "• Bundle" at bounding box center [959, 236] width 154 height 16
type input "Bundle"
type input "First Class Wheel & Tire Protection Plus AutoXcel Dynamic Wheel Max With Key Re…"
type input "AutoXcel"
checkbox input "true"
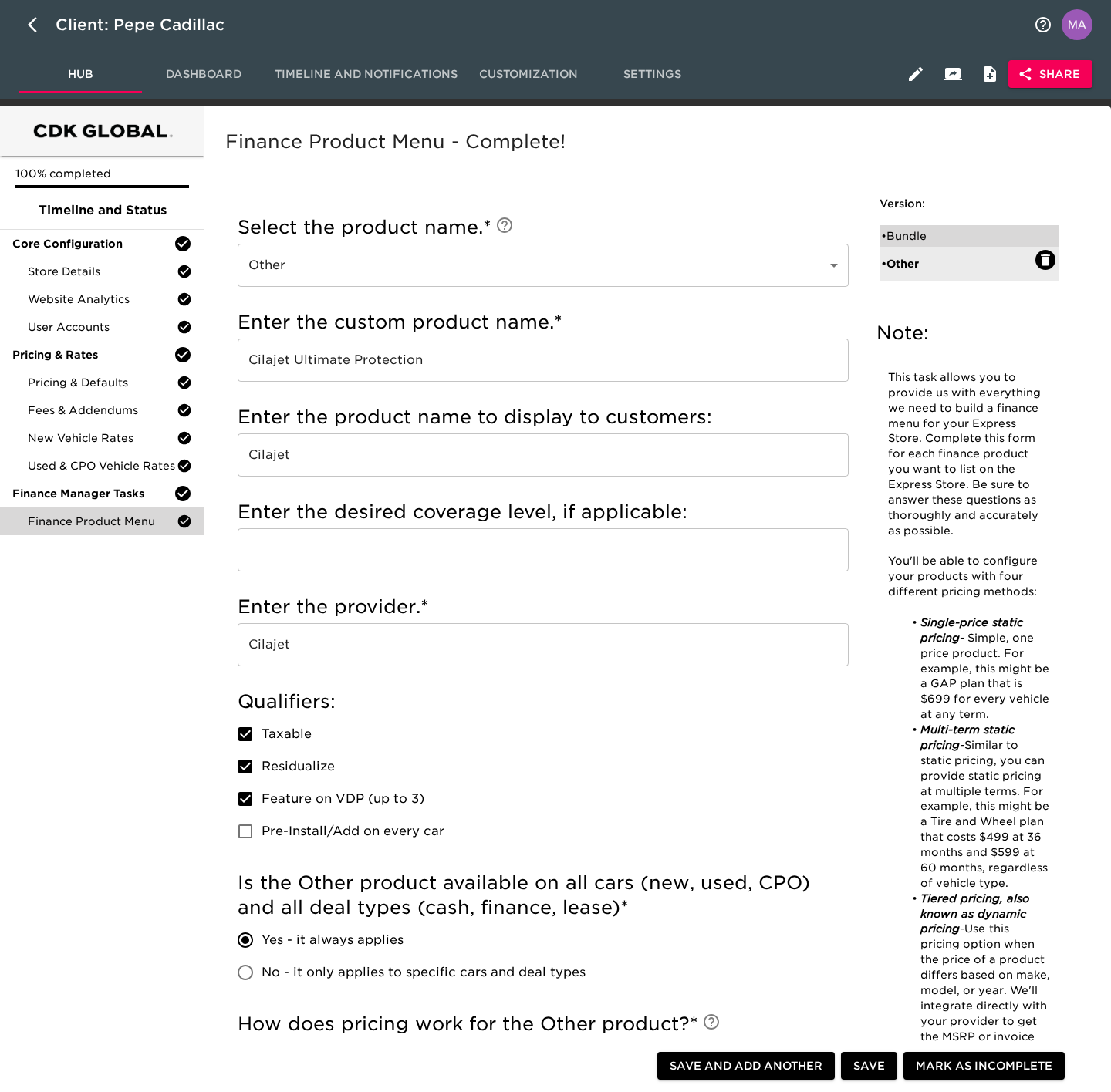
checkbox input "true"
radio input "true"
type input "2495"
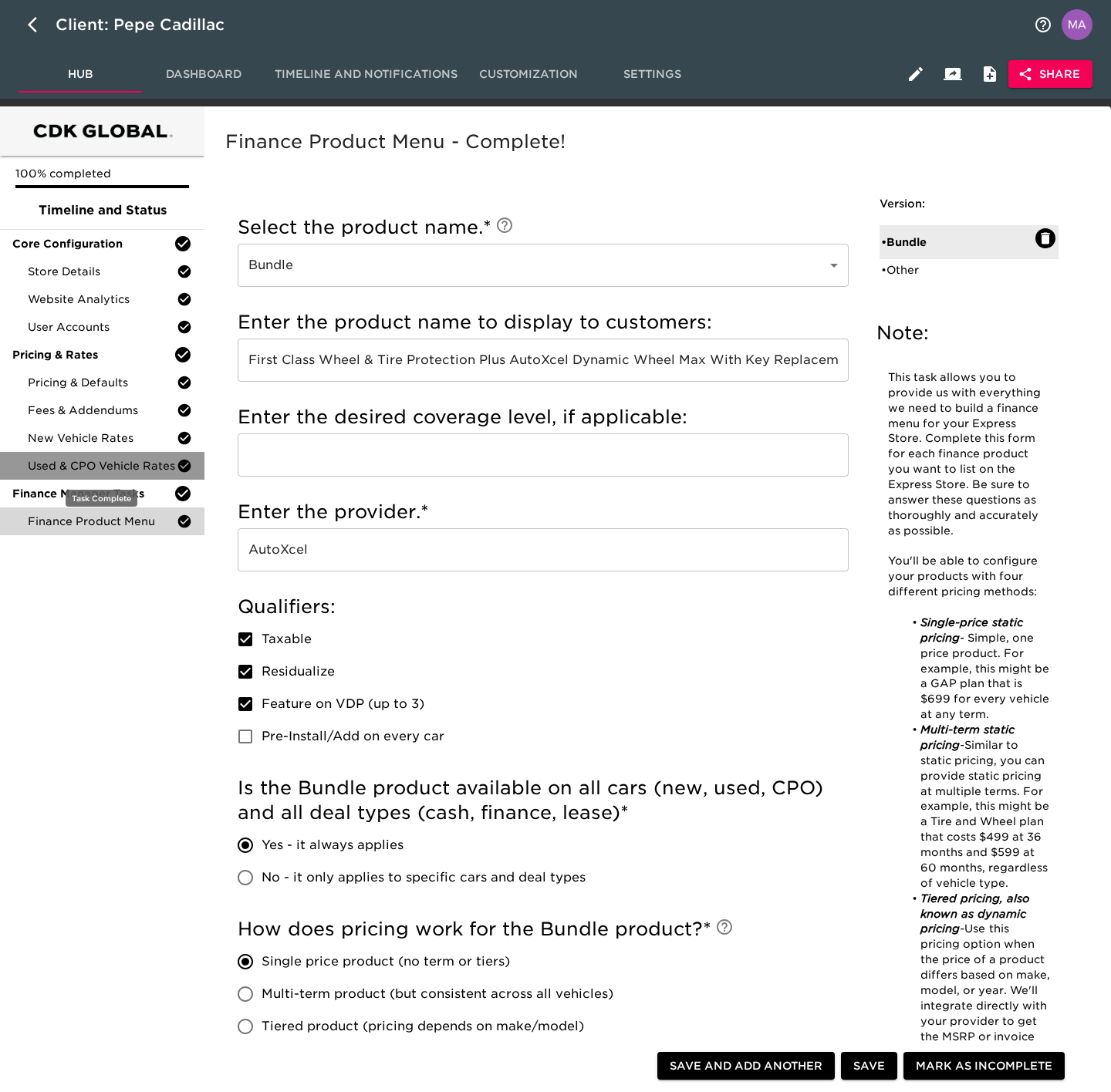
click at [57, 463] on span "Used & CPO Vehicle Rates" at bounding box center [102, 466] width 149 height 16
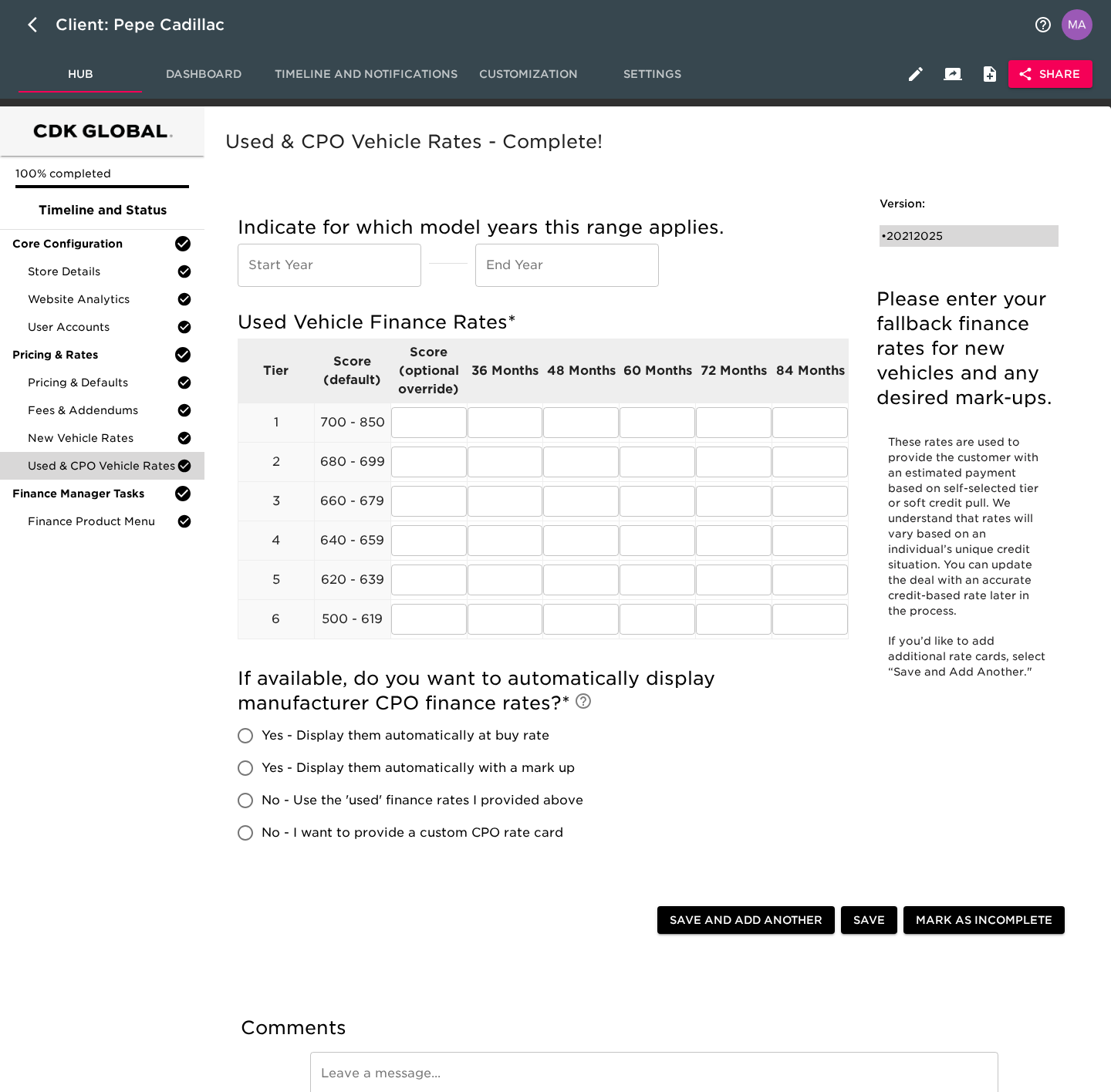
click at [907, 243] on div "• 20212025" at bounding box center [959, 236] width 154 height 16
type input "2021"
type input "2025"
radio input "true"
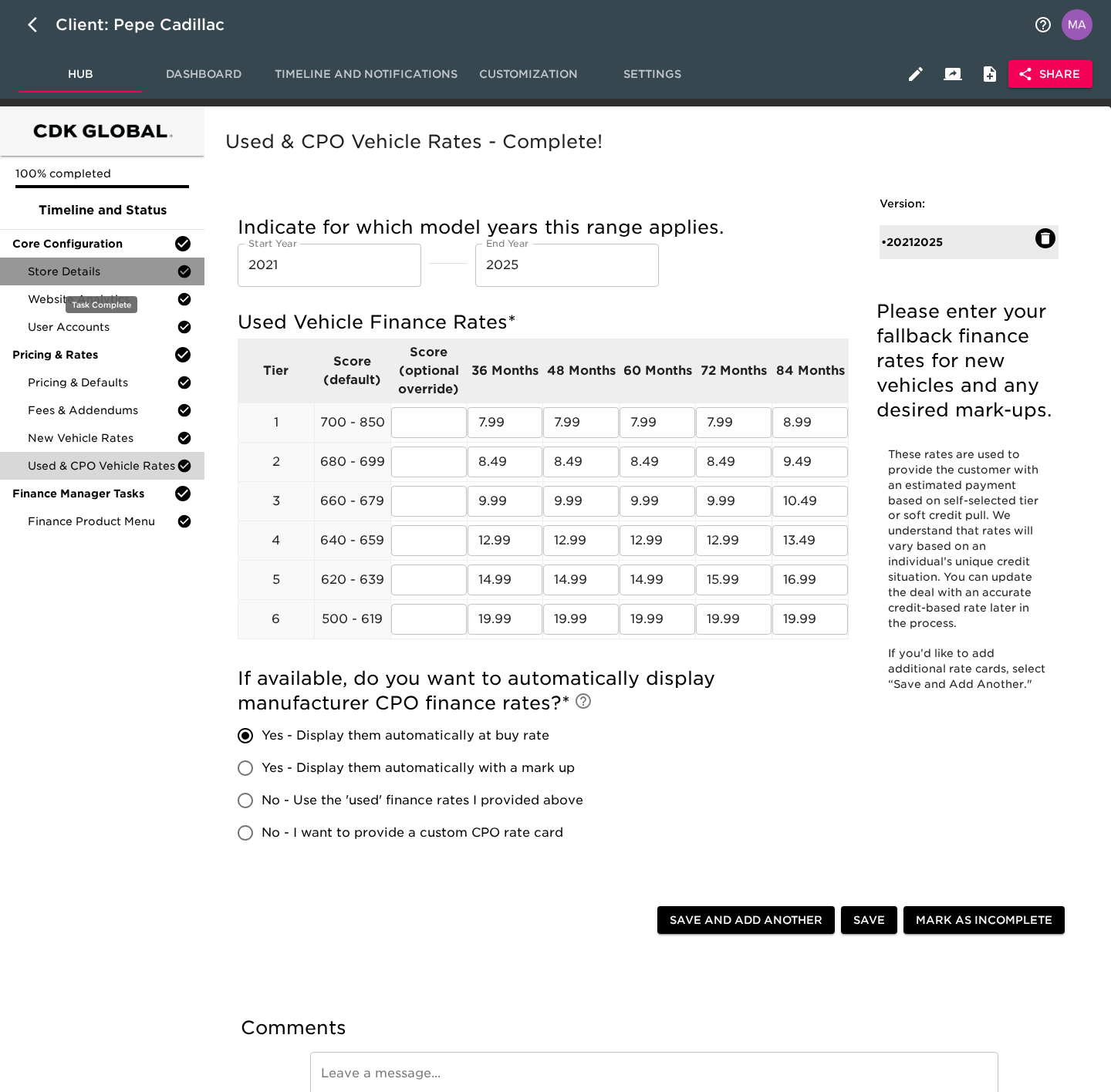
click at [91, 277] on span "Store Details" at bounding box center [102, 272] width 149 height 16
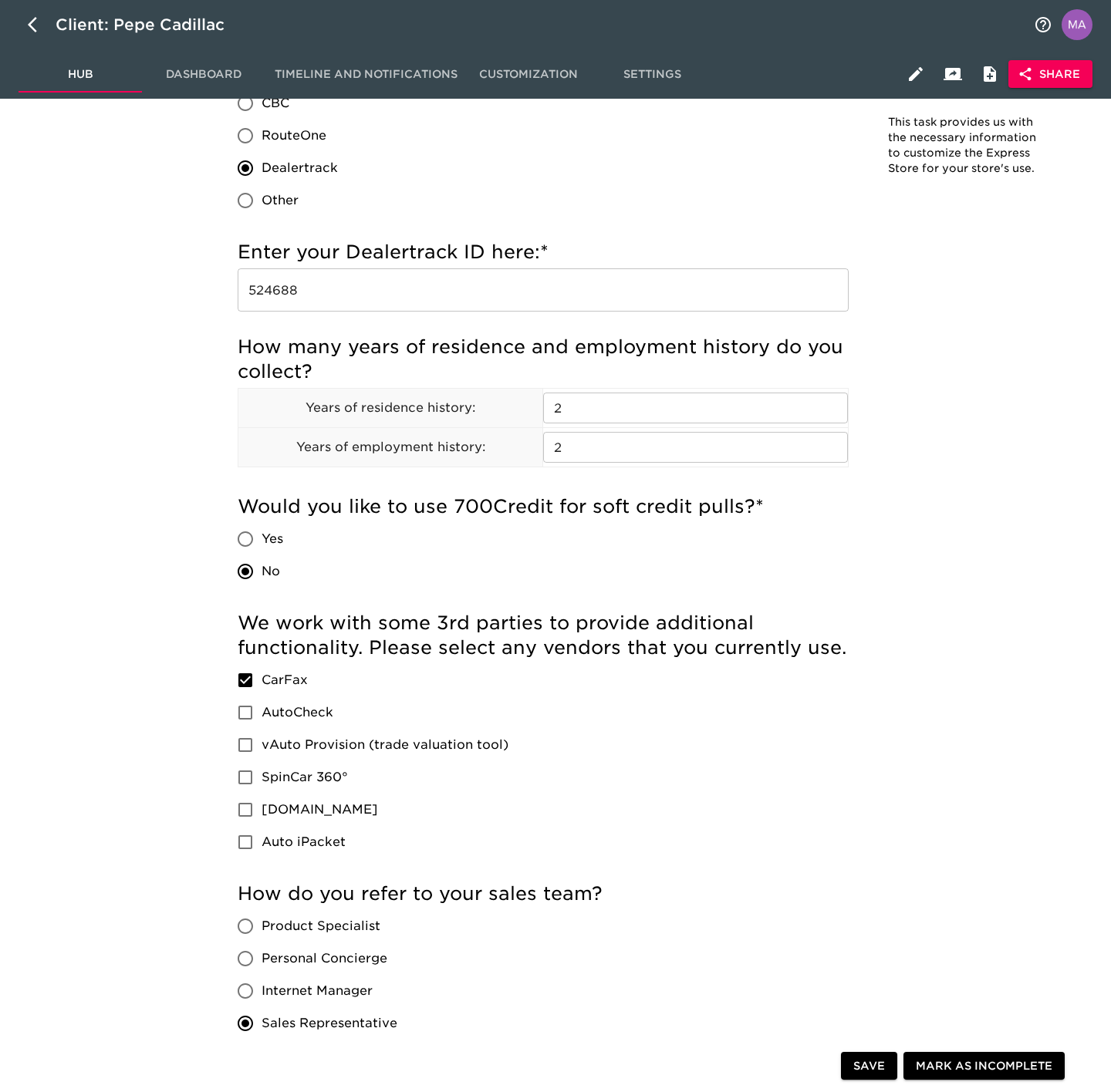
scroll to position [1619, 0]
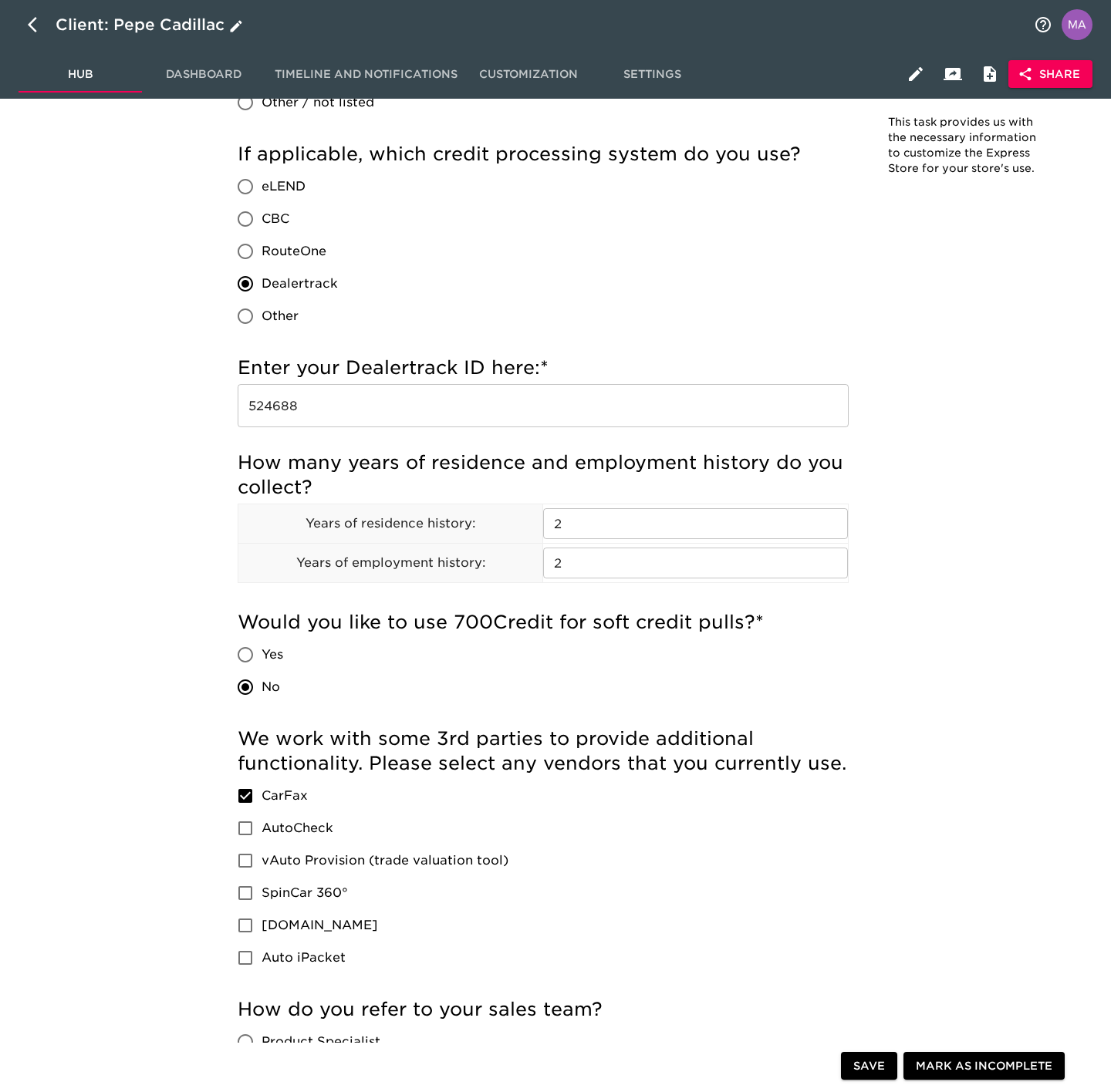
click at [21, 31] on button "button" at bounding box center [37, 24] width 37 height 37
select select "10"
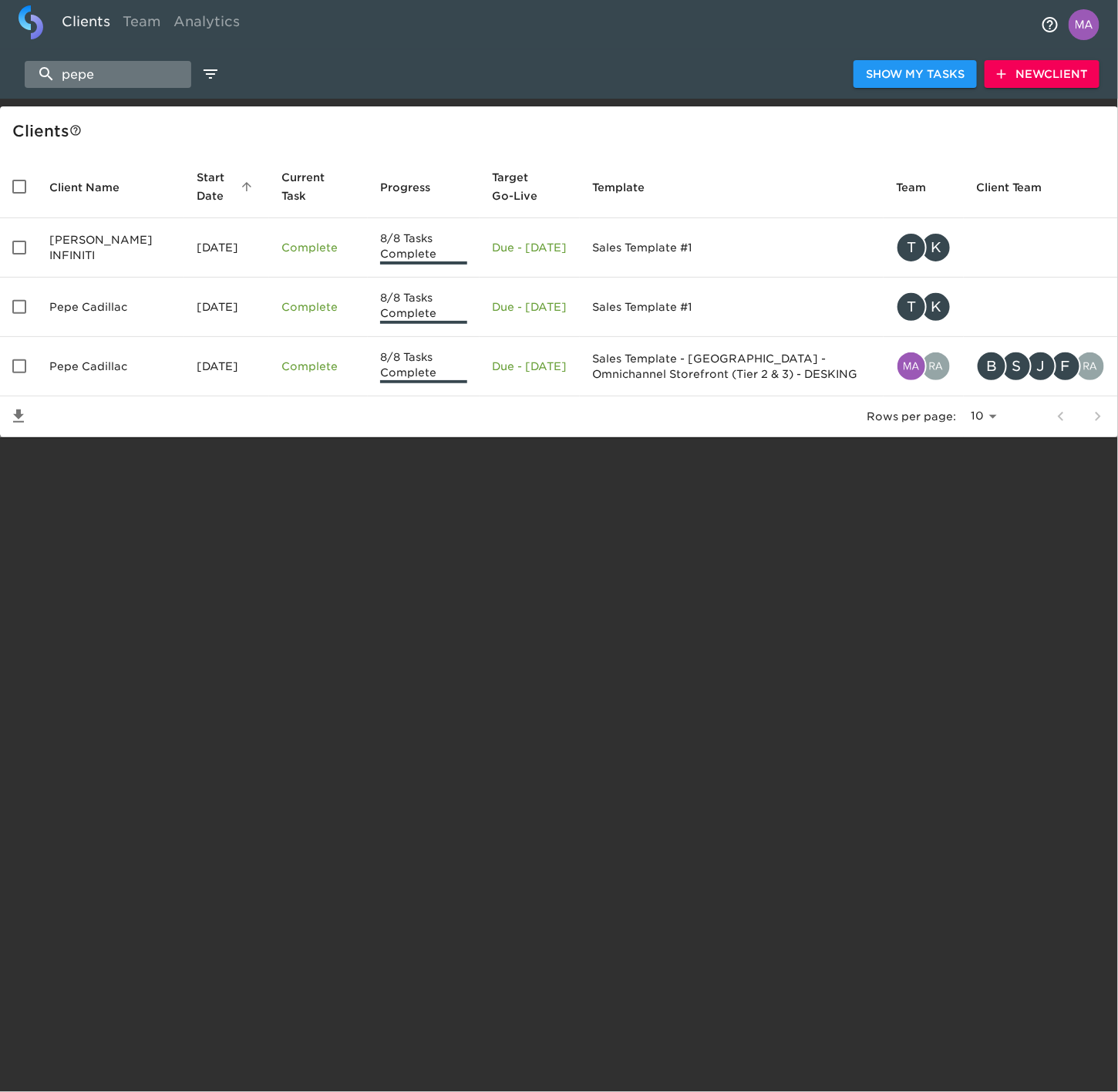
click at [113, 70] on input "pepe" at bounding box center [107, 74] width 167 height 27
type input "p"
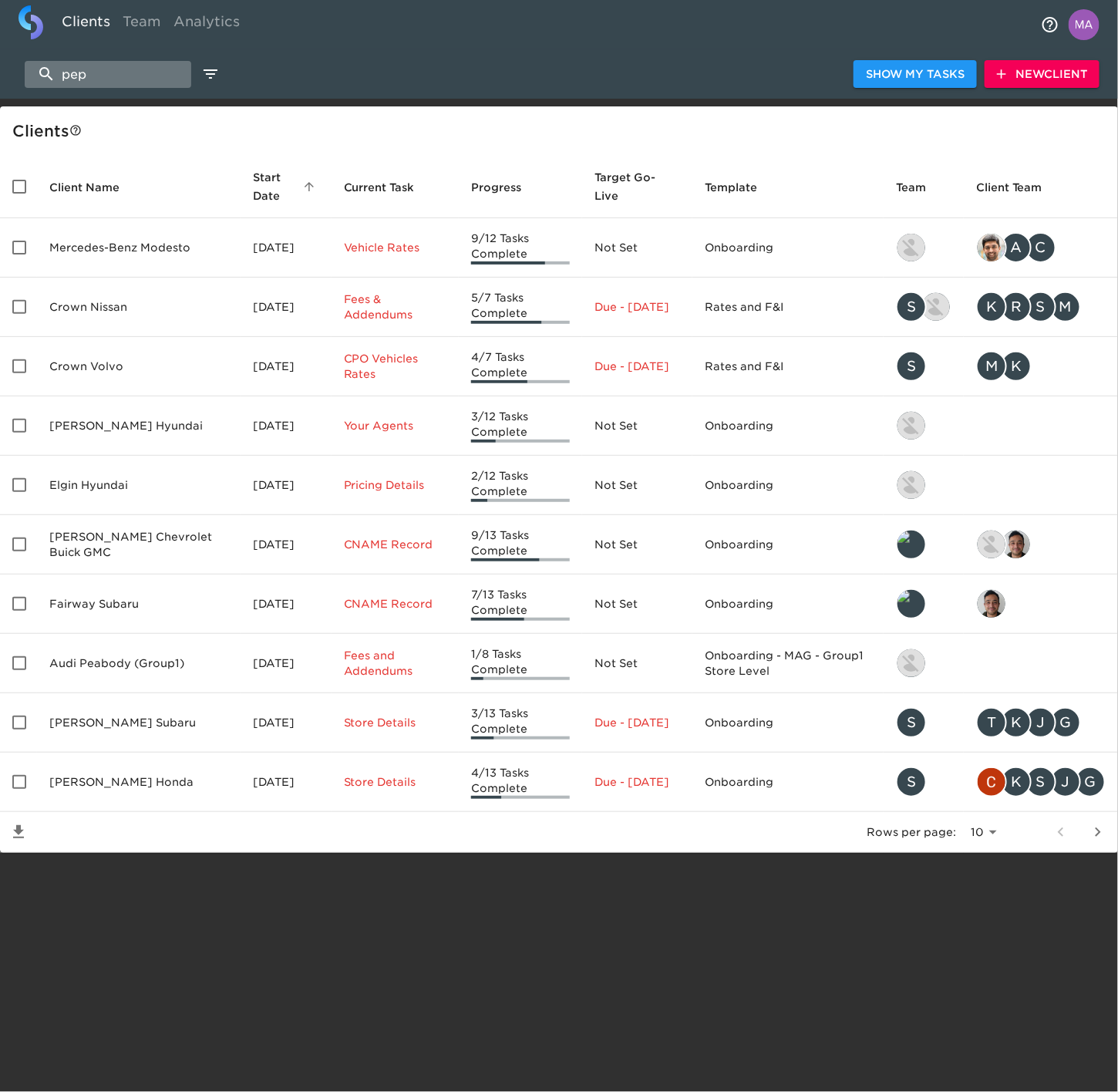
type input "pepe"
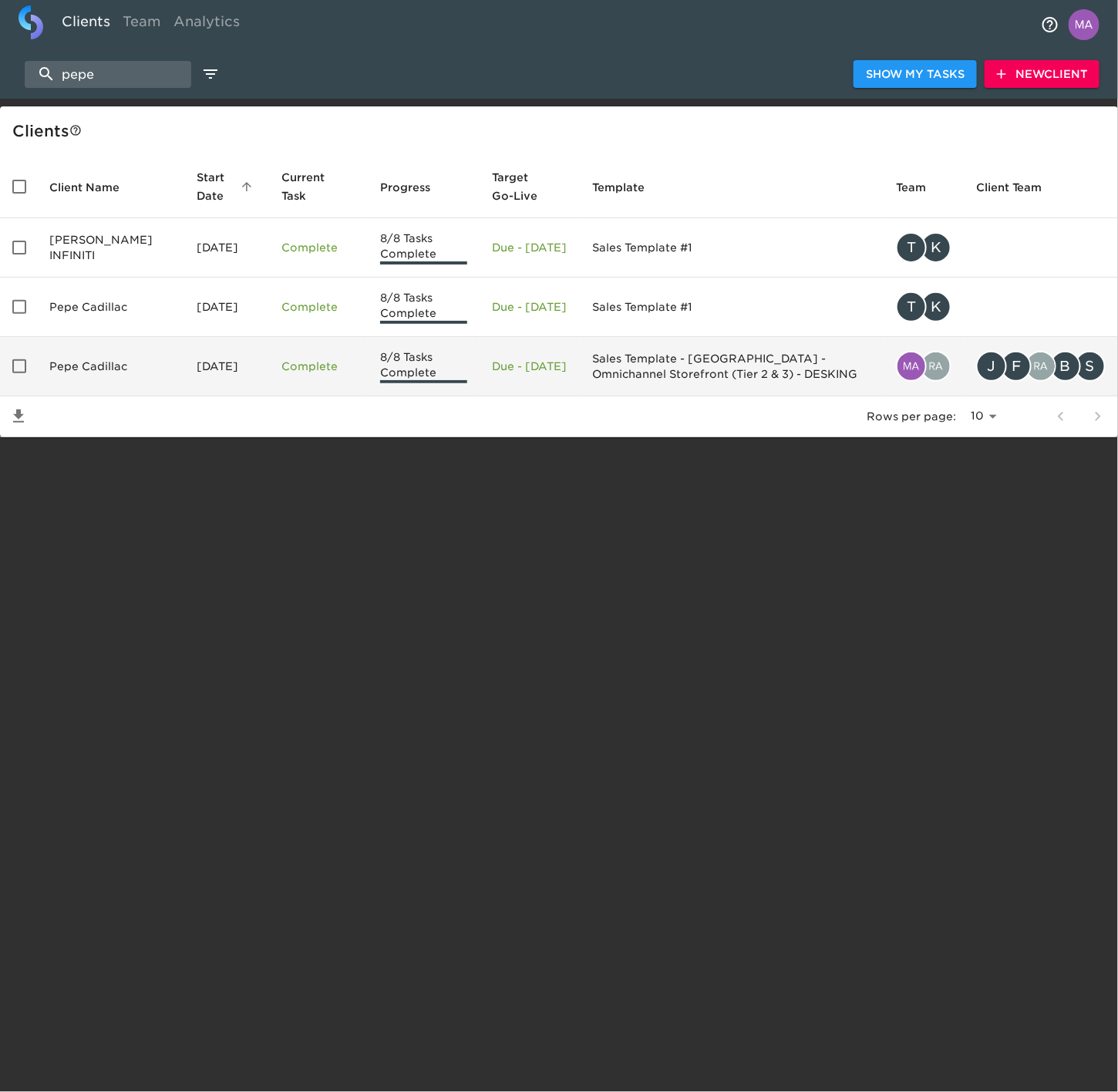
click at [114, 357] on td "Pepe Cadillac" at bounding box center [110, 366] width 147 height 60
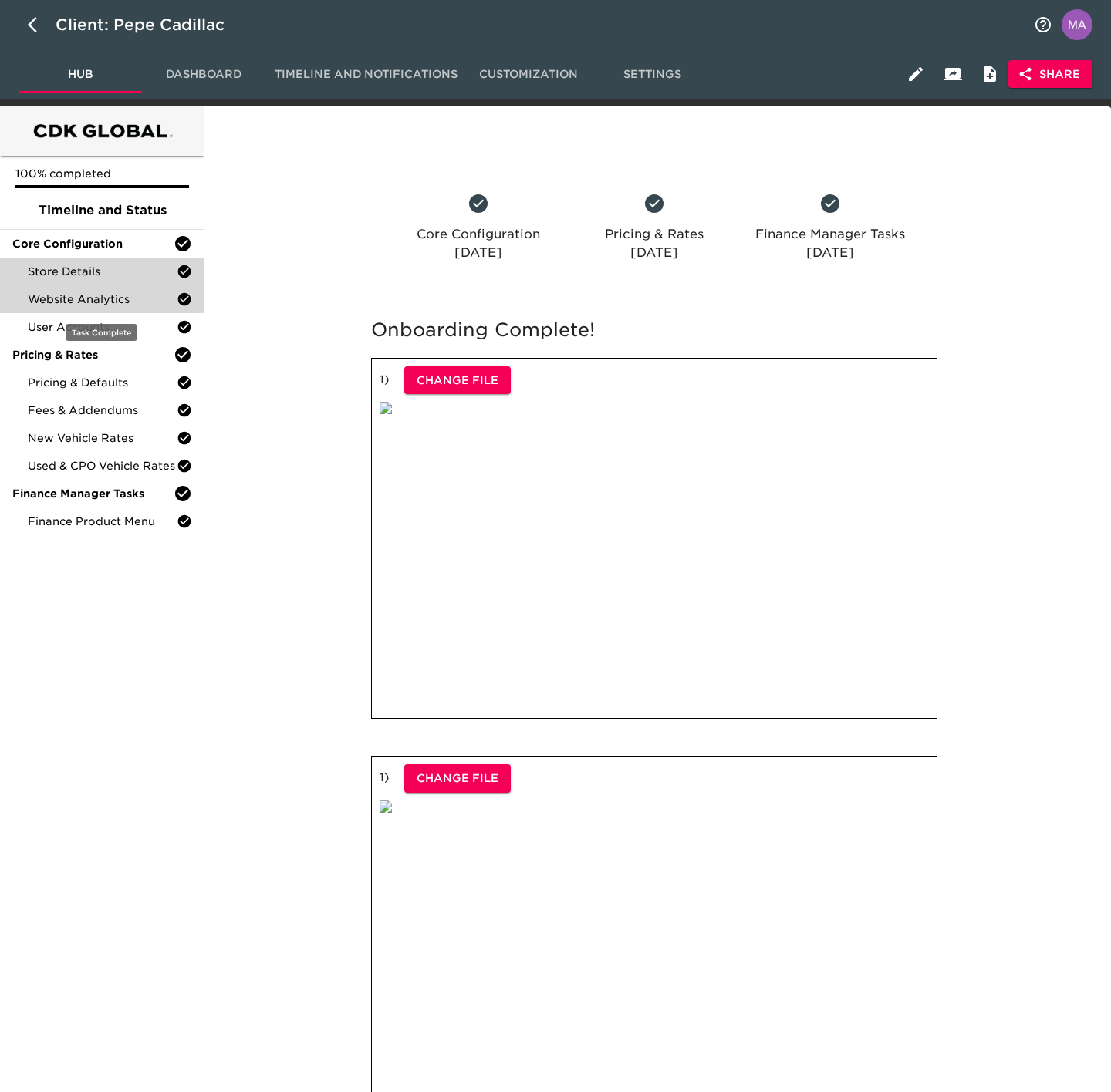
click at [94, 311] on div "Website Analytics" at bounding box center [102, 299] width 204 height 27
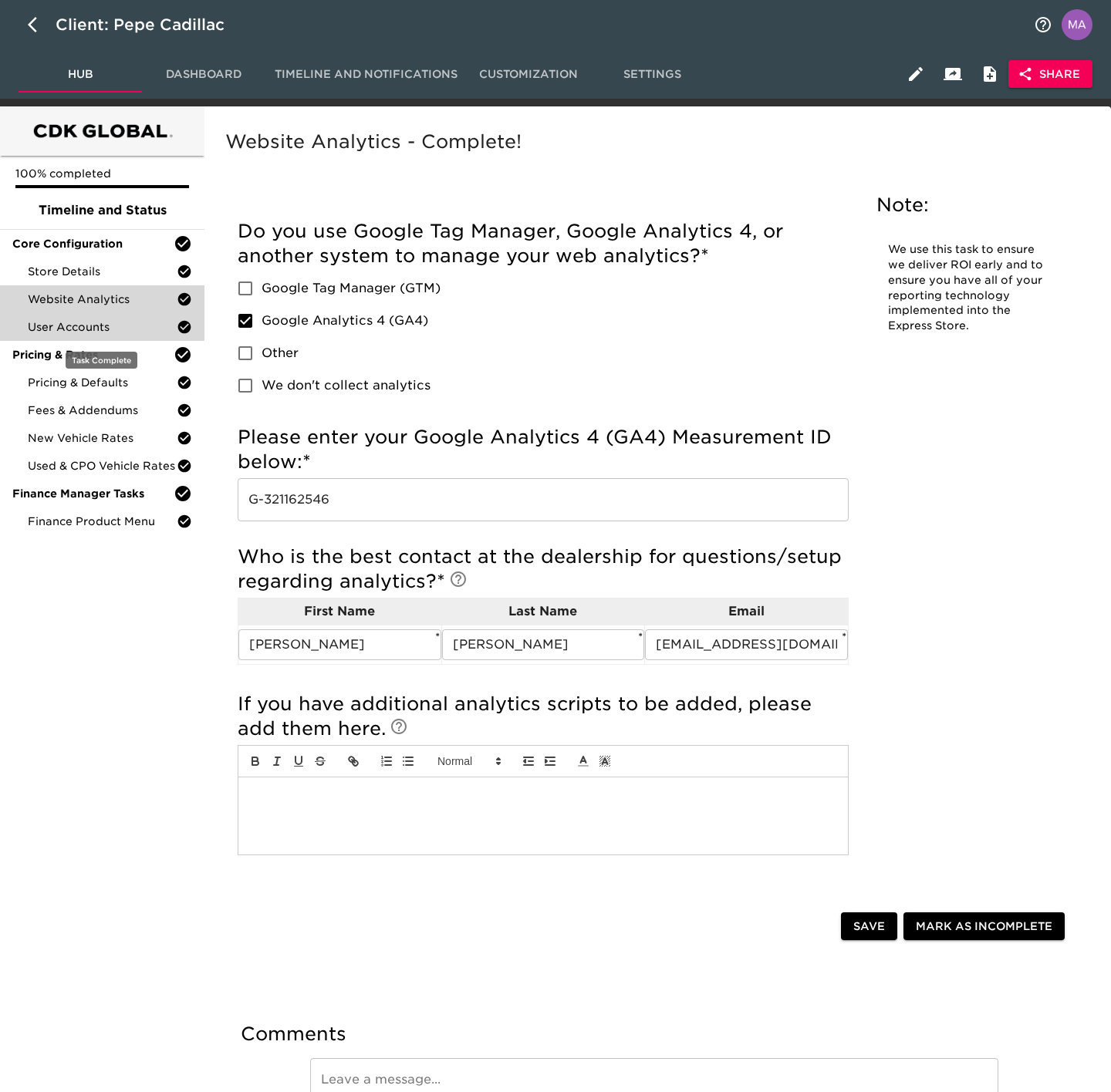
click at [90, 316] on div "User Accounts" at bounding box center [102, 327] width 204 height 27
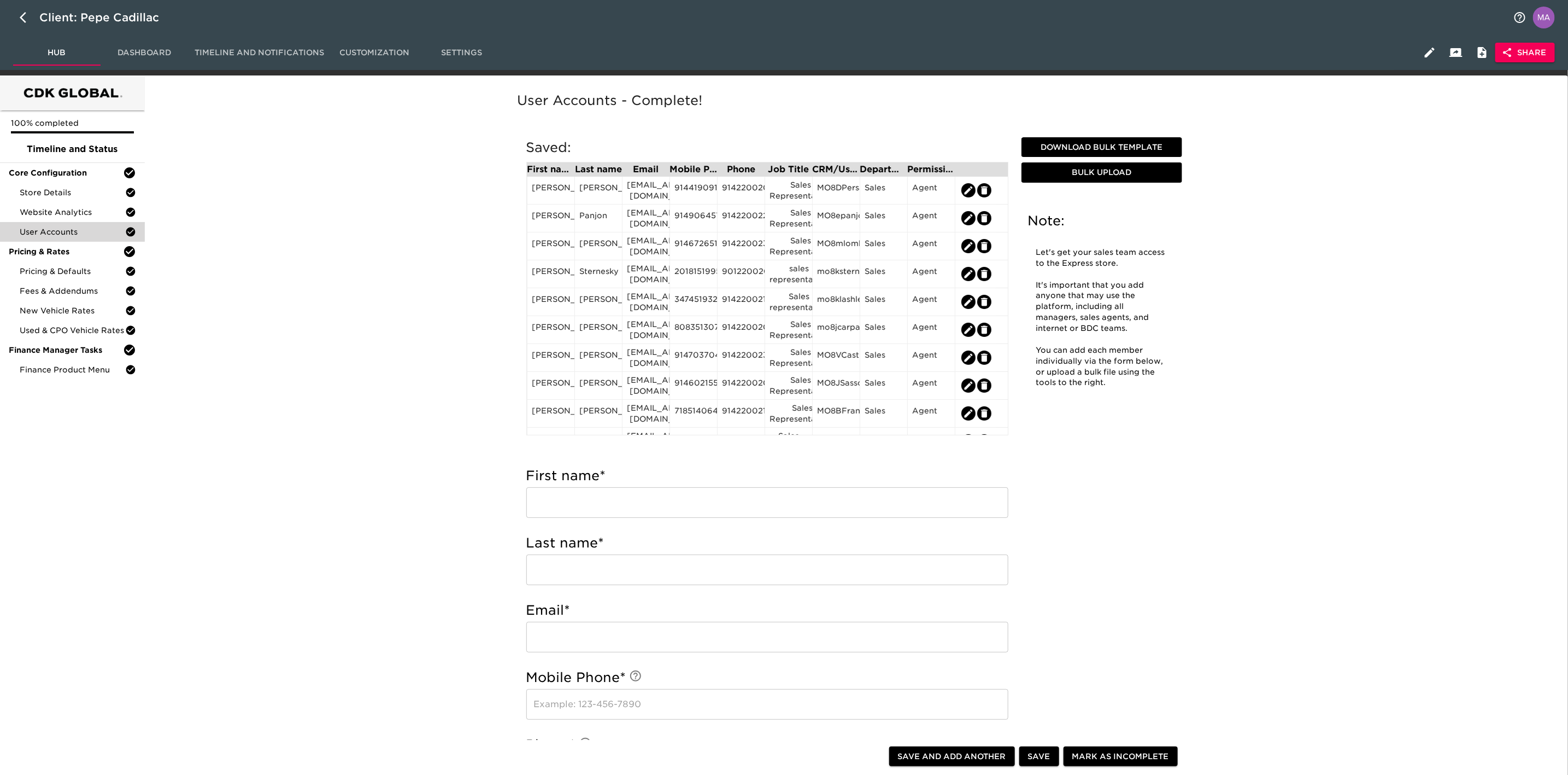
click at [384, 424] on div "User Accounts - Complete! Note: Let's get your sales team access to the Express…" at bounding box center [854, 777] width 1415 height 1391
click at [84, 271] on span "Pricing & Defaults" at bounding box center [72, 271] width 105 height 11
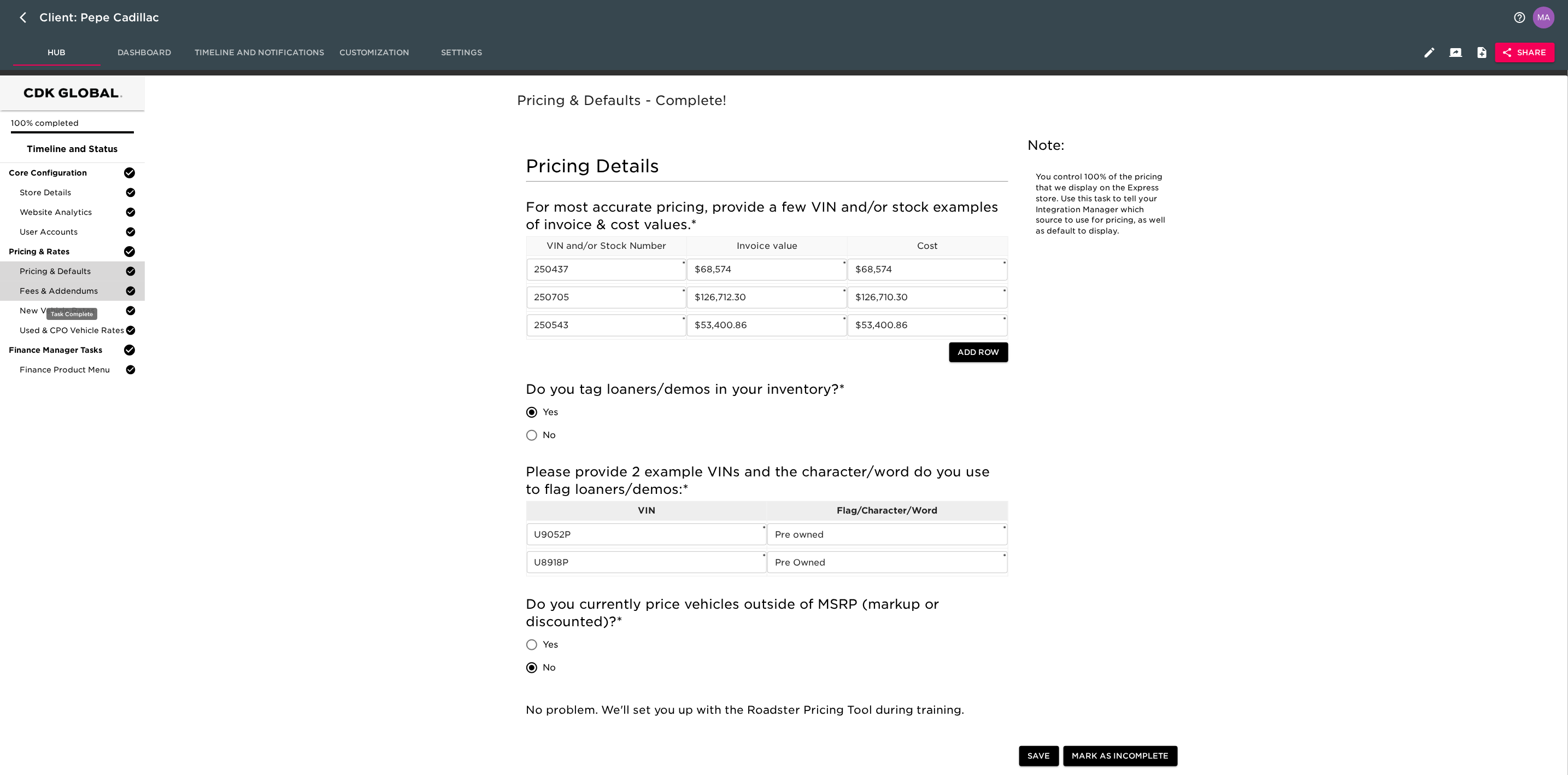
click at [93, 287] on span "Fees & Addendums" at bounding box center [72, 291] width 105 height 11
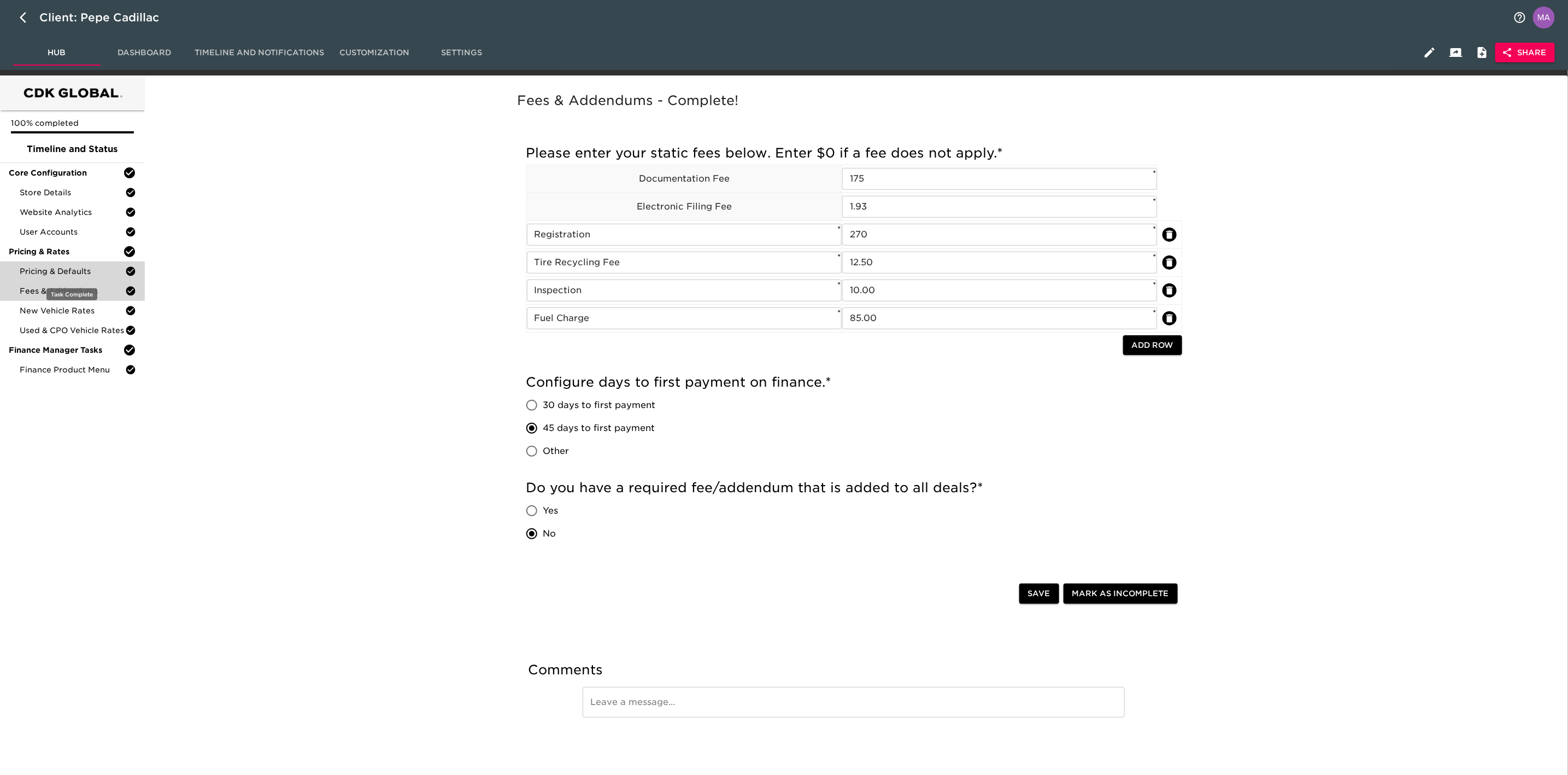
click at [53, 271] on span "Pricing & Defaults" at bounding box center [72, 271] width 105 height 11
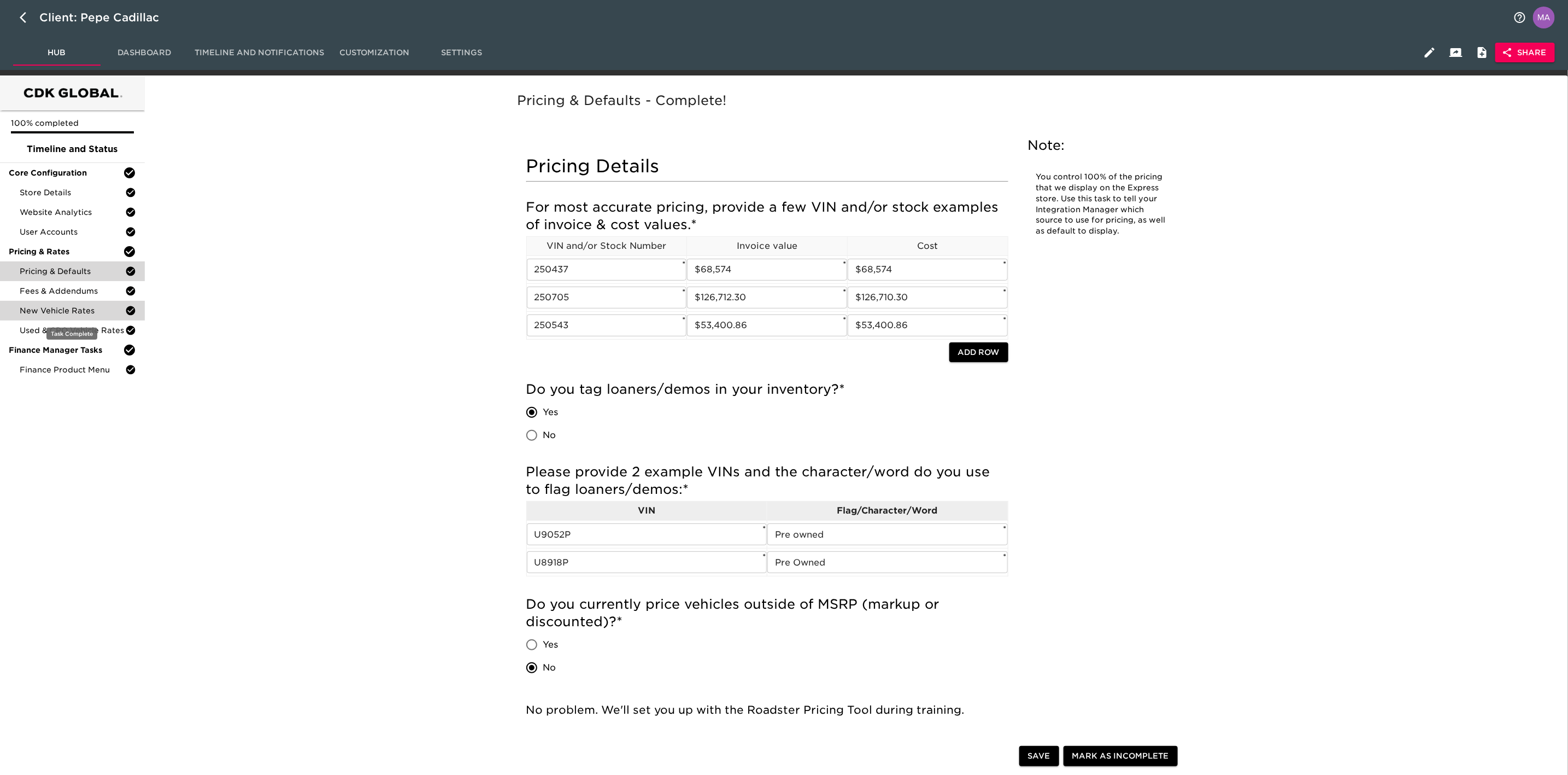
click at [53, 314] on span "New Vehicle Rates" at bounding box center [72, 311] width 105 height 11
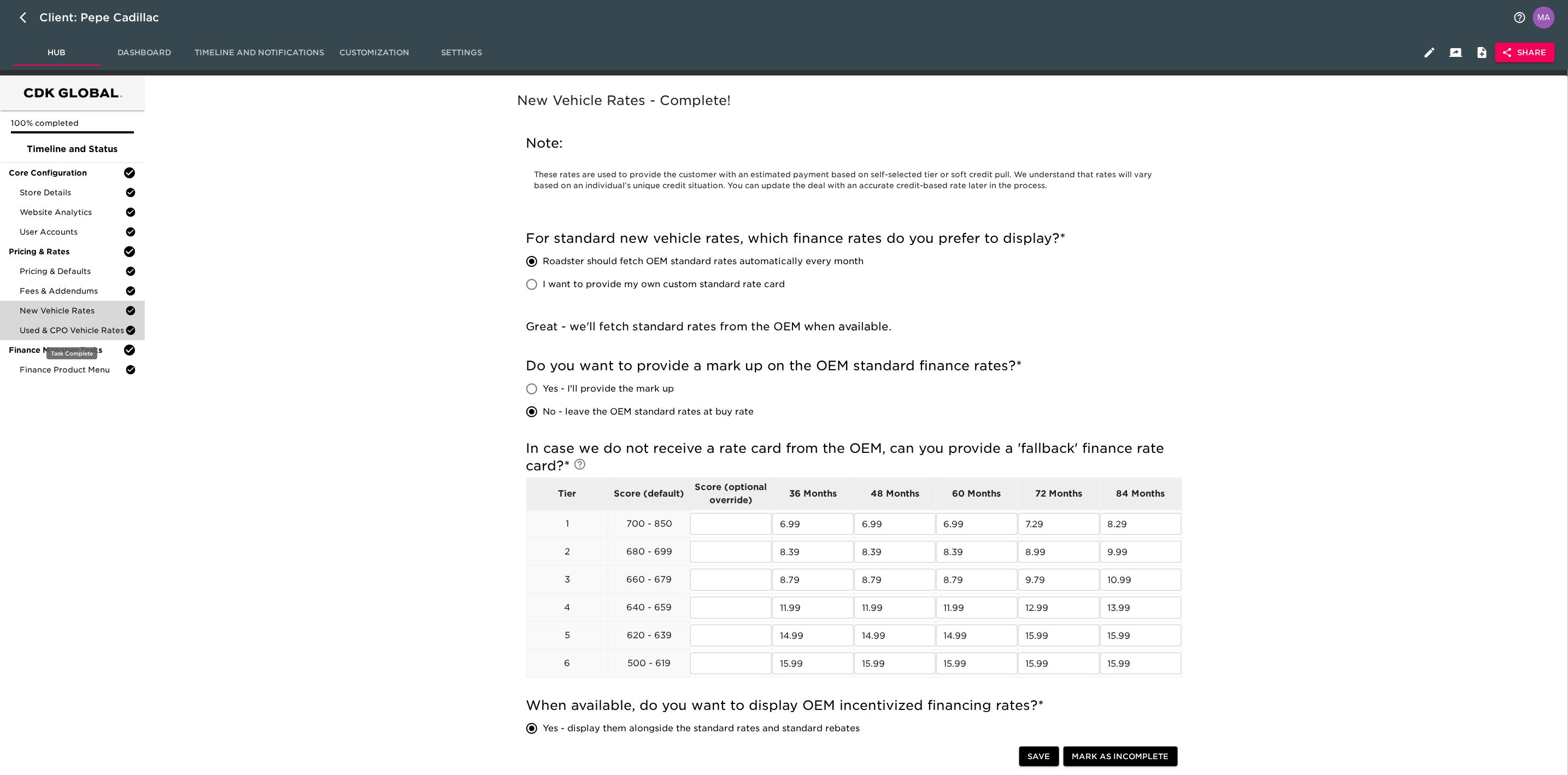
click at [72, 325] on span "Used & CPO Vehicle Rates" at bounding box center [72, 330] width 105 height 11
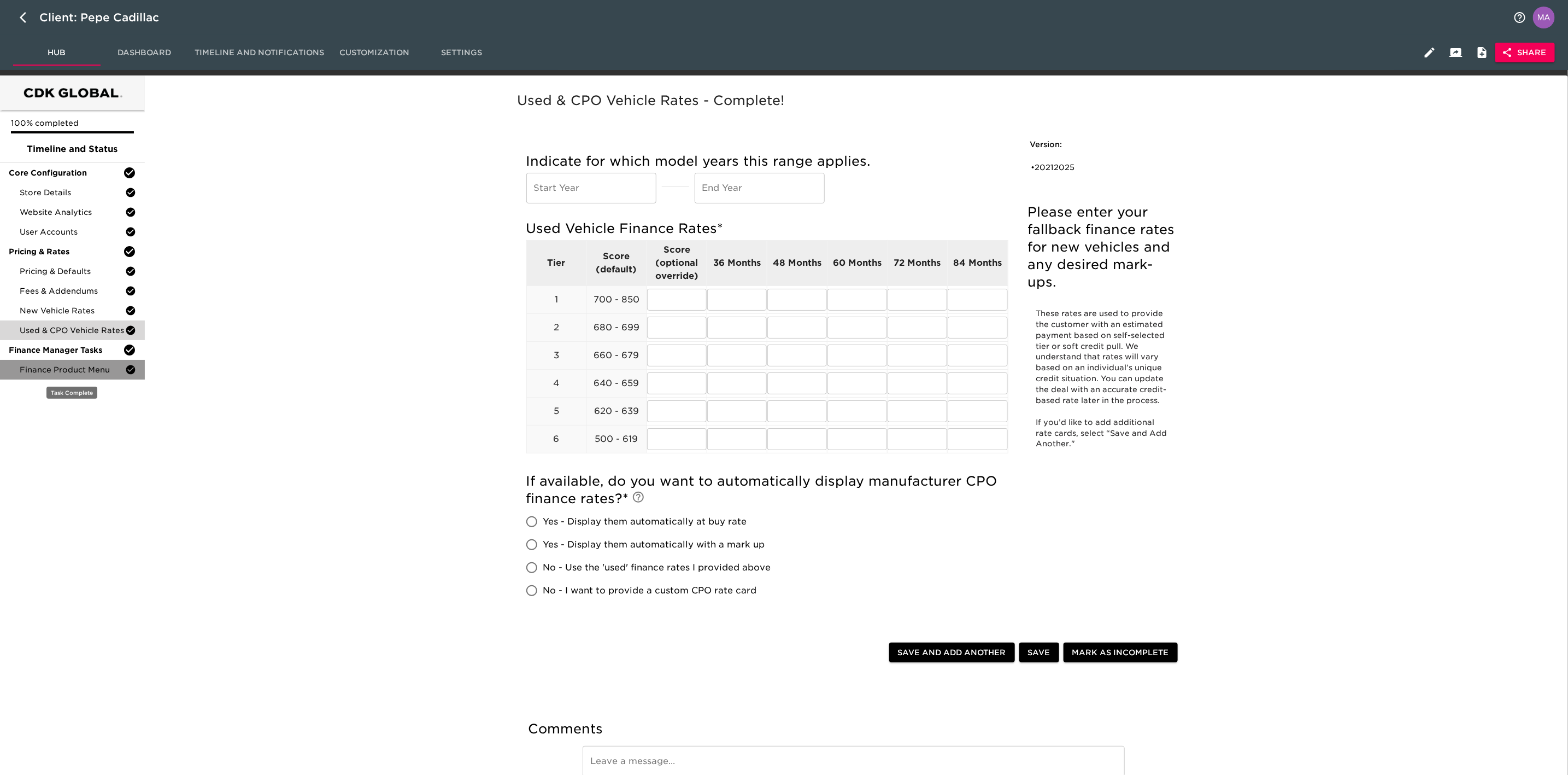
click at [74, 368] on span "Finance Product Menu" at bounding box center [72, 370] width 105 height 11
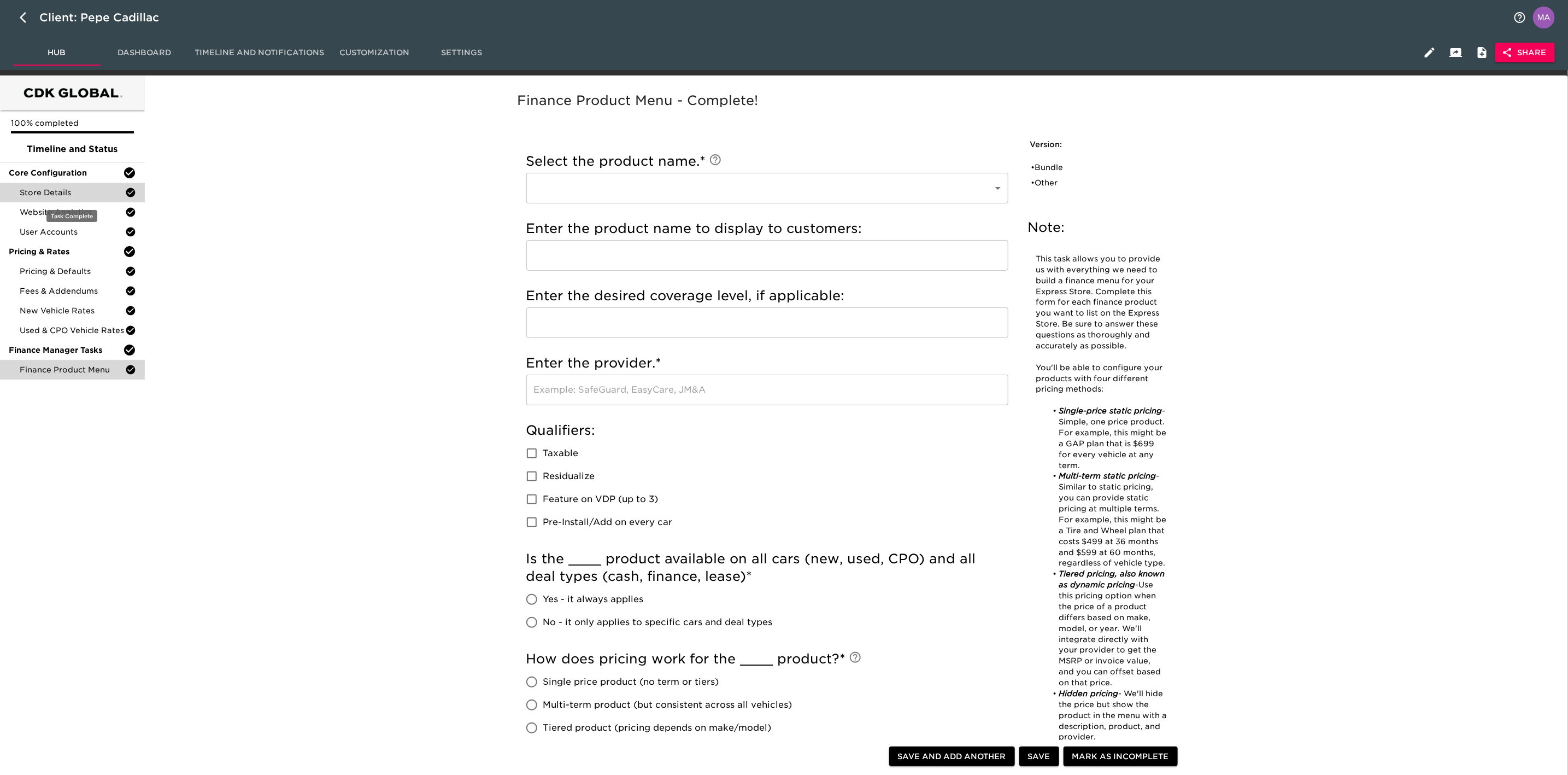
click at [72, 201] on div "Store Details" at bounding box center [72, 193] width 145 height 19
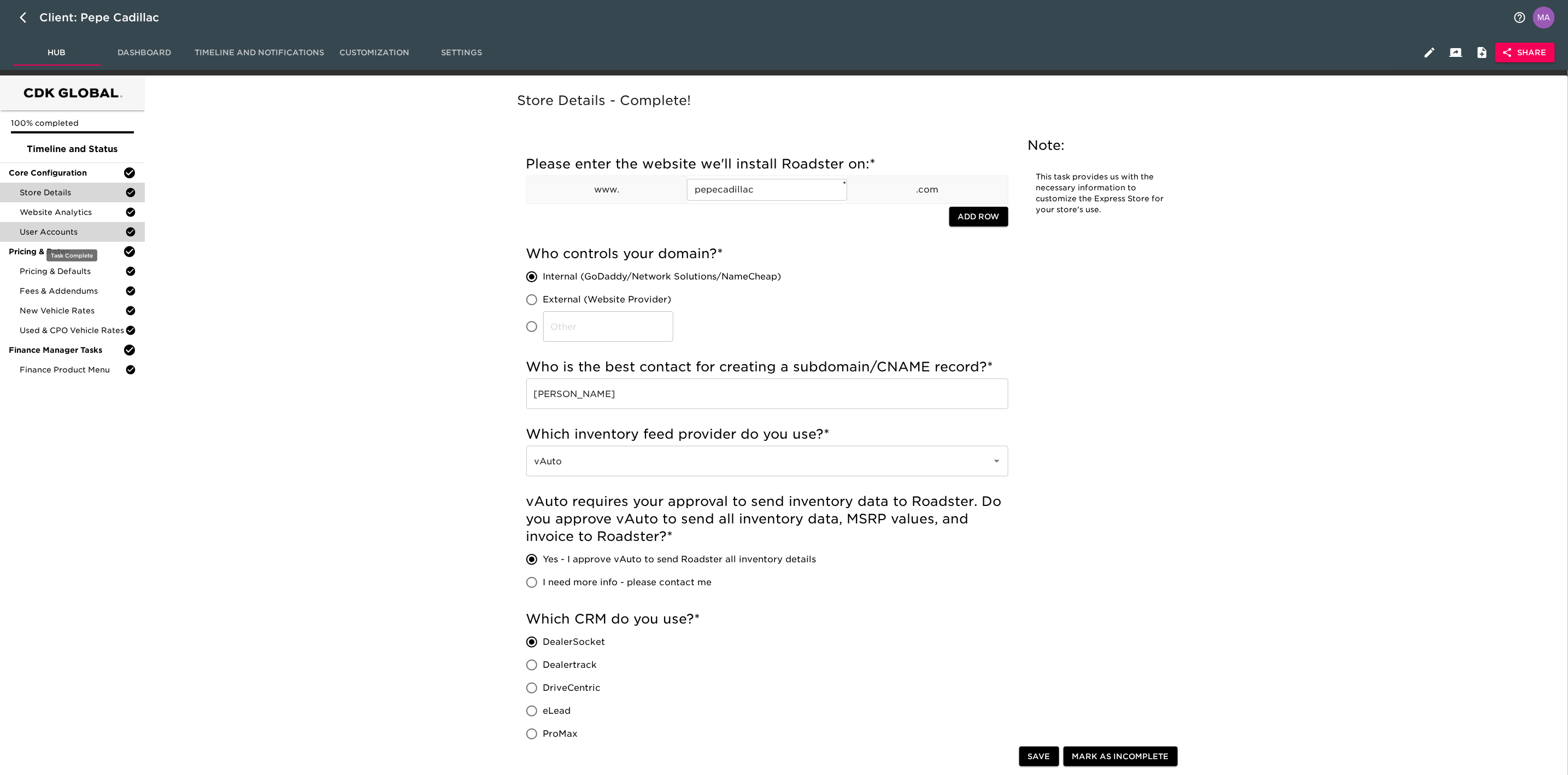
click at [77, 235] on span "User Accounts" at bounding box center [72, 232] width 105 height 11
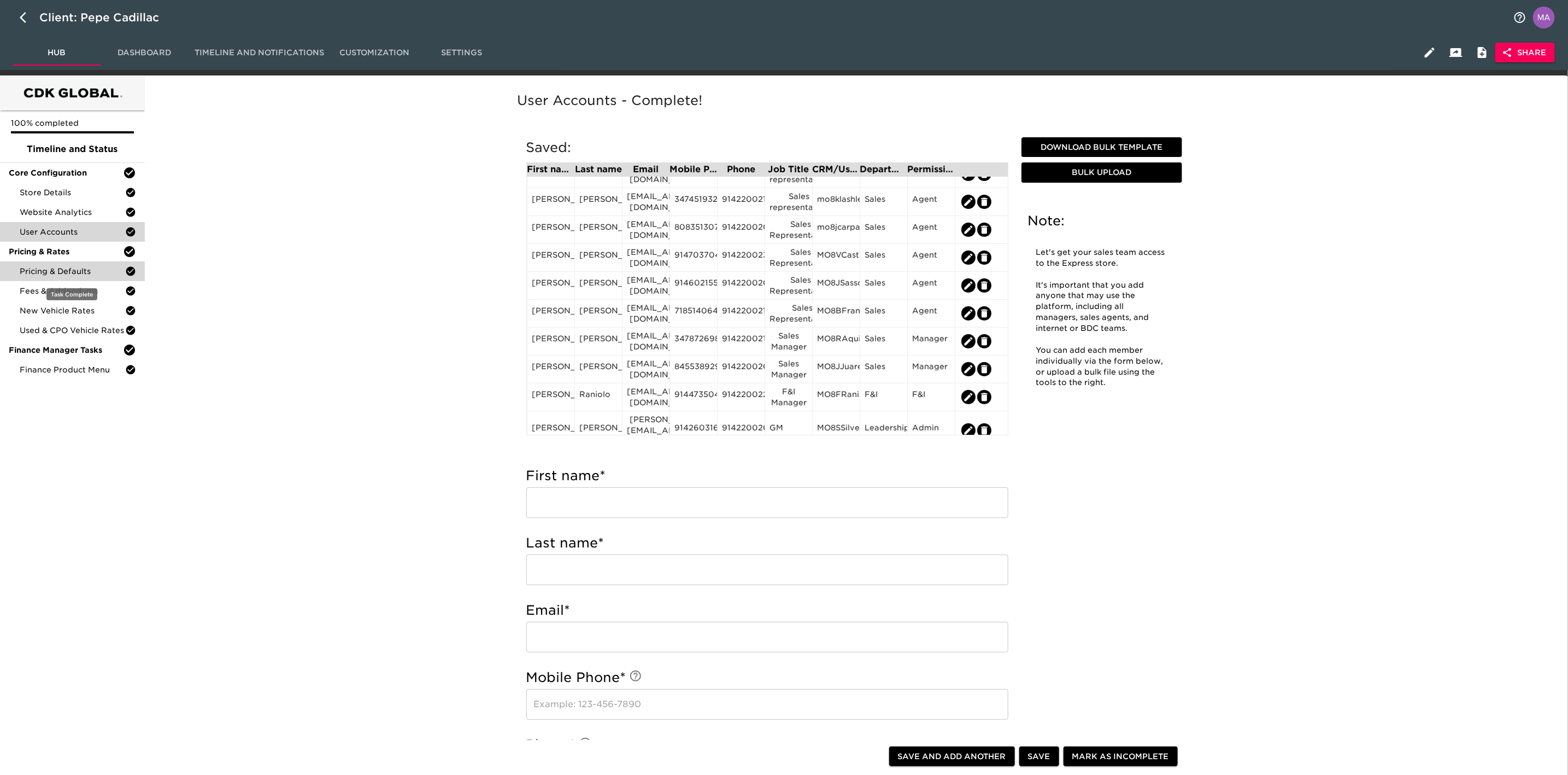
click at [78, 269] on span "Pricing & Defaults" at bounding box center [72, 271] width 105 height 11
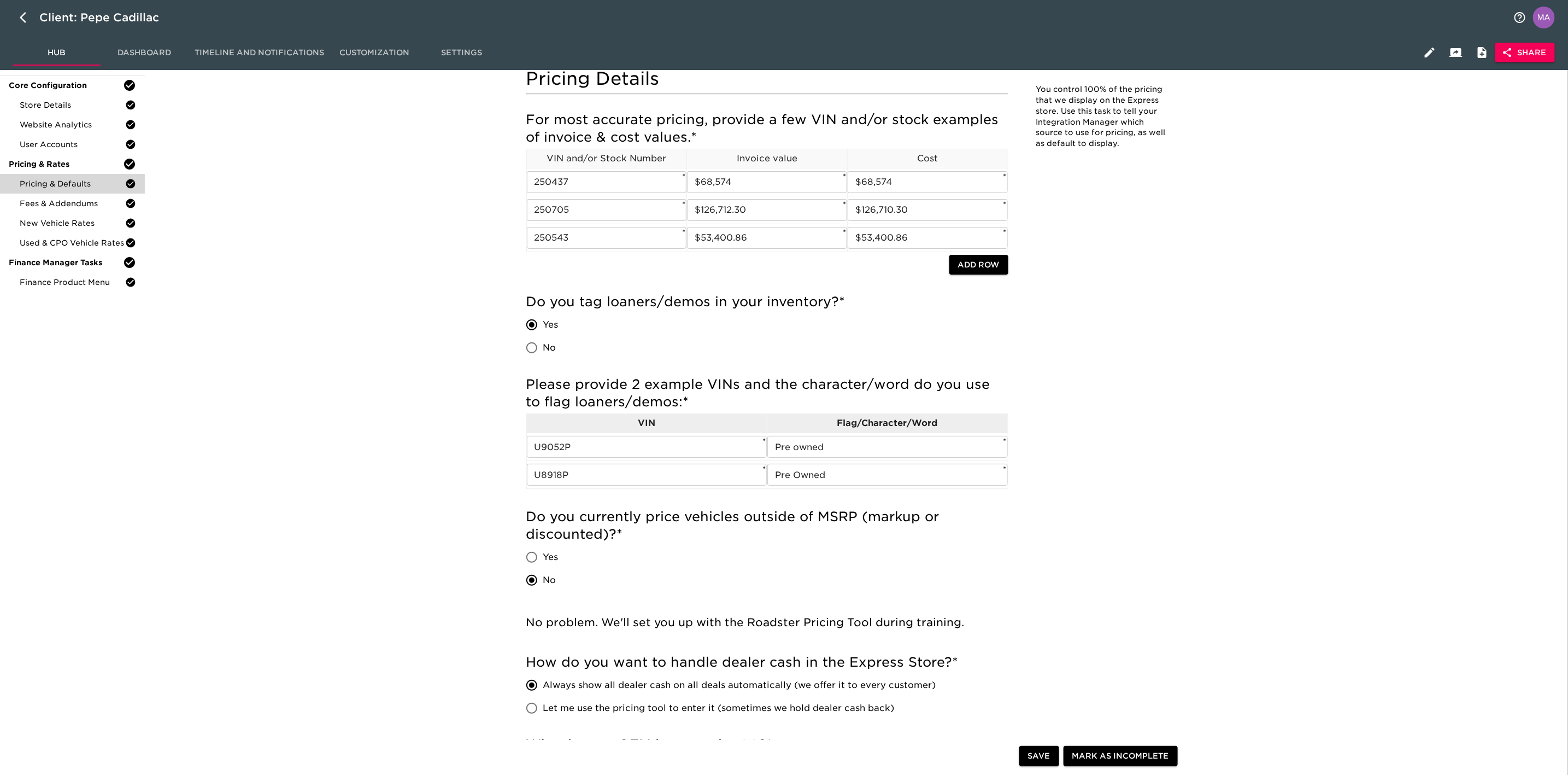
scroll to position [82, 0]
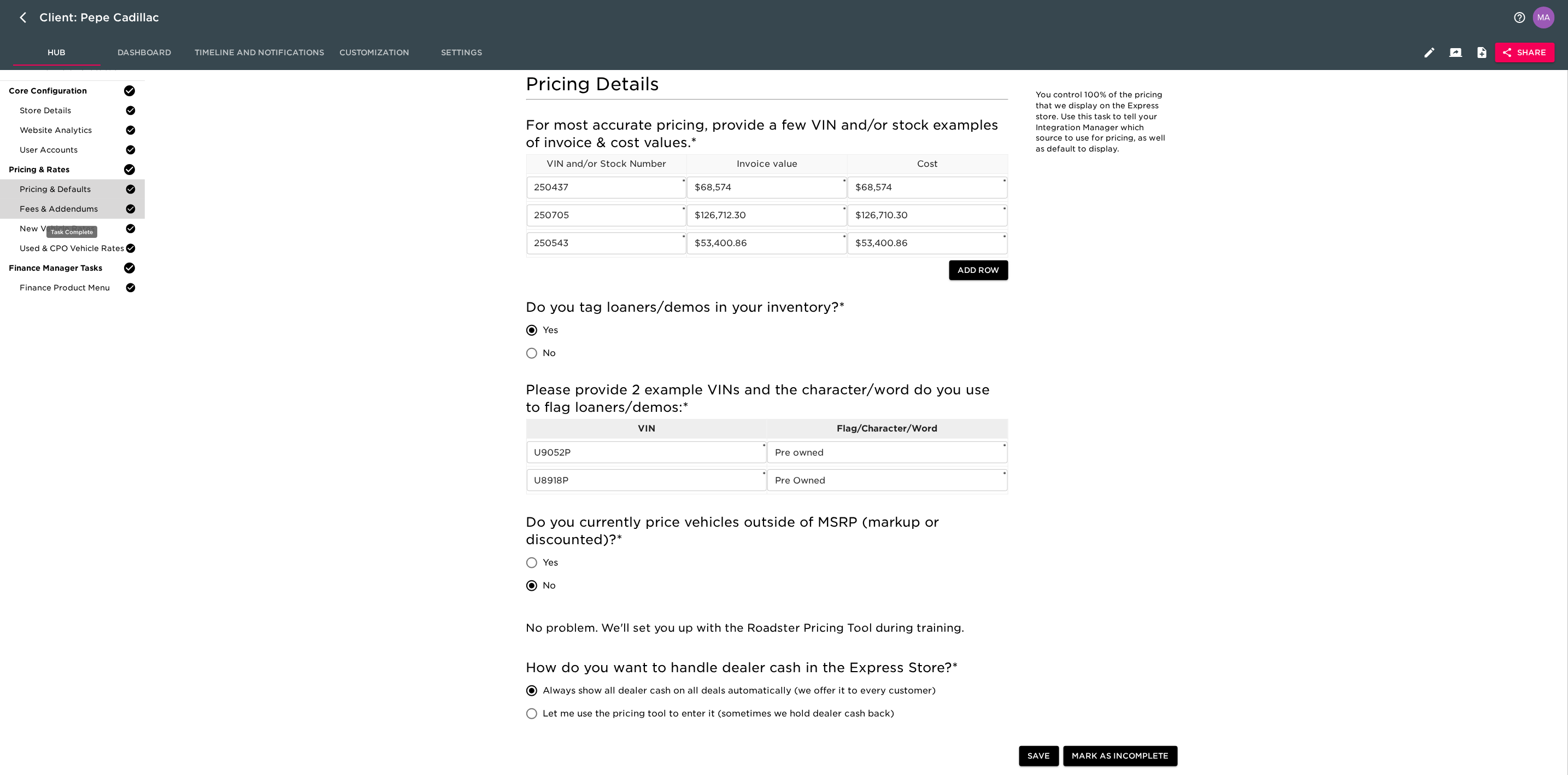
click at [85, 213] on span "Fees & Addendums" at bounding box center [72, 209] width 105 height 11
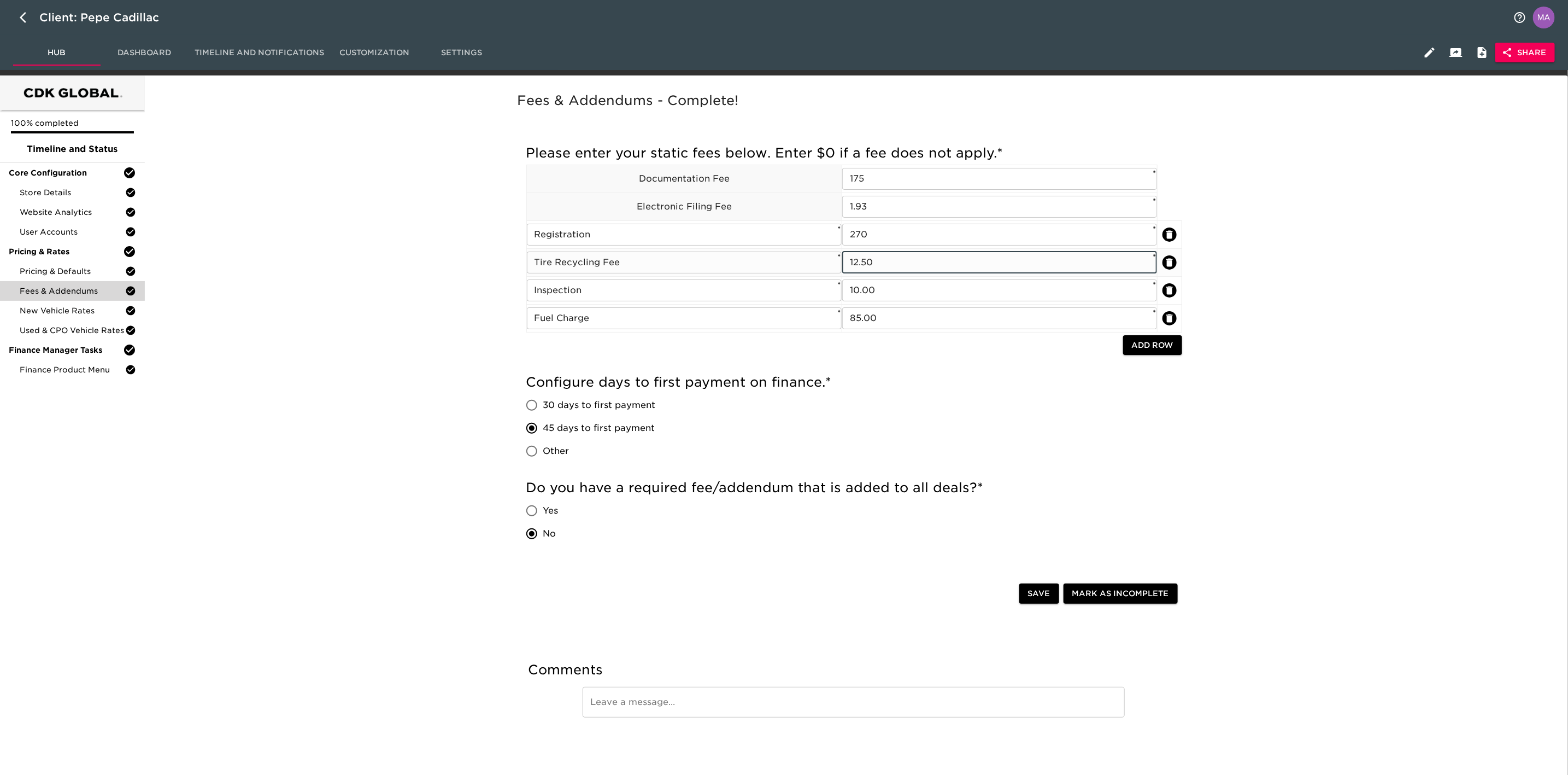
click at [786, 259] on input "12.50" at bounding box center [1000, 262] width 315 height 22
click at [479, 353] on div "Fees & Addendums - Complete! Incomplete: Enter custom days to first payment. Pl…" at bounding box center [854, 425] width 1415 height 687
click at [84, 308] on span "New Vehicle Rates" at bounding box center [72, 311] width 105 height 11
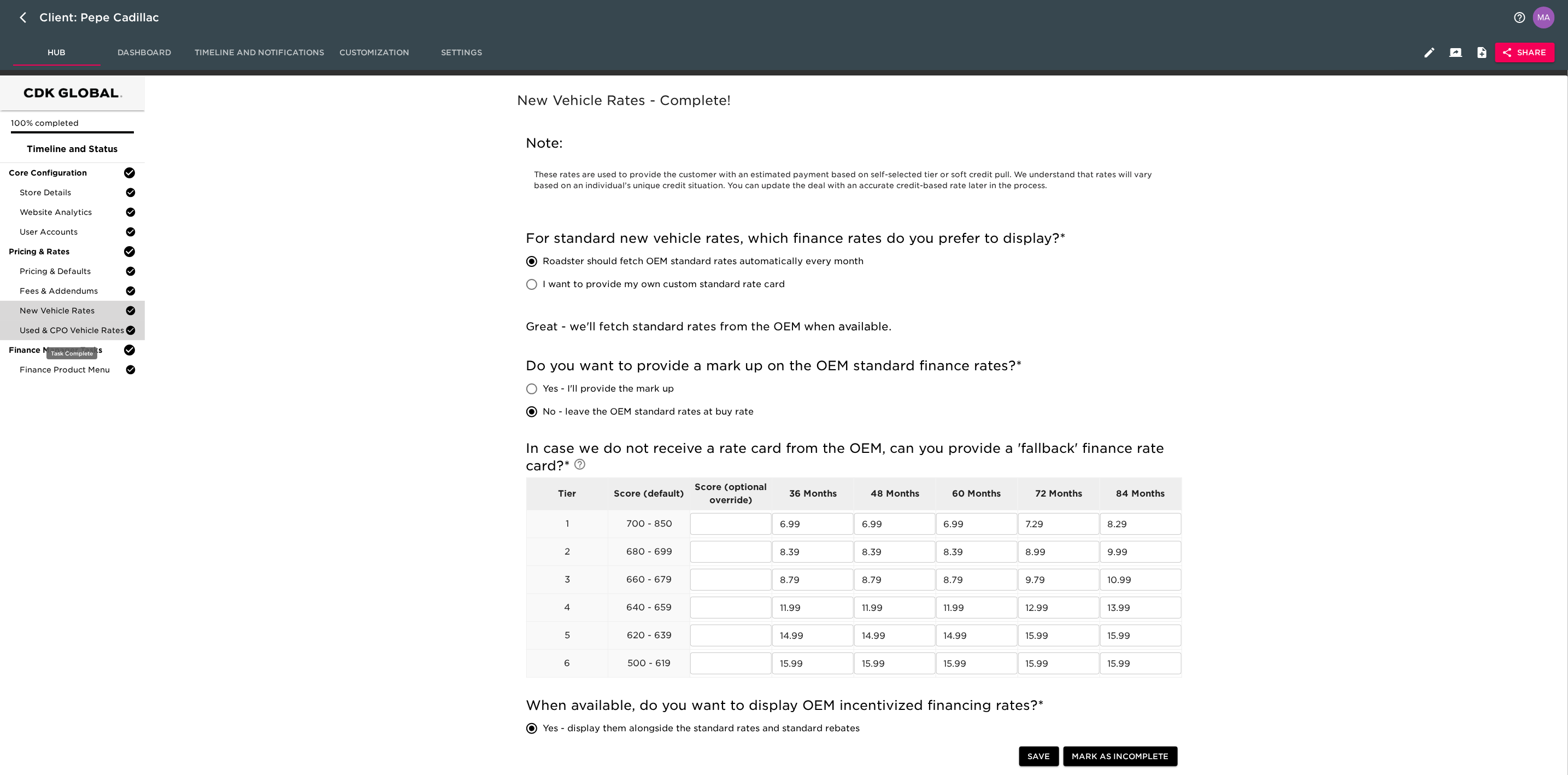
click at [89, 333] on span "Used & CPO Vehicle Rates" at bounding box center [72, 330] width 105 height 11
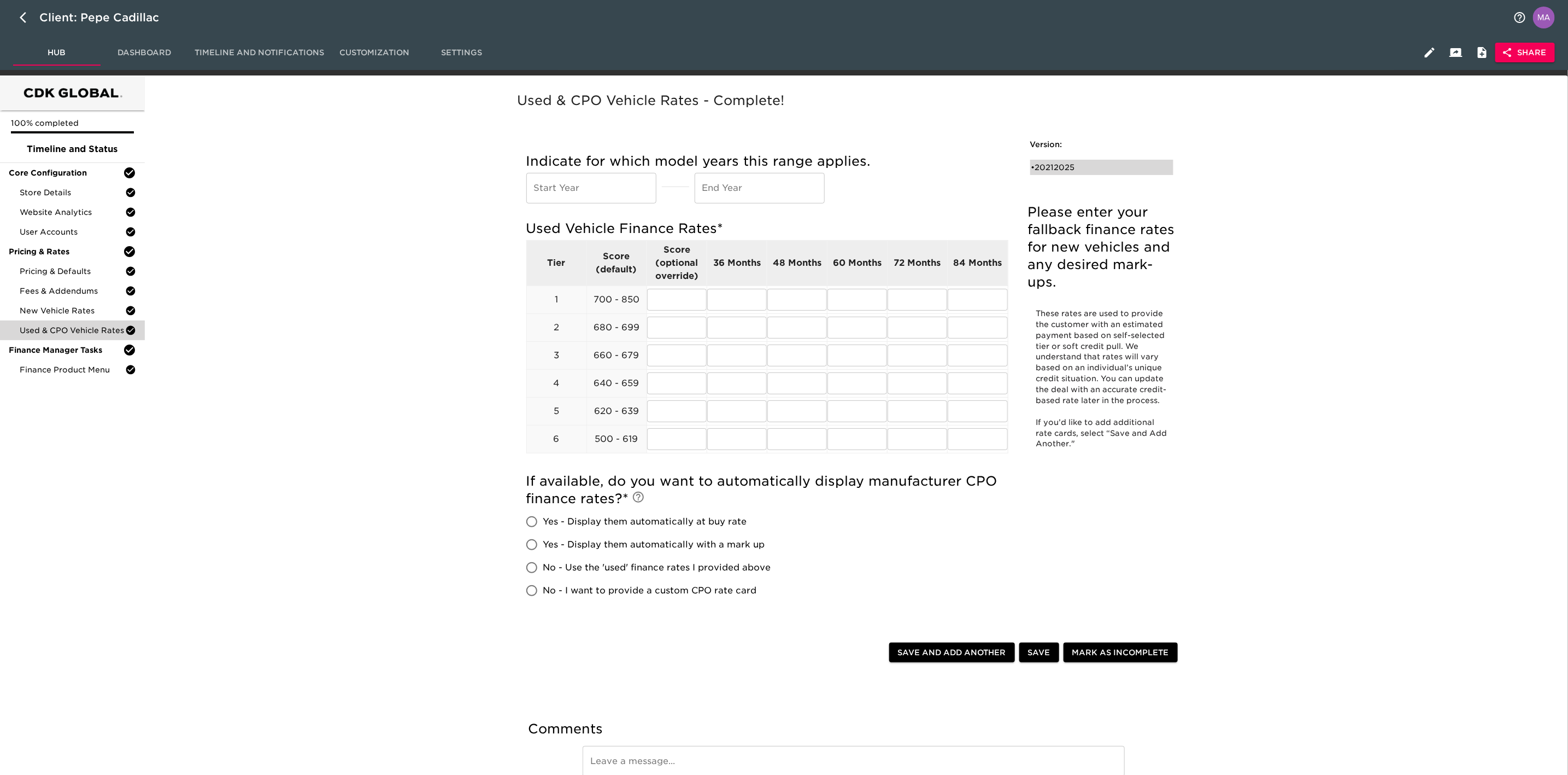
click at [786, 170] on div "• 20212025" at bounding box center [1094, 168] width 126 height 11
type input "2021"
type input "2025"
radio input "true"
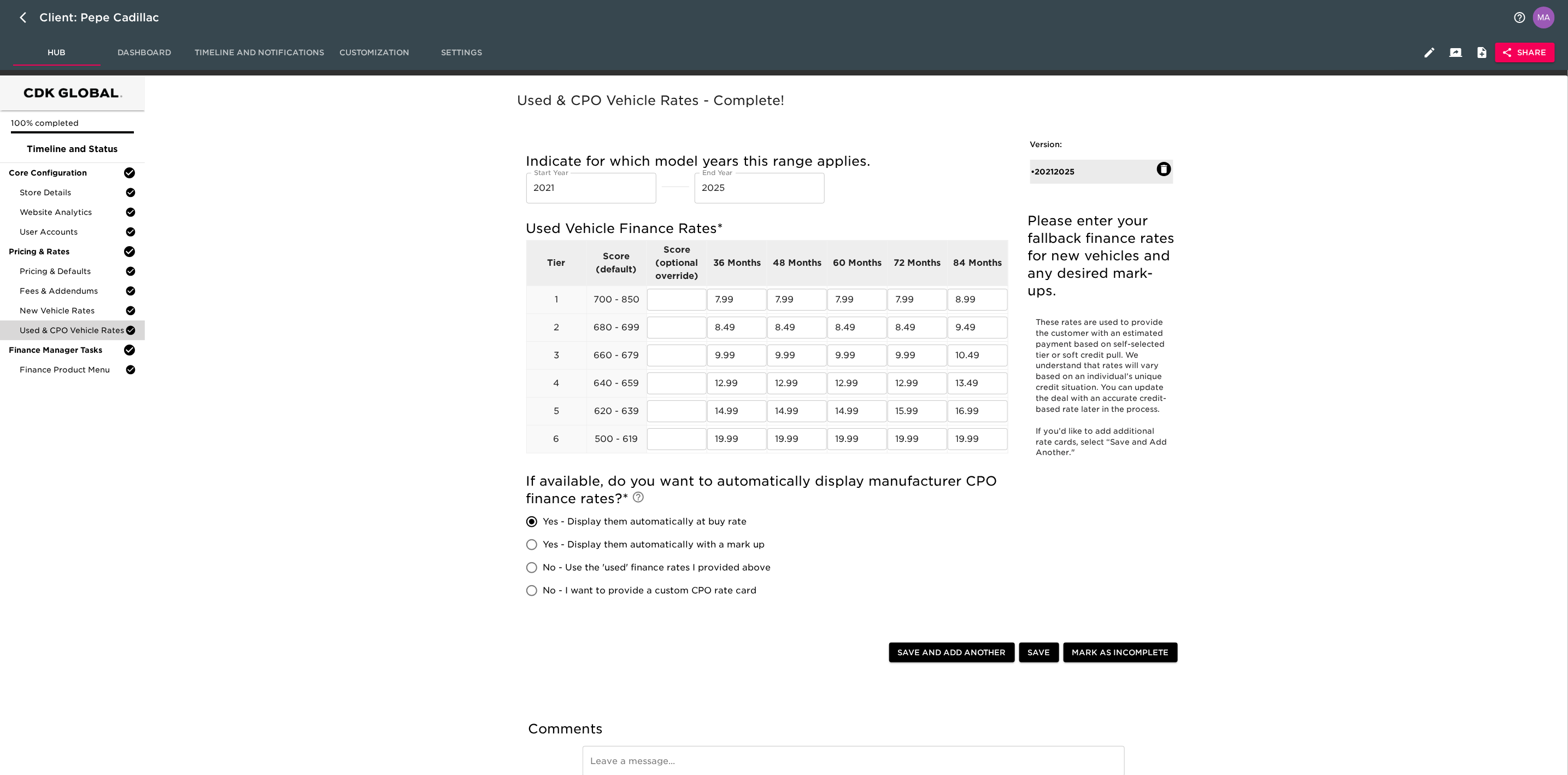
click at [356, 331] on div "Used & CPO Vehicle Rates - Complete! Please enter your fallback finance rates f…" at bounding box center [854, 454] width 1415 height 746
click at [71, 376] on div "Finance Product Menu" at bounding box center [72, 370] width 145 height 19
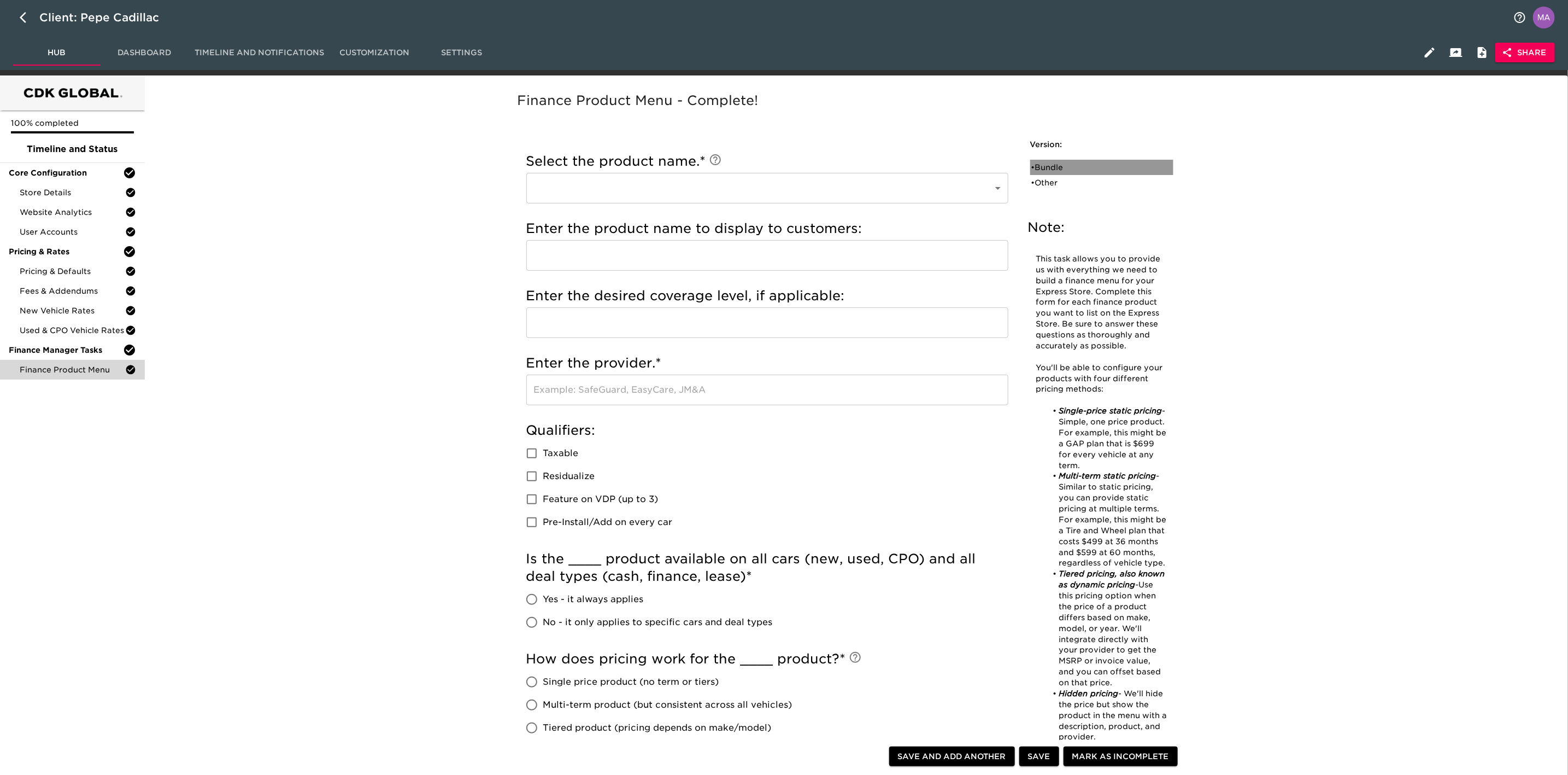
click at [786, 172] on div "• Bundle" at bounding box center [1094, 168] width 126 height 11
type input "Bundle"
type input "First Class Wheel & Tire Protection Plus AutoXcel Dynamic Wheel Max With Key Re…"
type input "AutoXcel"
checkbox input "true"
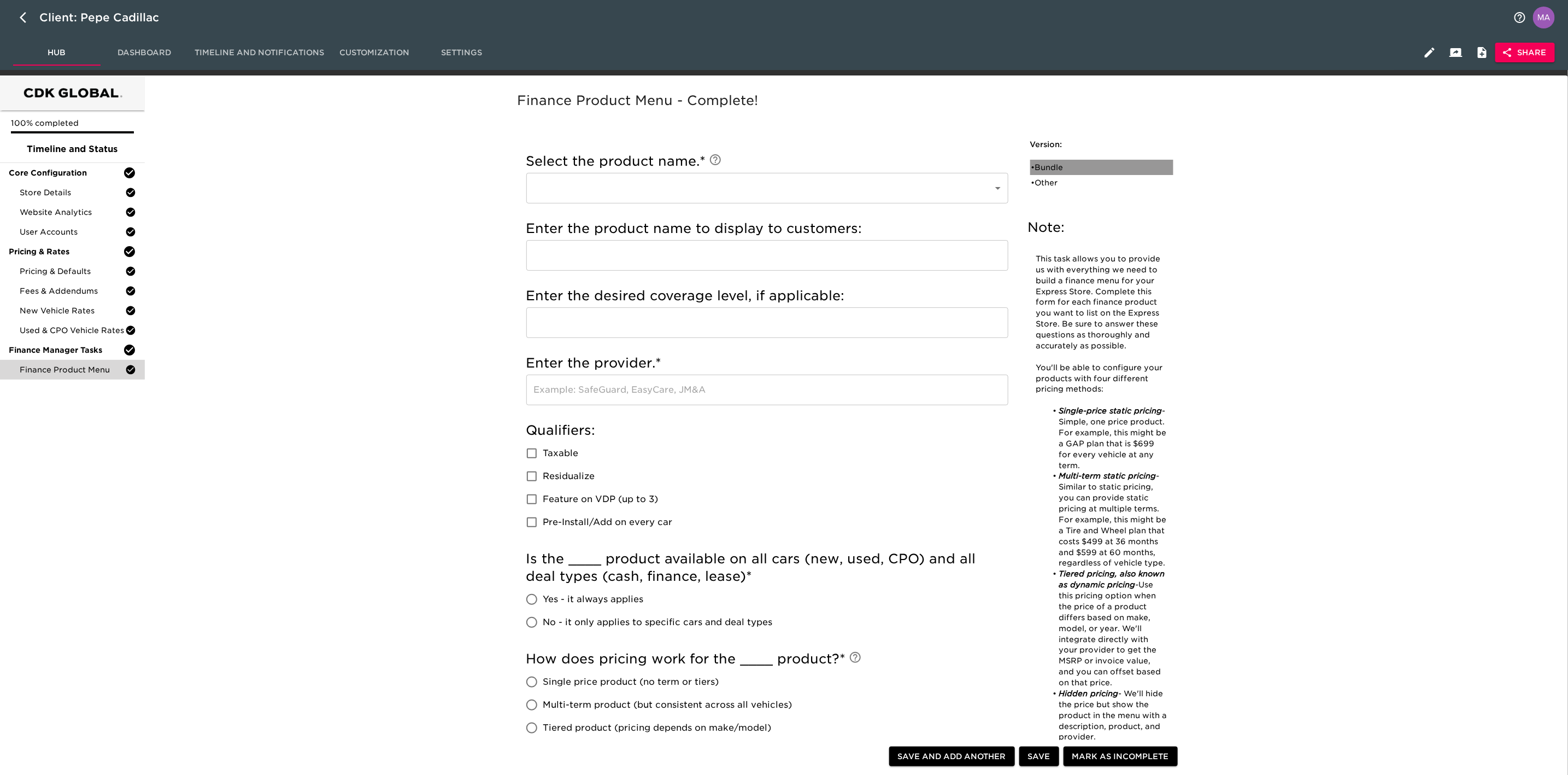
checkbox input "true"
radio input "true"
type input "2495"
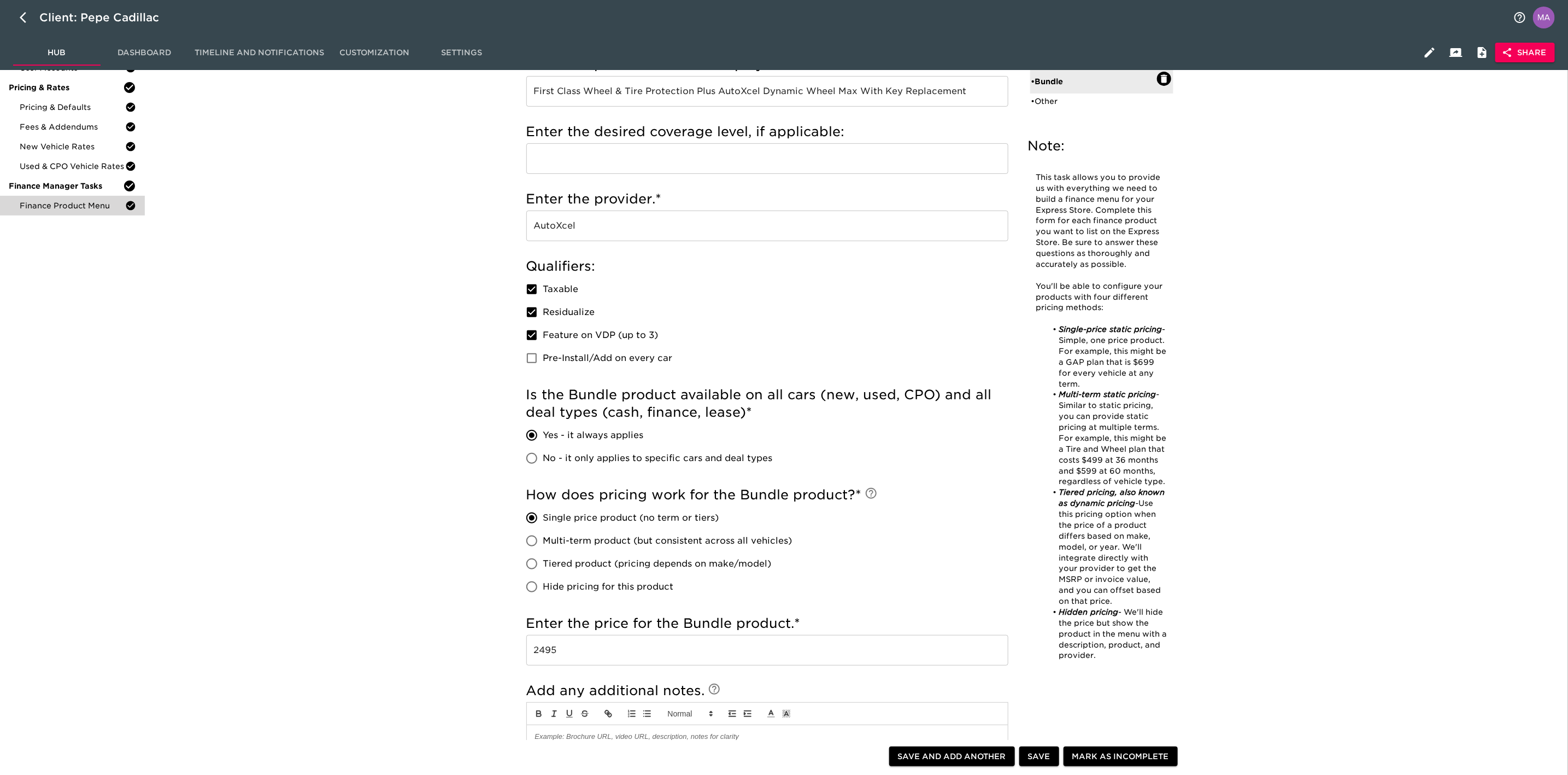
scroll to position [82, 0]
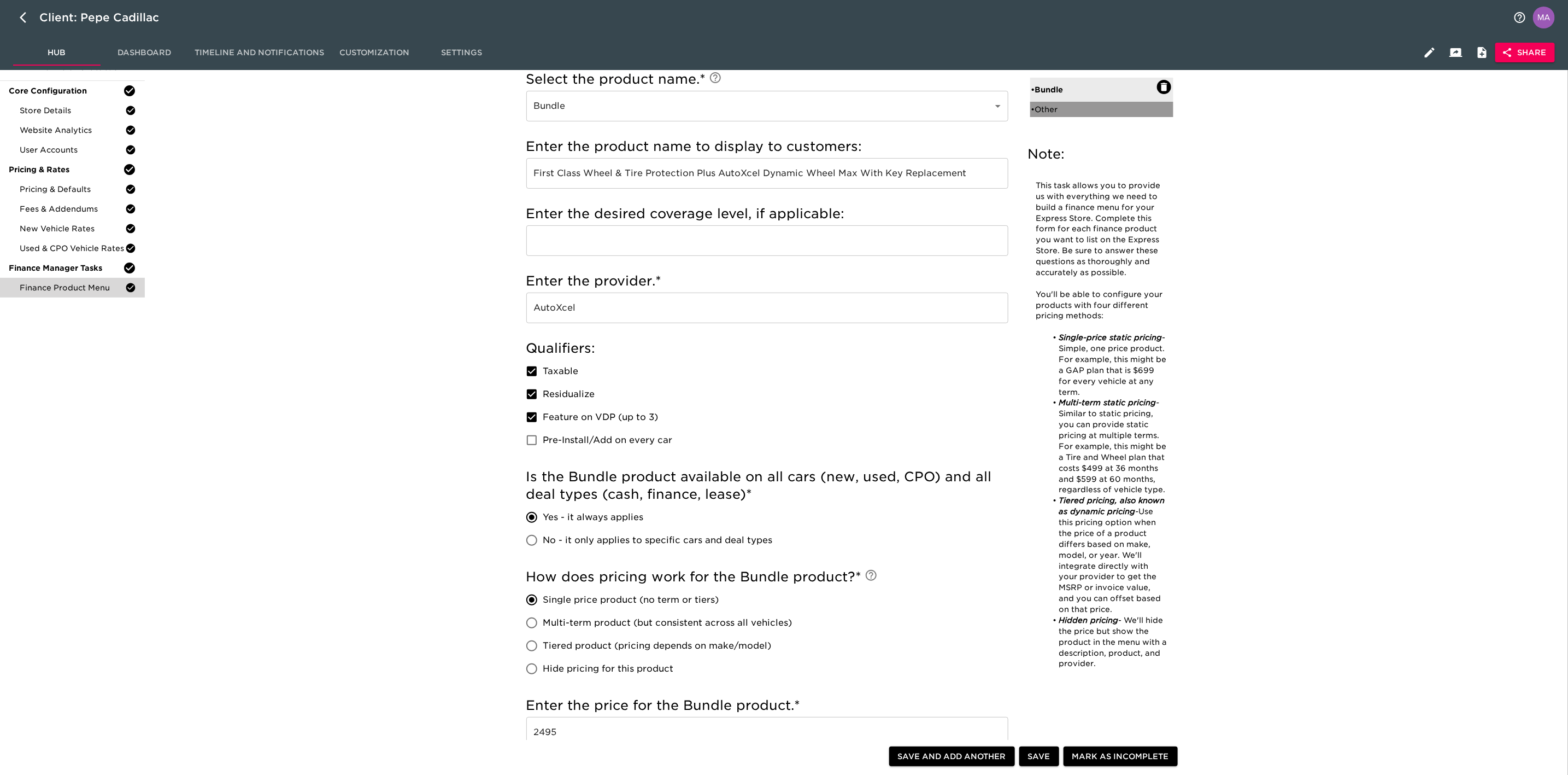
click at [786, 112] on div "• Other" at bounding box center [1094, 109] width 126 height 11
type input "Other"
type input "Cilajet Ultimate Protection"
type input "Cilajet"
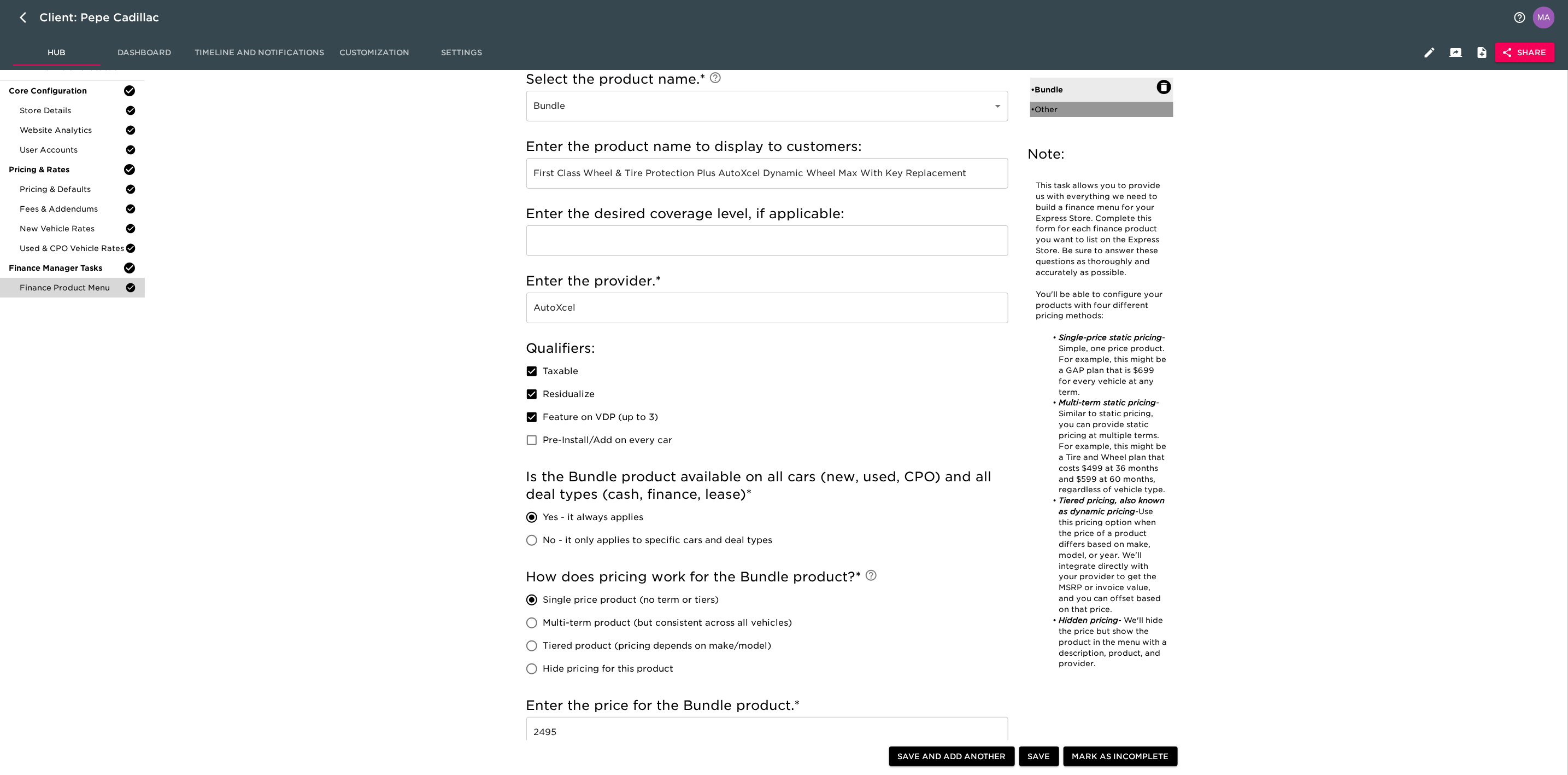
checkbox input "true"
radio input "true"
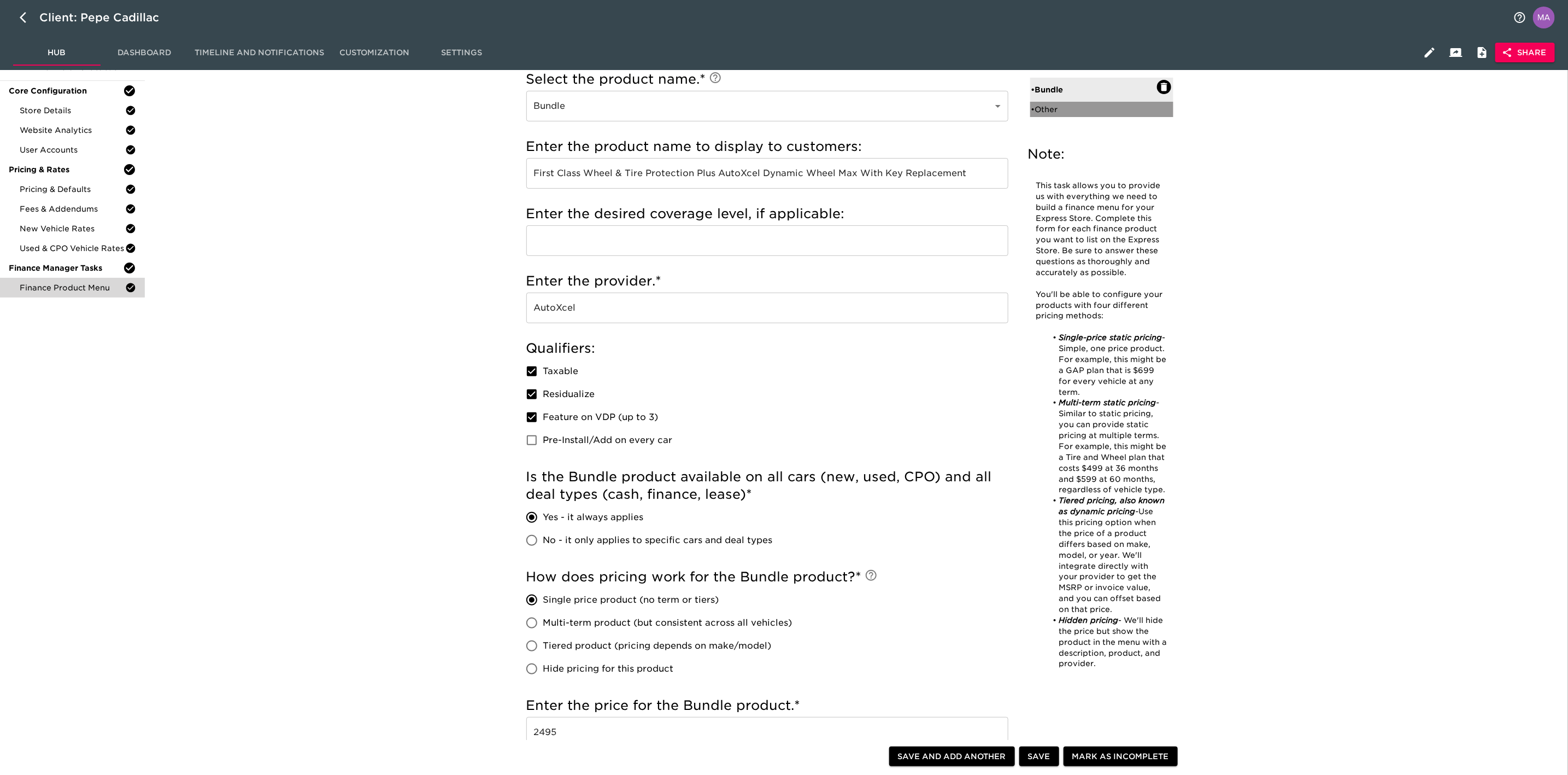
type input "1495"
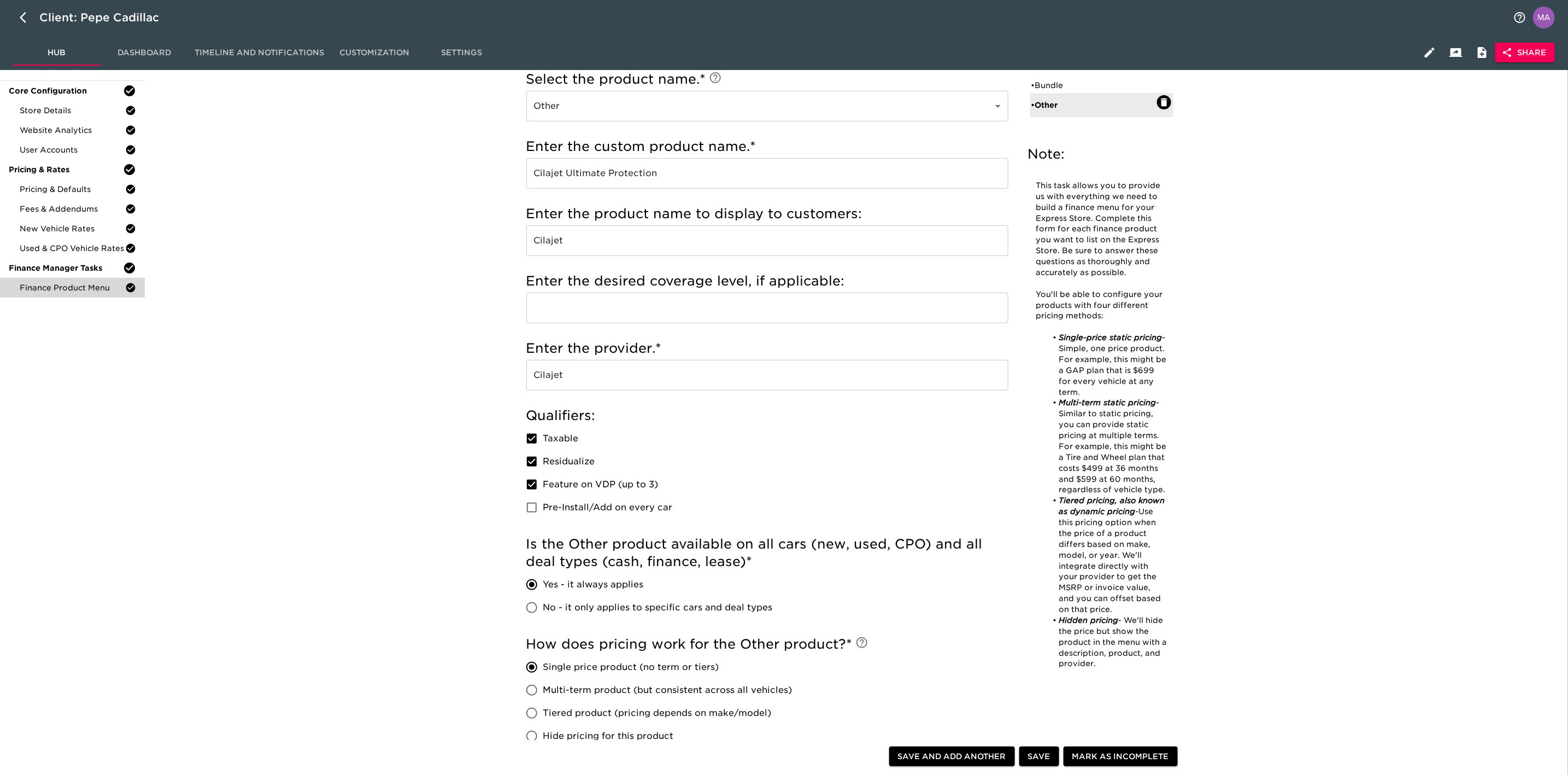
click at [378, 422] on div "Finance Product Menu - Complete! Note: This task allows you to provide us with …" at bounding box center [854, 578] width 1415 height 1155
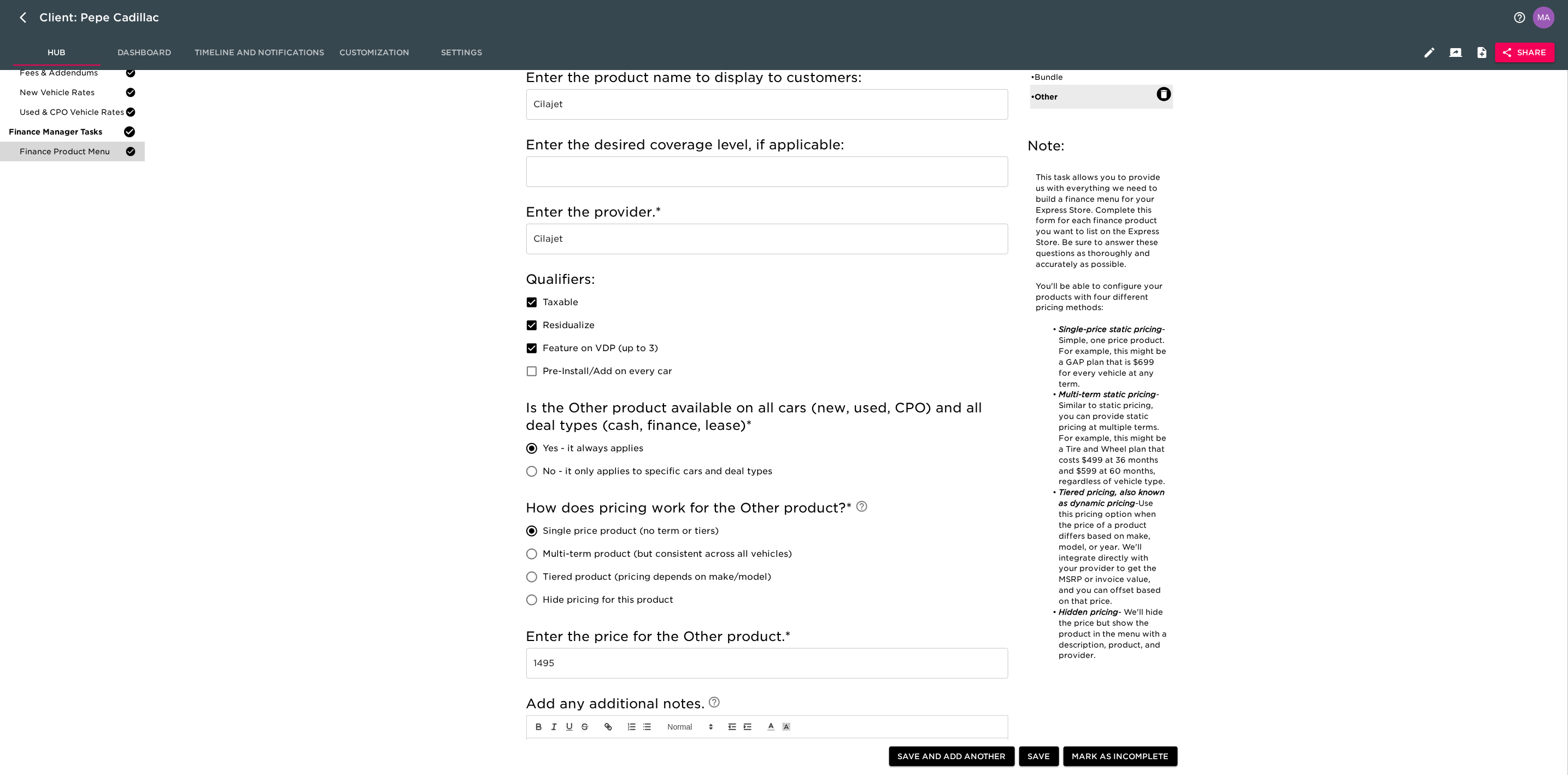
scroll to position [246, 0]
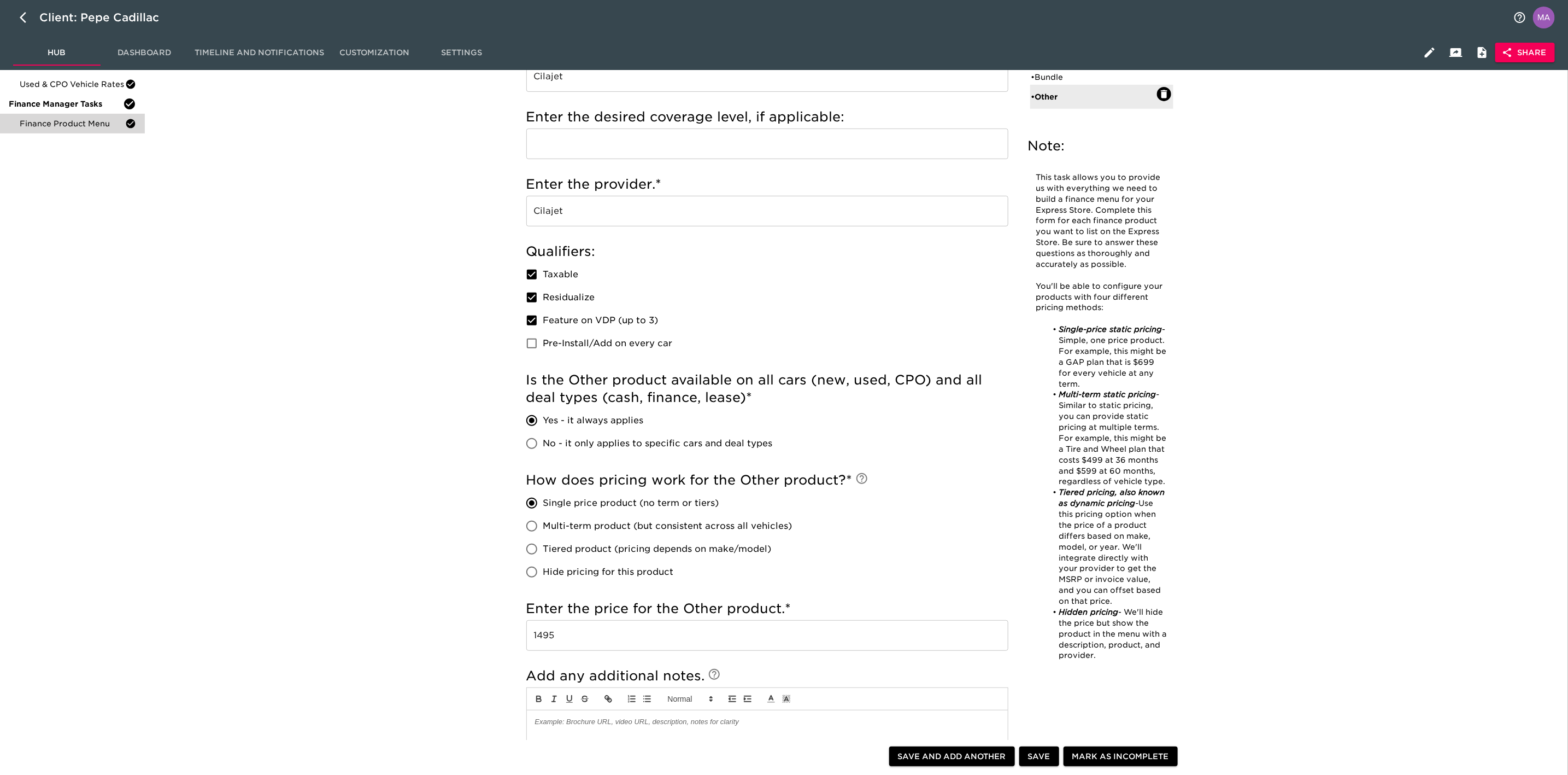
click at [447, 506] on div "Finance Product Menu - Complete! Note: This task allows you to provide us with …" at bounding box center [854, 413] width 1415 height 1155
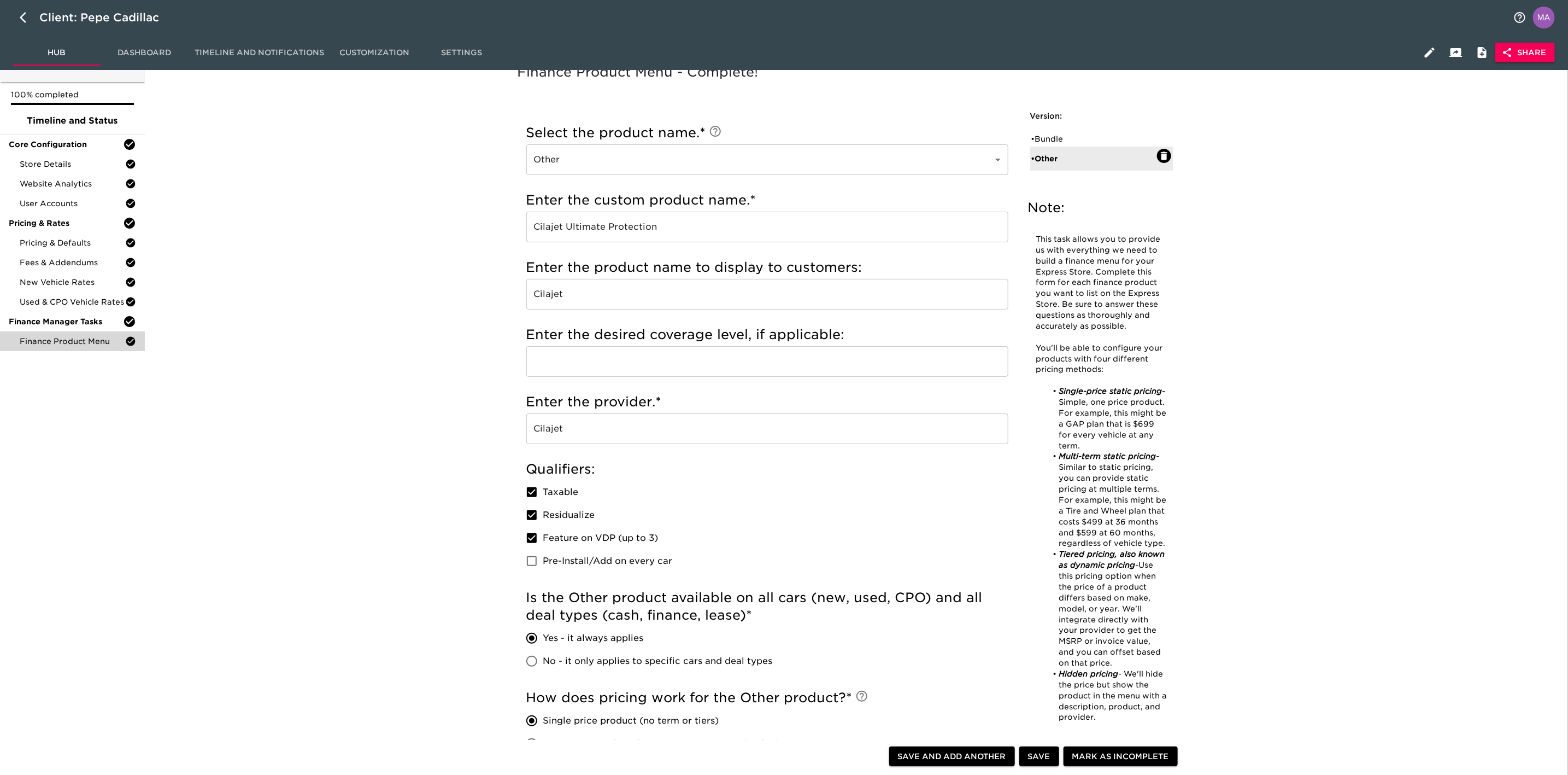
scroll to position [0, 0]
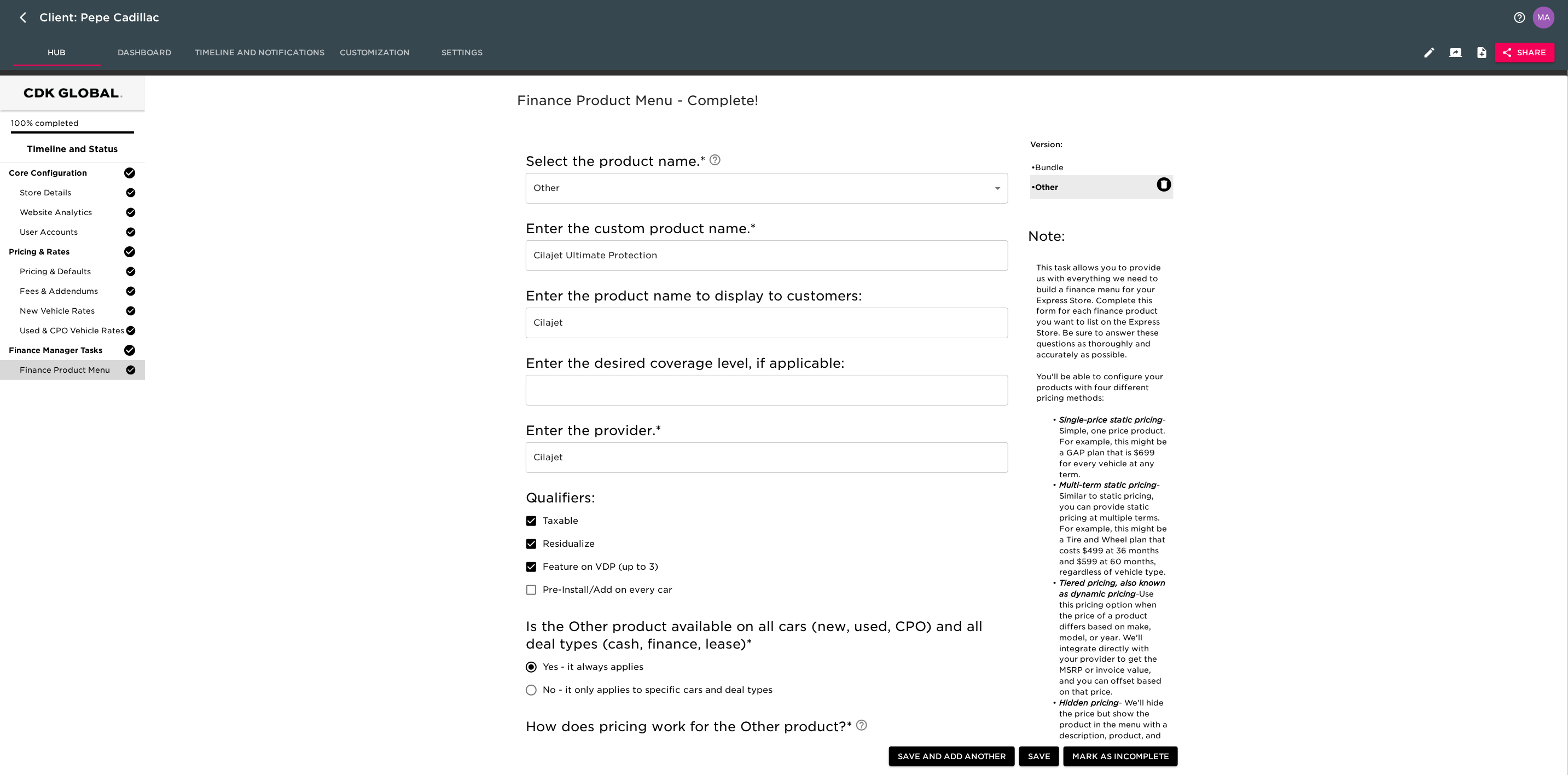
click at [319, 397] on div "Finance Product Menu - Complete! Note: This task allows you to provide us with …" at bounding box center [854, 660] width 1415 height 1156
click at [787, 55] on icon "button" at bounding box center [1507, 53] width 11 height 11
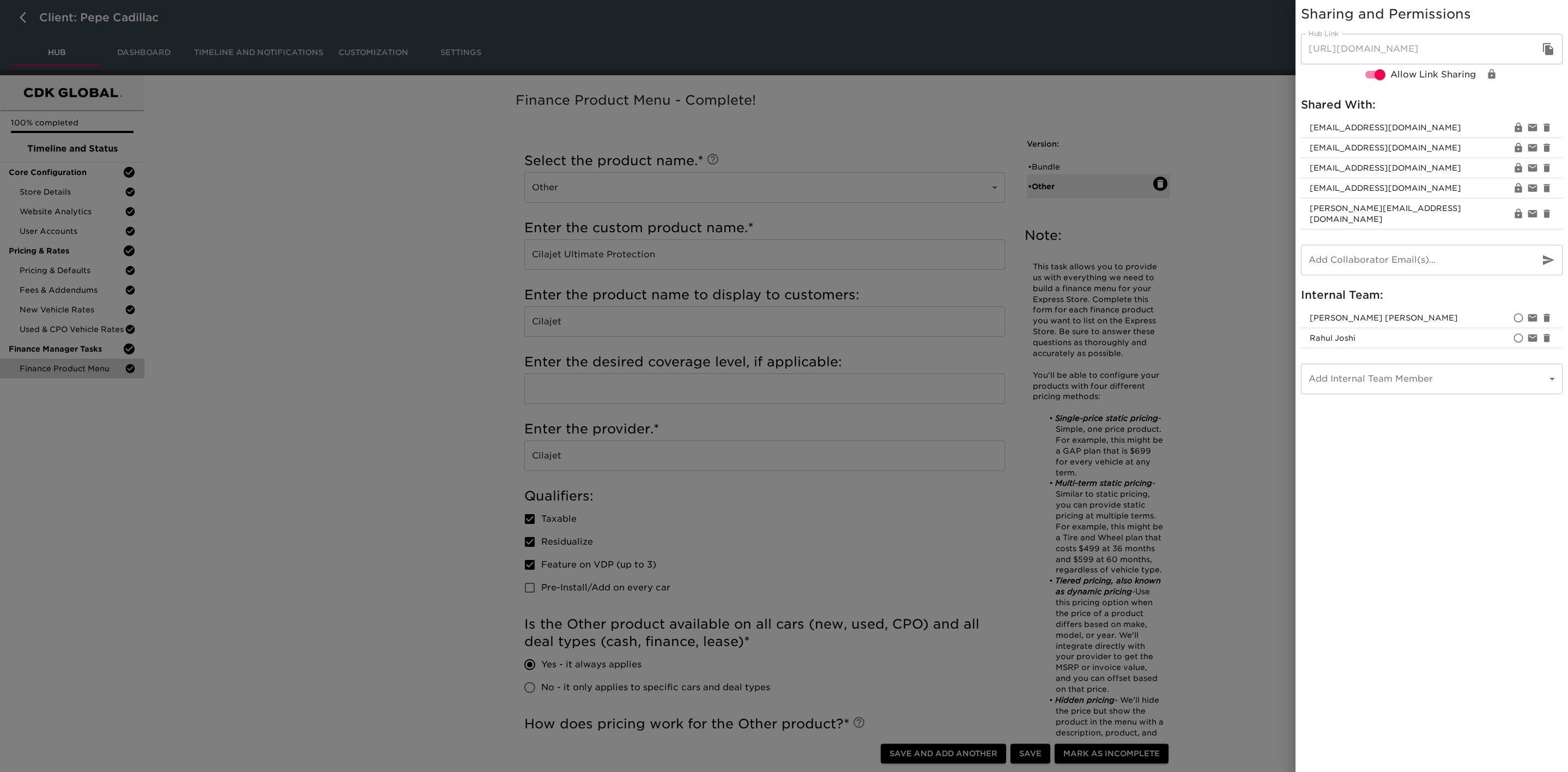
click at [784, 49] on icon "button" at bounding box center [1548, 48] width 10 height 12
drag, startPoint x: 449, startPoint y: 416, endPoint x: 1302, endPoint y: 6, distance: 946.4
click at [449, 416] on div at bounding box center [784, 386] width 1568 height 772
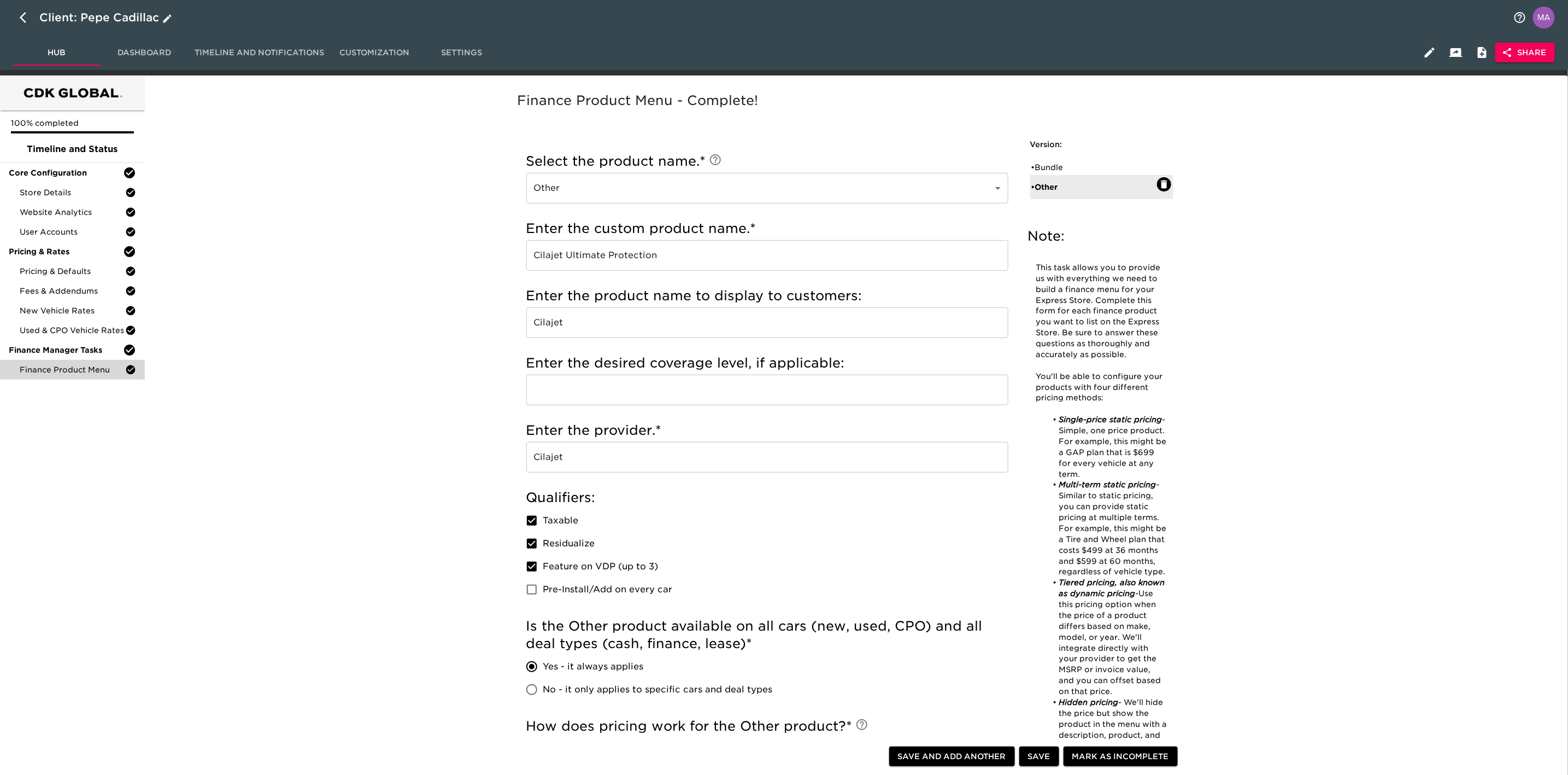
click at [24, 19] on icon "button" at bounding box center [22, 17] width 6 height 11
select select "10"
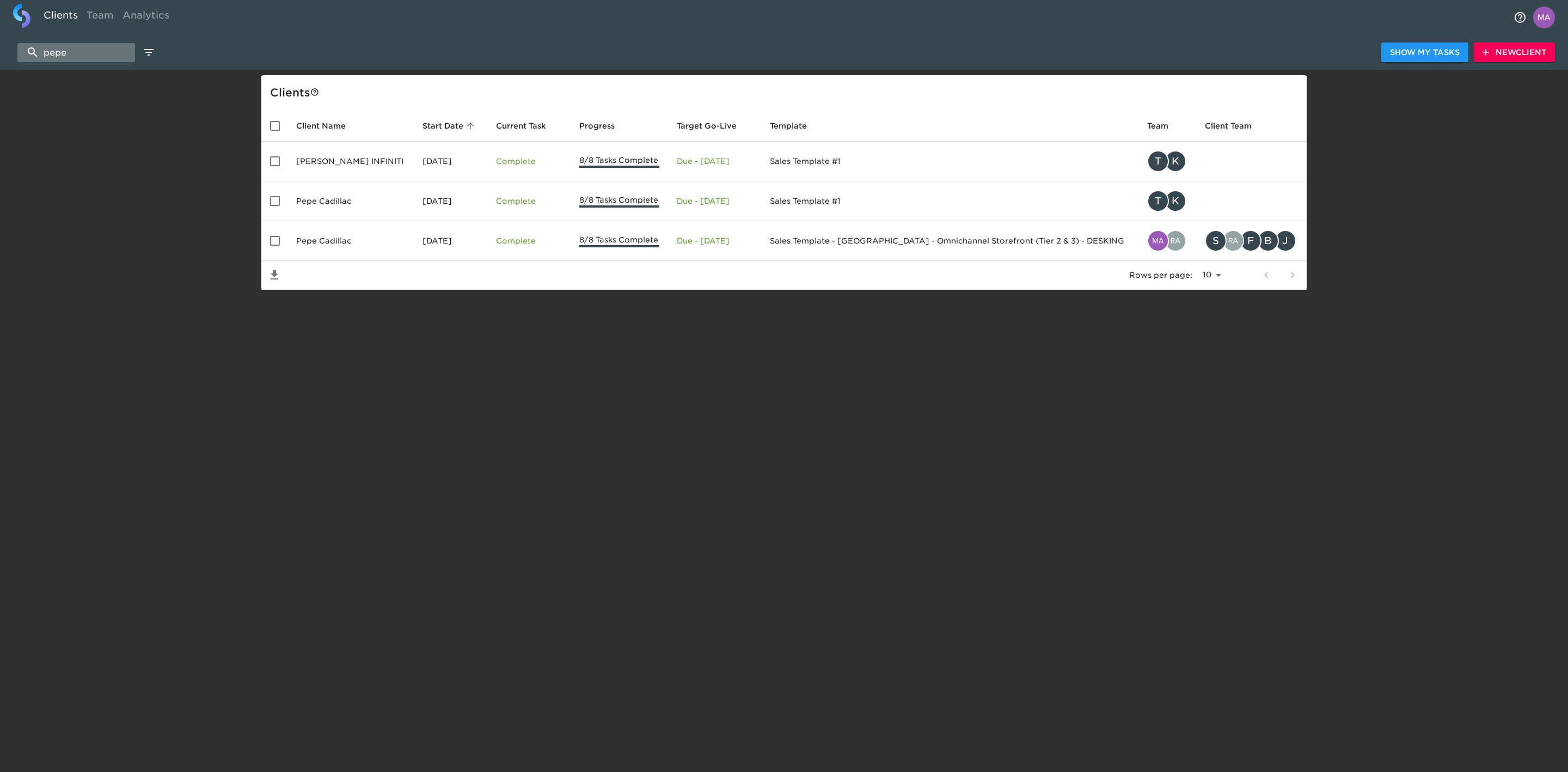
click at [84, 55] on input "pepe" at bounding box center [76, 52] width 118 height 19
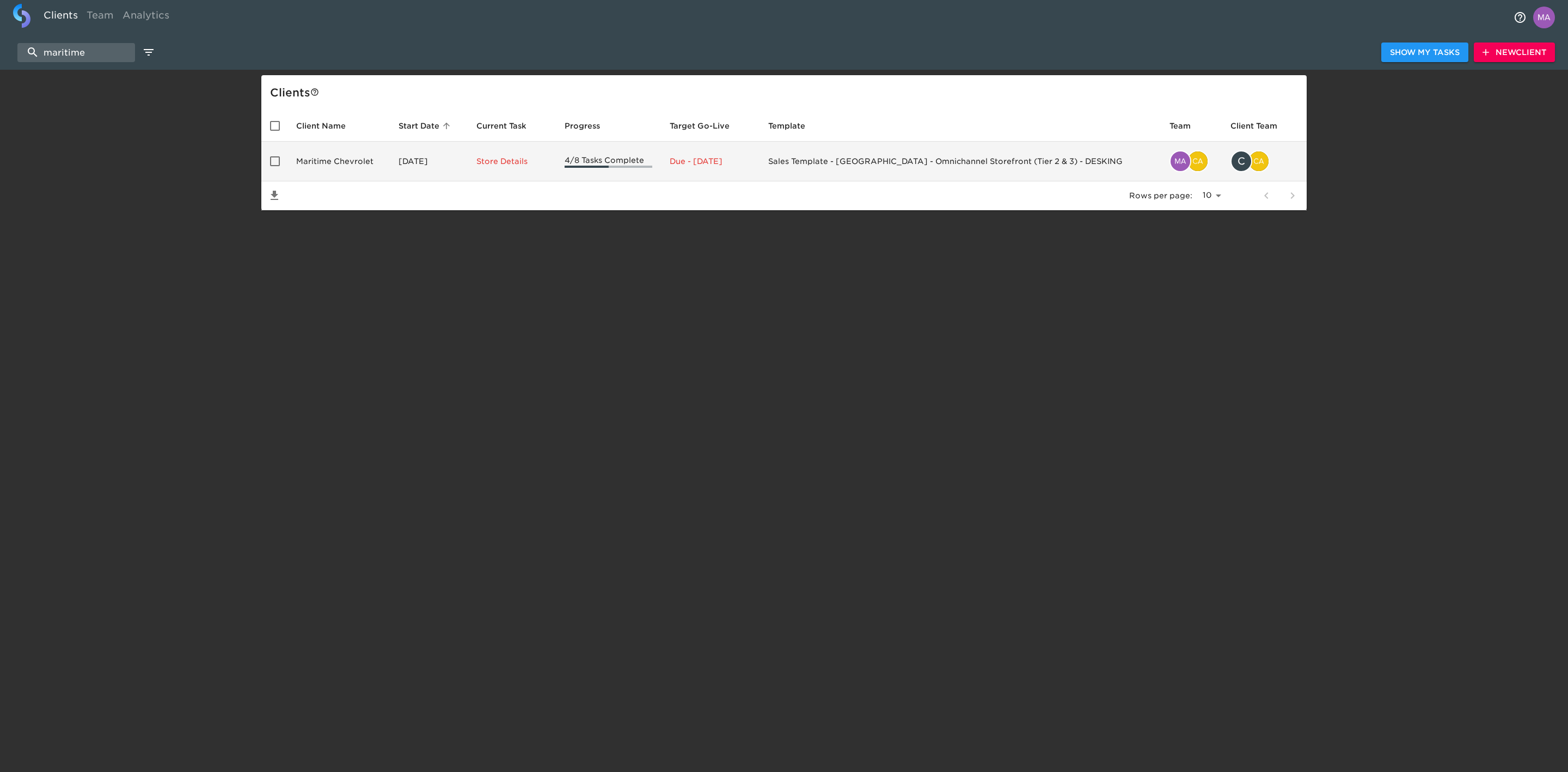
type input "maritime"
click at [309, 152] on td "Maritime Chevrolet" at bounding box center [339, 161] width 102 height 40
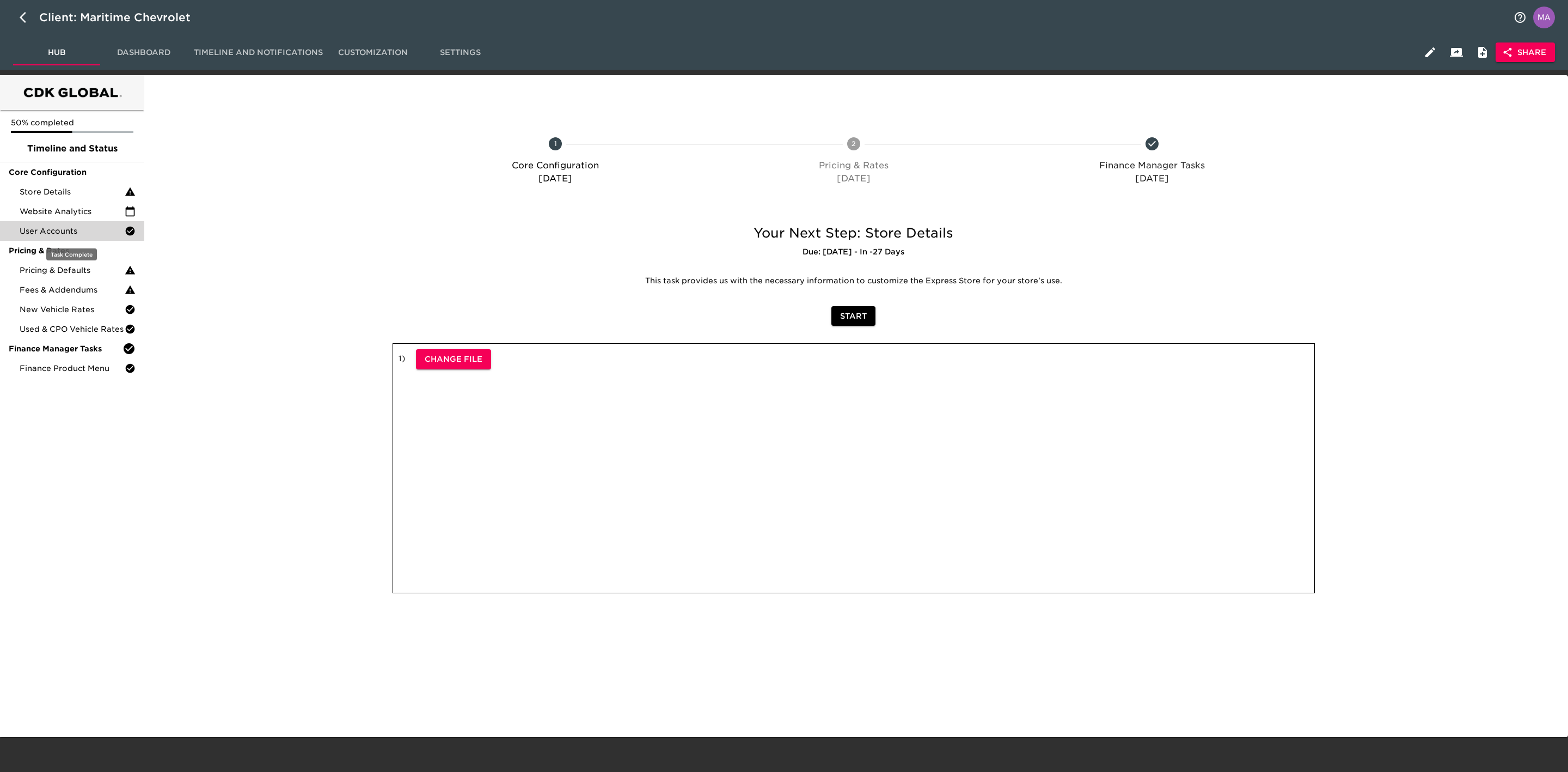
click at [80, 232] on span "User Accounts" at bounding box center [72, 231] width 105 height 11
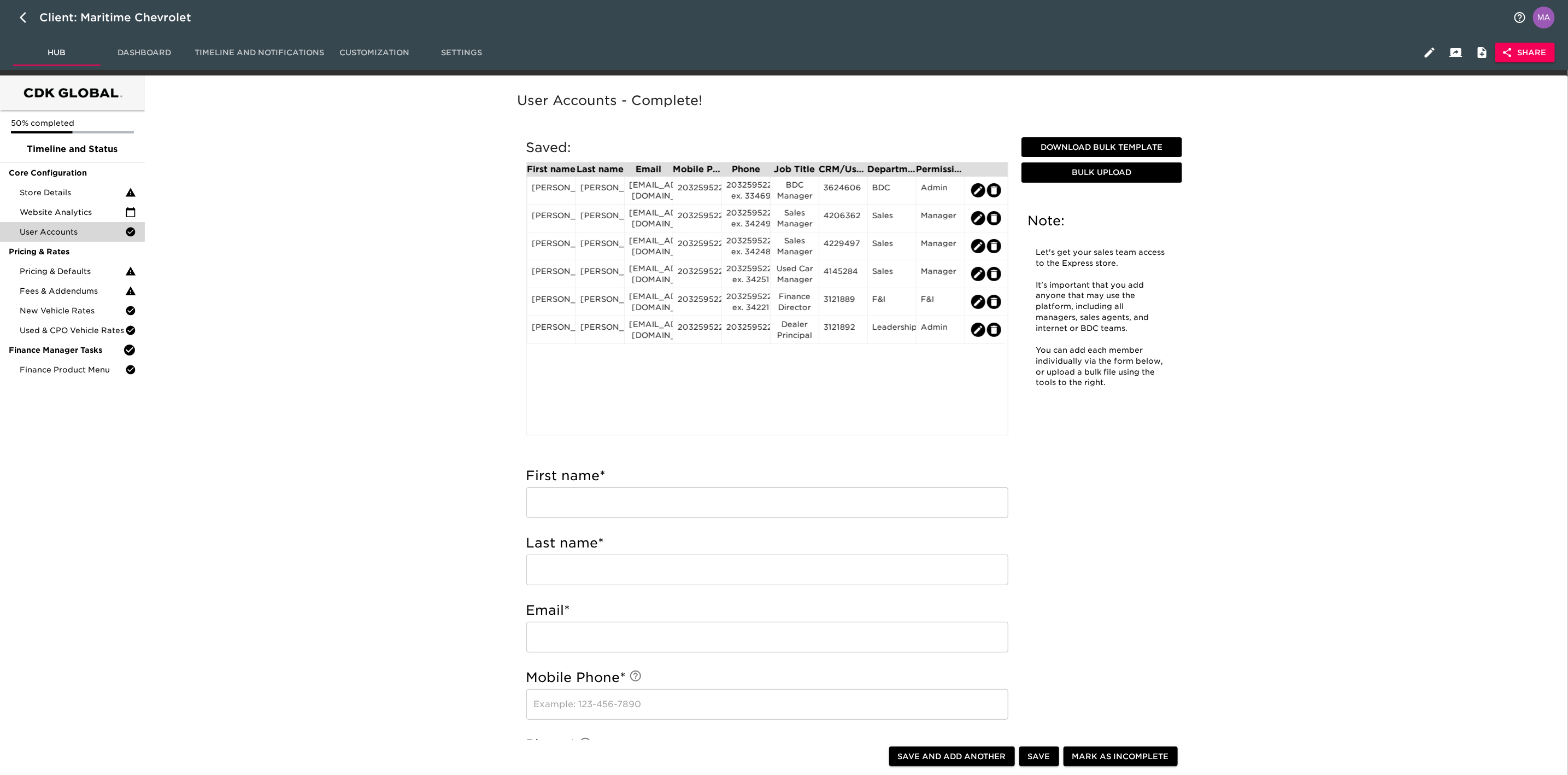
click at [268, 409] on div "User Accounts - Complete! Note: Let's get your sales team access to the Express…" at bounding box center [854, 777] width 1415 height 1391
click at [461, 357] on div "User Accounts - Complete! Note: Let's get your sales team access to the Express…" at bounding box center [854, 777] width 1415 height 1391
click at [279, 205] on div "User Accounts - Complete! Note: Let's get your sales team access to the Express…" at bounding box center [854, 777] width 1415 height 1391
click at [786, 147] on span "Download Bulk Template" at bounding box center [1101, 148] width 152 height 14
click at [786, 188] on icon "edit" at bounding box center [978, 190] width 8 height 8
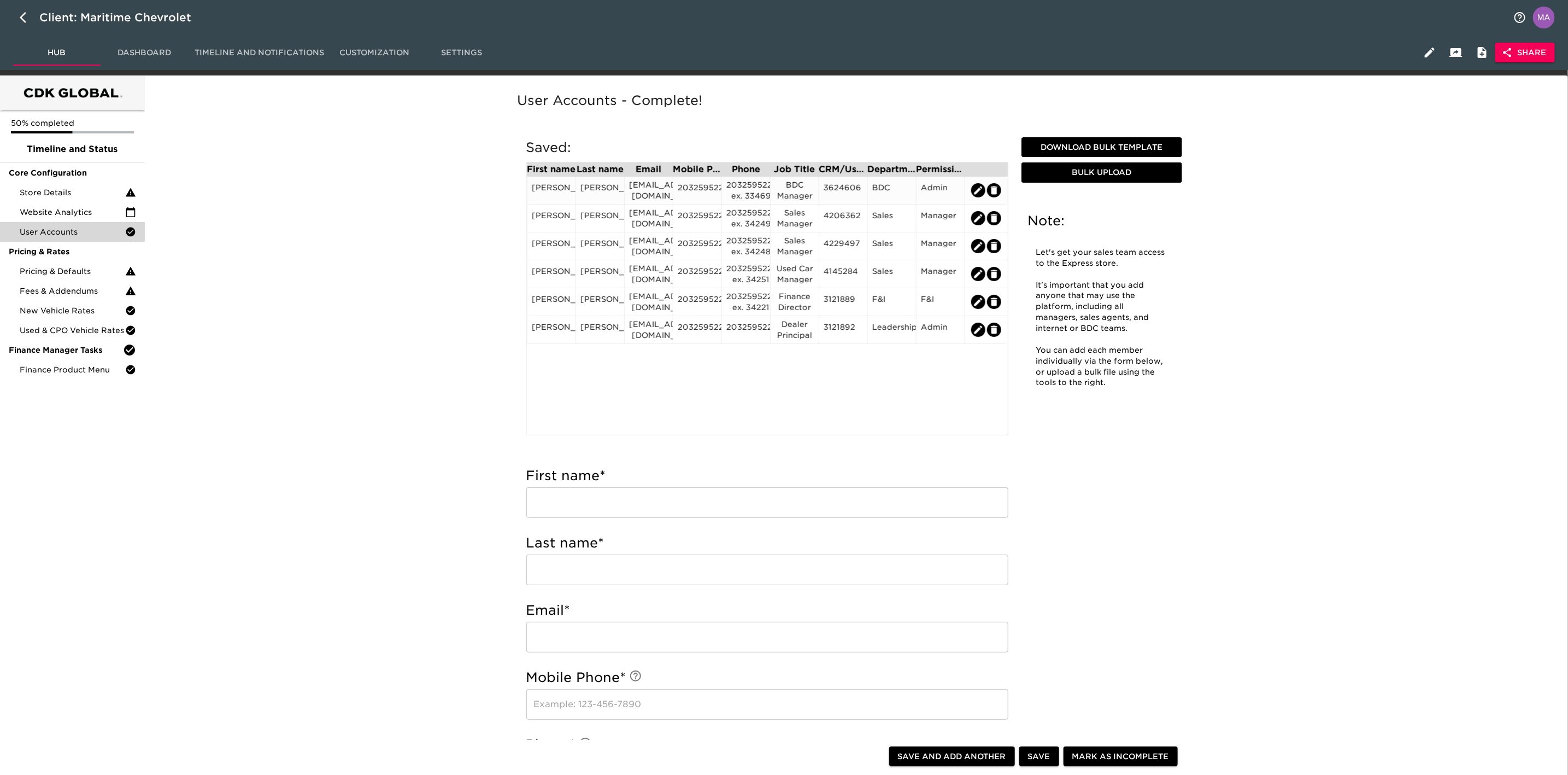
type input "[PERSON_NAME]"
type input "[EMAIL_ADDRESS][DOMAIN_NAME]"
type input "2032595221"
type input "2032595221 ex. 33469"
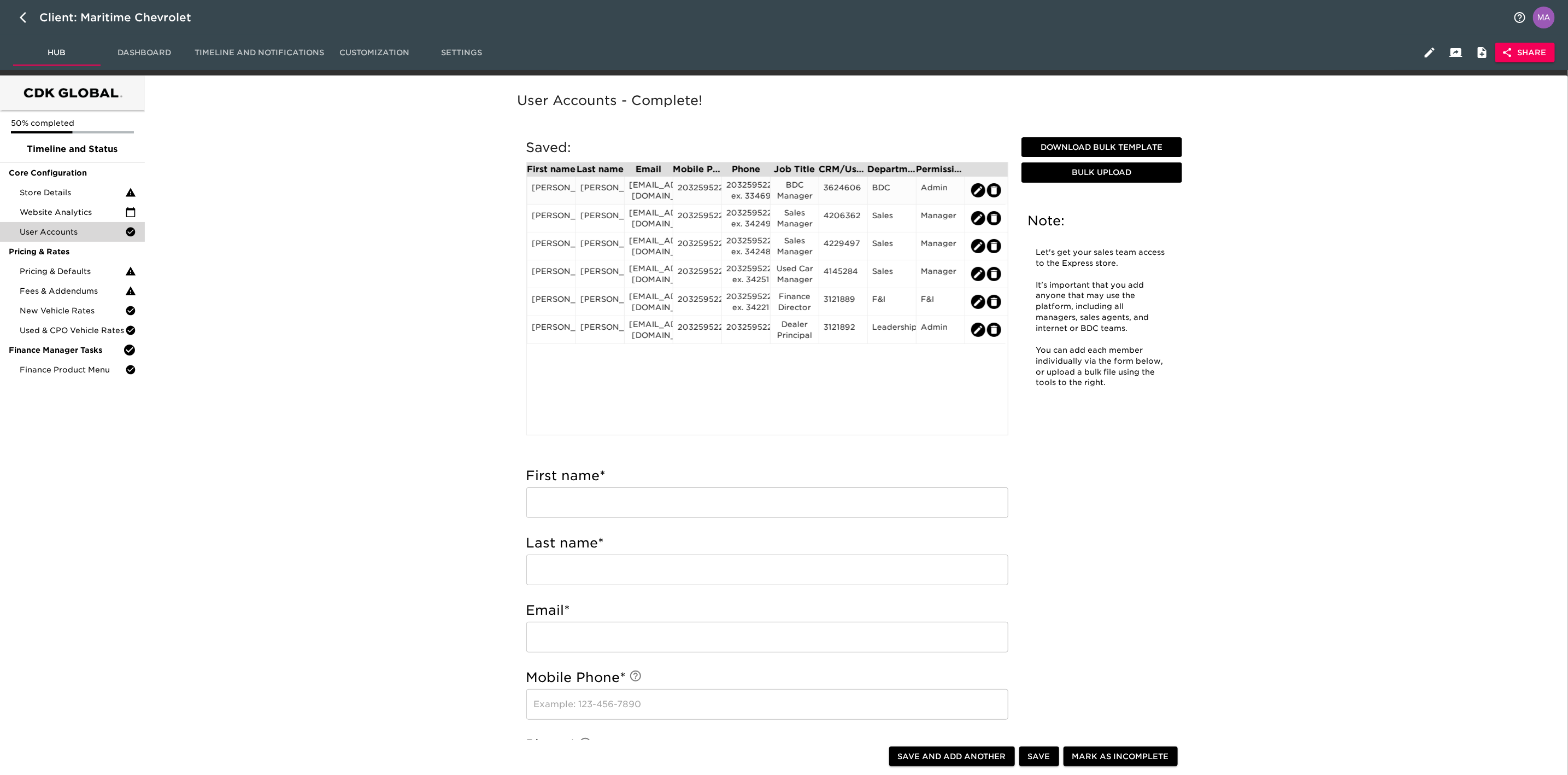
type input "BDC Manager"
type input "3624606"
radio input "true"
click at [412, 362] on div "User Accounts - Complete! Note: Let's get your sales team access to the Express…" at bounding box center [854, 777] width 1415 height 1391
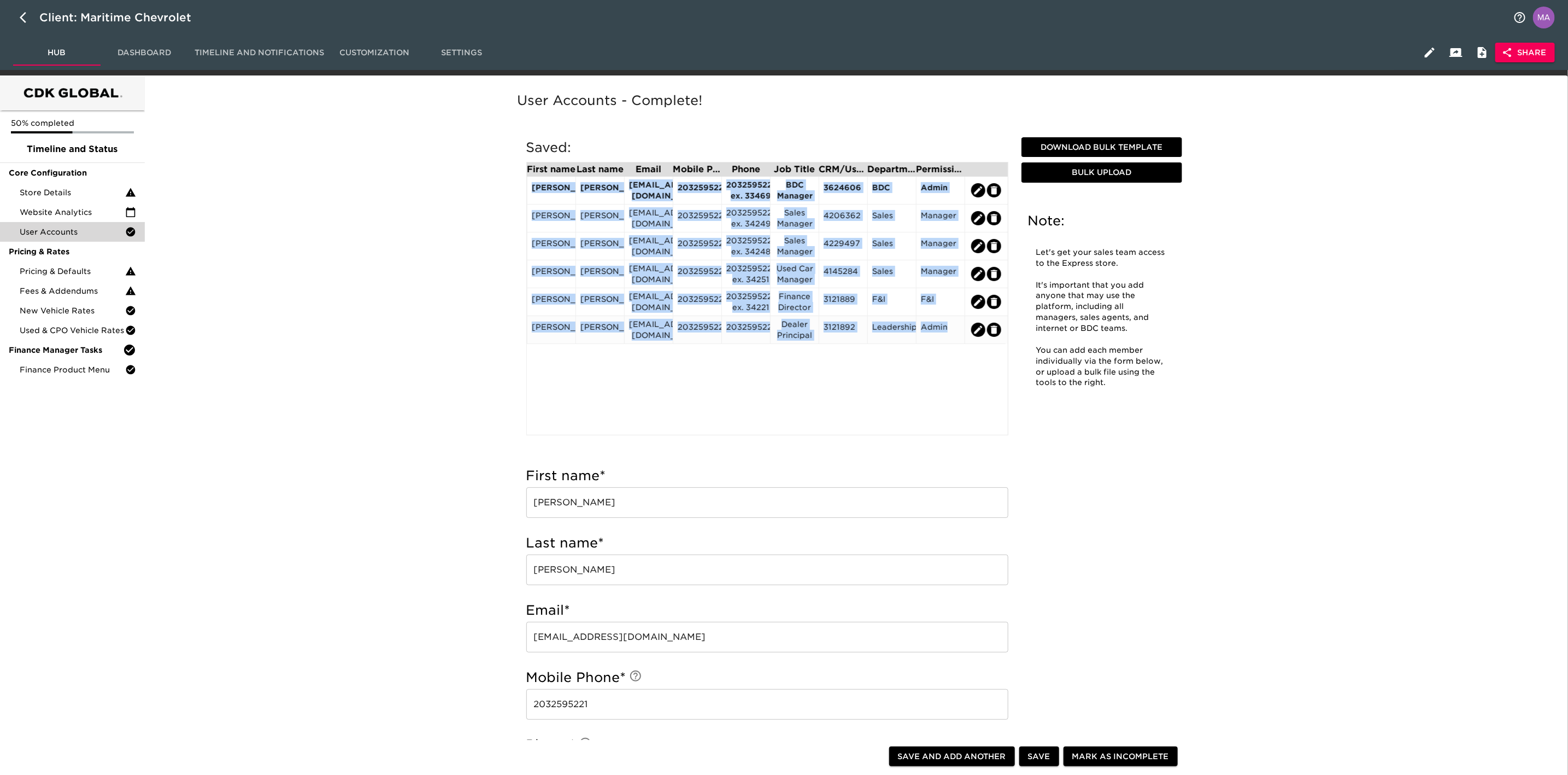
drag, startPoint x: 534, startPoint y: 189, endPoint x: 962, endPoint y: 325, distance: 449.1
click at [527, 185] on div "[PERSON_NAME] [PERSON_NAME] [EMAIL_ADDRESS][DOMAIN_NAME] 2032595221 2032595221 …" at bounding box center [527, 185] width 0 height 0
copy div "[PERSON_NAME] [PERSON_NAME] [EMAIL_ADDRESS][DOMAIN_NAME] 2032595221 2032595221 …"
click at [642, 353] on div "First name Last name Email Mobile Phone Phone Job Title CRM/User ID Department …" at bounding box center [767, 299] width 482 height 274
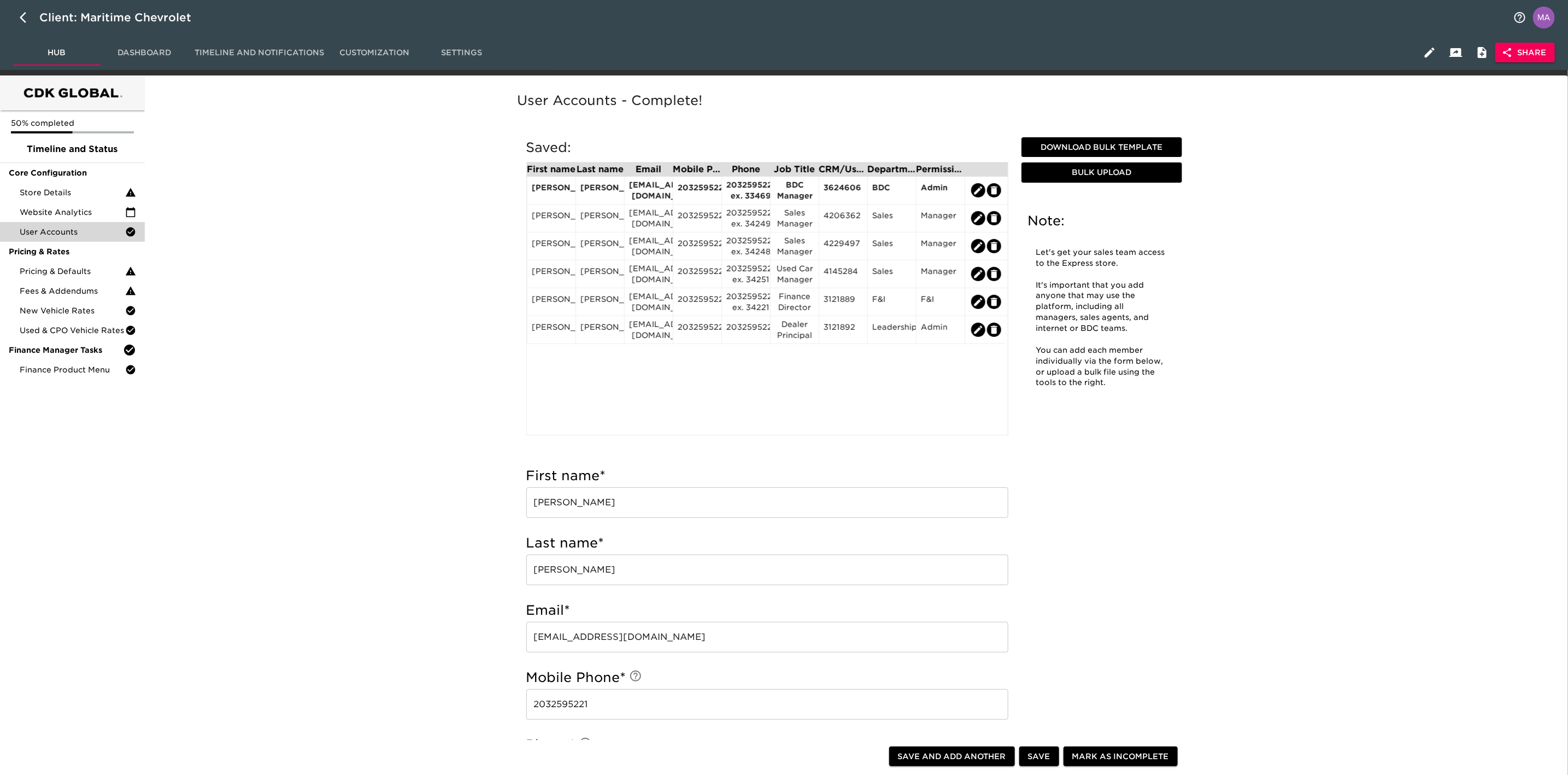
click at [386, 329] on div "User Accounts - Complete! Note: Let's get your sales team access to the Express…" at bounding box center [854, 777] width 1415 height 1391
